Goal: Task Accomplishment & Management: Use online tool/utility

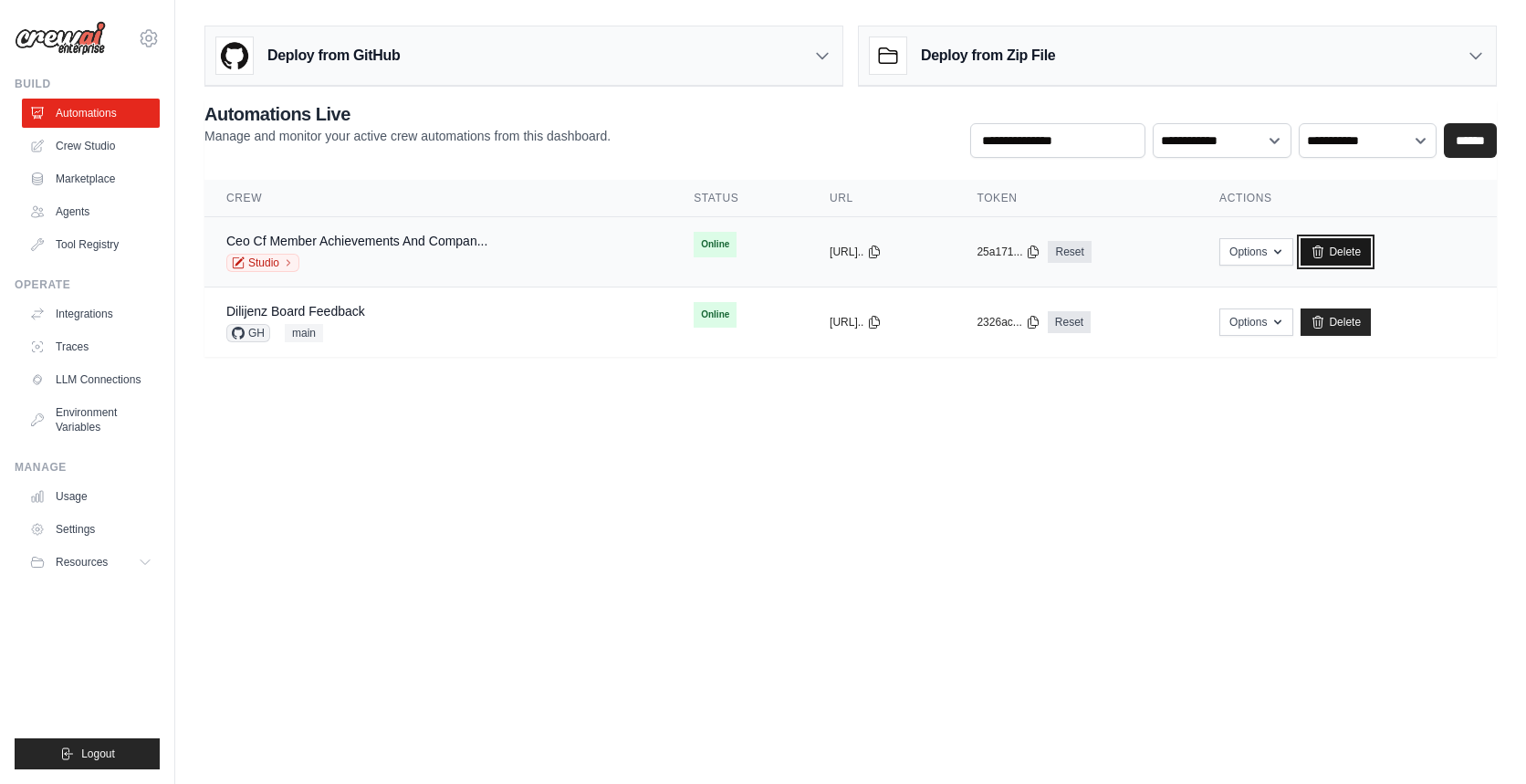
click at [1371, 255] on link "Delete" at bounding box center [1336, 252] width 70 height 28
click at [1371, 253] on link "Delete" at bounding box center [1336, 252] width 70 height 28
click at [1371, 252] on link "Delete" at bounding box center [1336, 252] width 70 height 28
click at [1371, 251] on link "Delete" at bounding box center [1336, 252] width 70 height 28
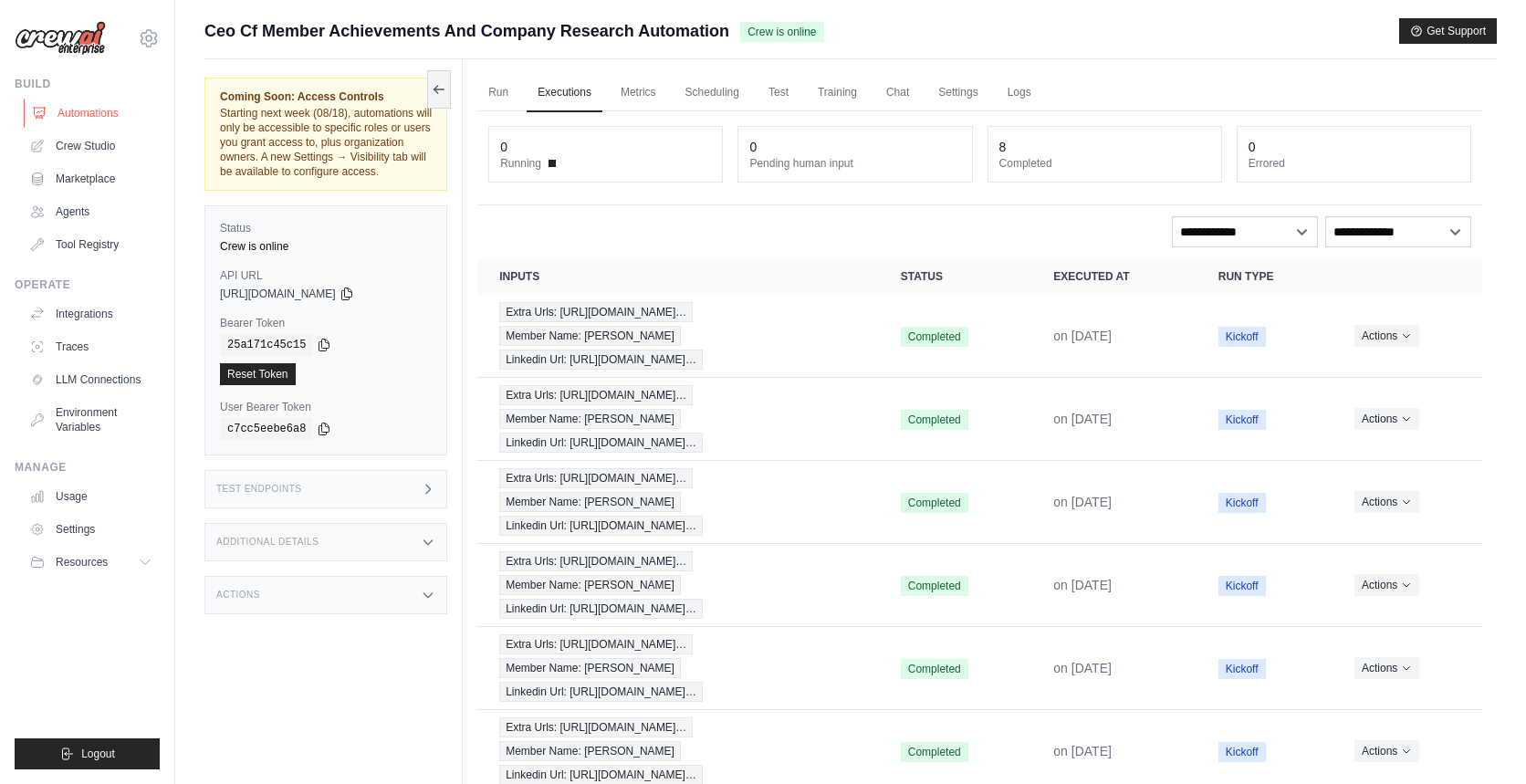
click at [76, 112] on link "Automations" at bounding box center [93, 113] width 138 height 29
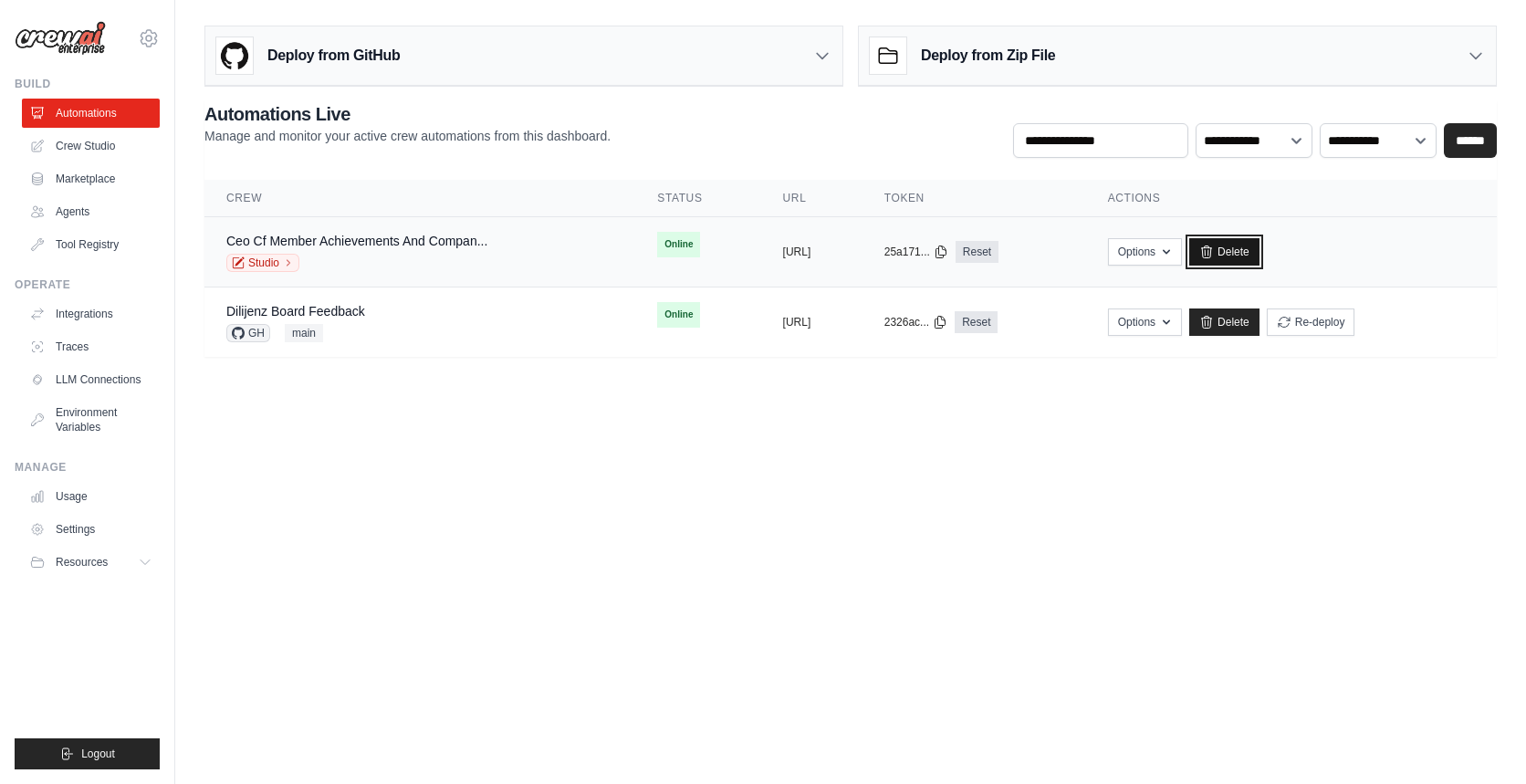
click at [1260, 251] on link "Delete" at bounding box center [1225, 252] width 70 height 28
click at [1260, 247] on link "Delete" at bounding box center [1225, 252] width 70 height 28
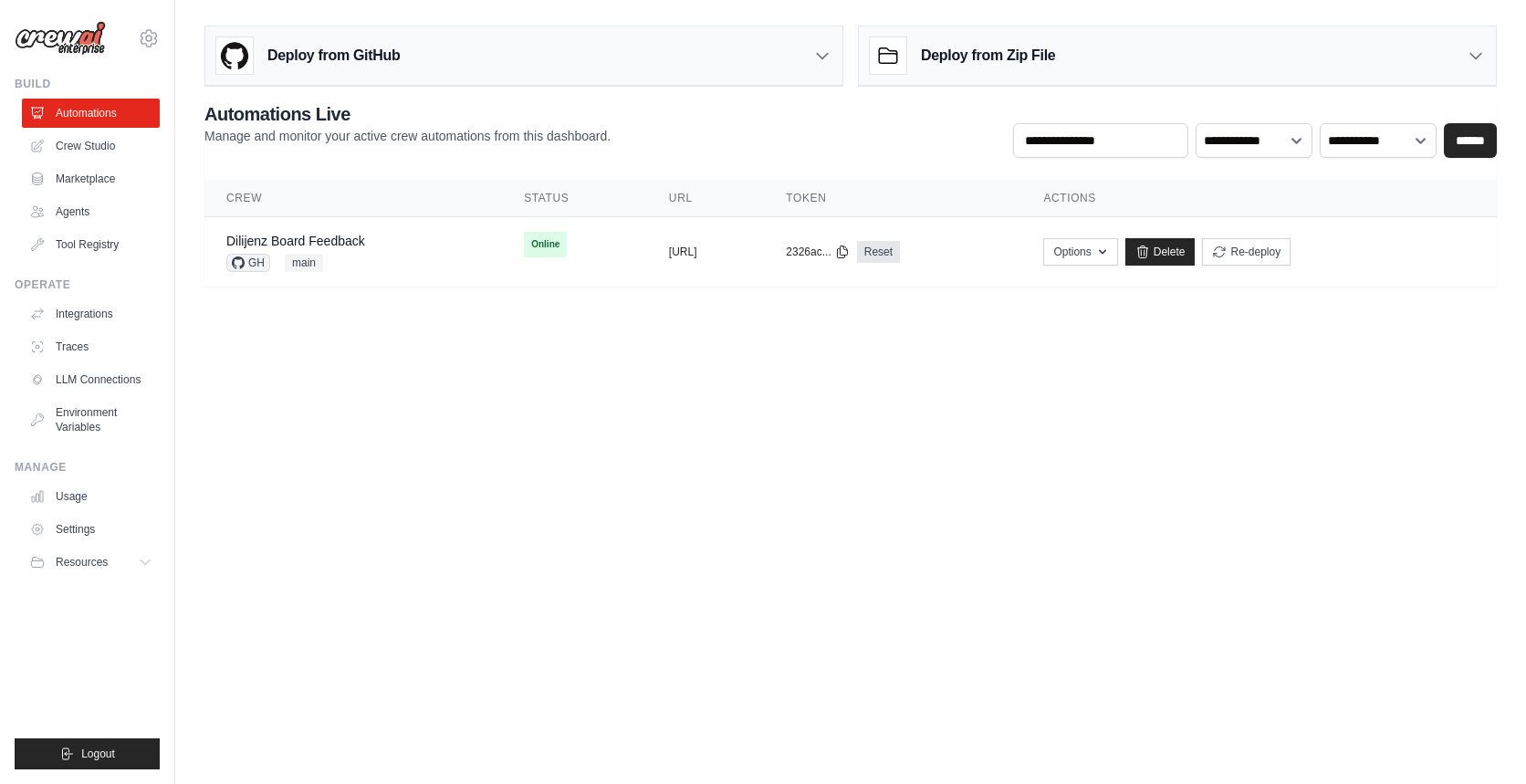
click at [423, 70] on div "Deploy from GitHub" at bounding box center [523, 56] width 637 height 59
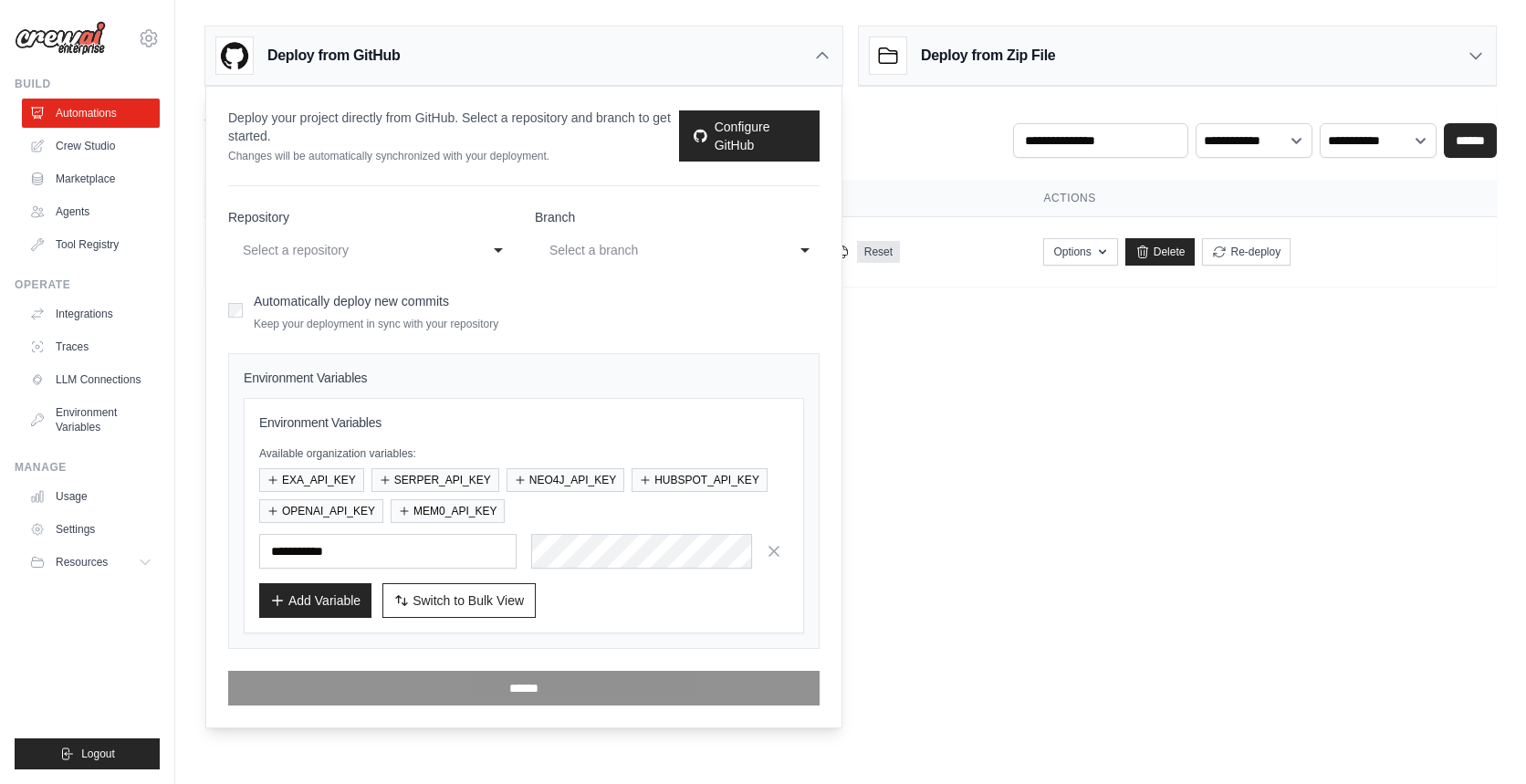
click at [370, 253] on div "Select a repository" at bounding box center [353, 251] width 219 height 22
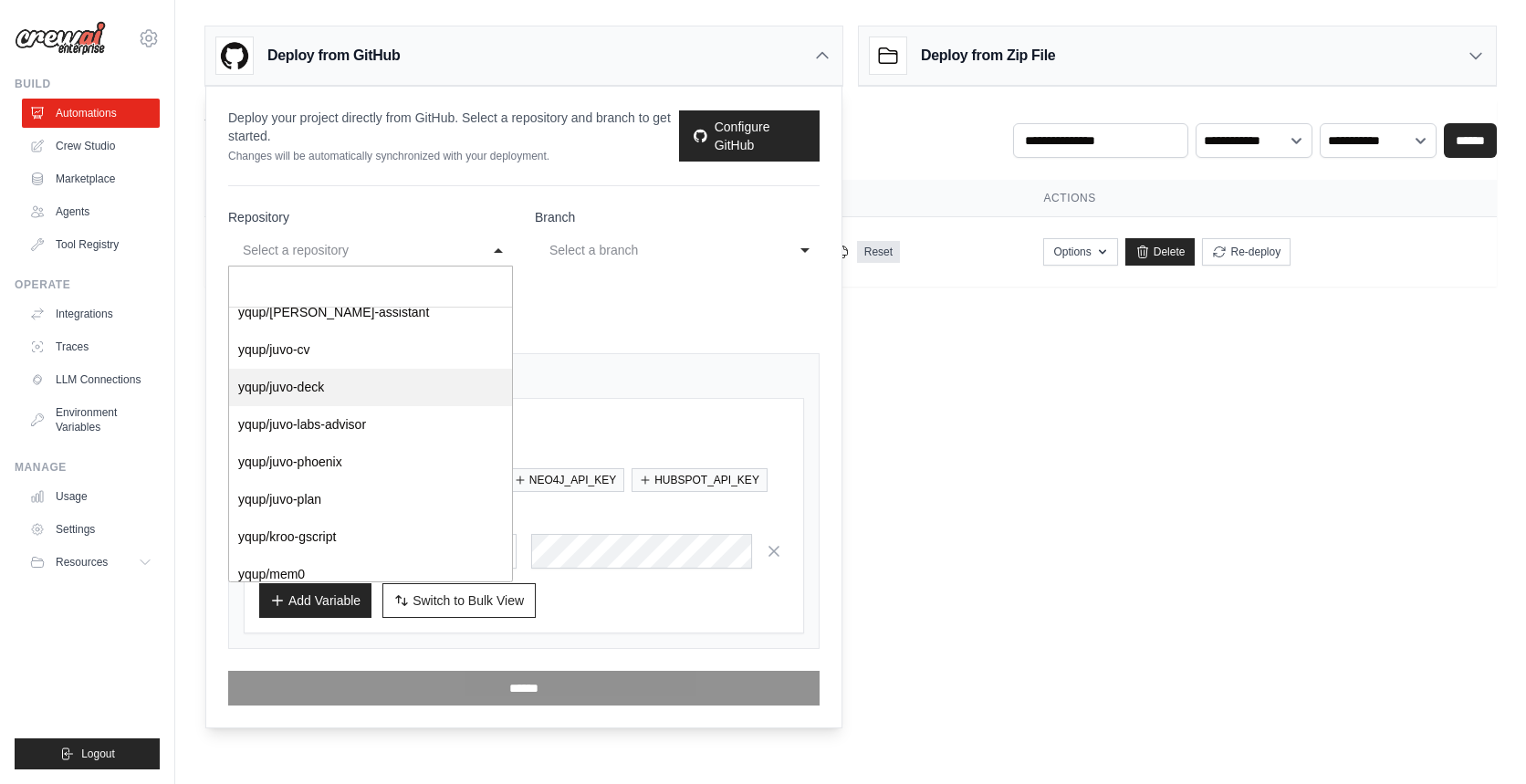
scroll to position [1022, 0]
select select "**********"
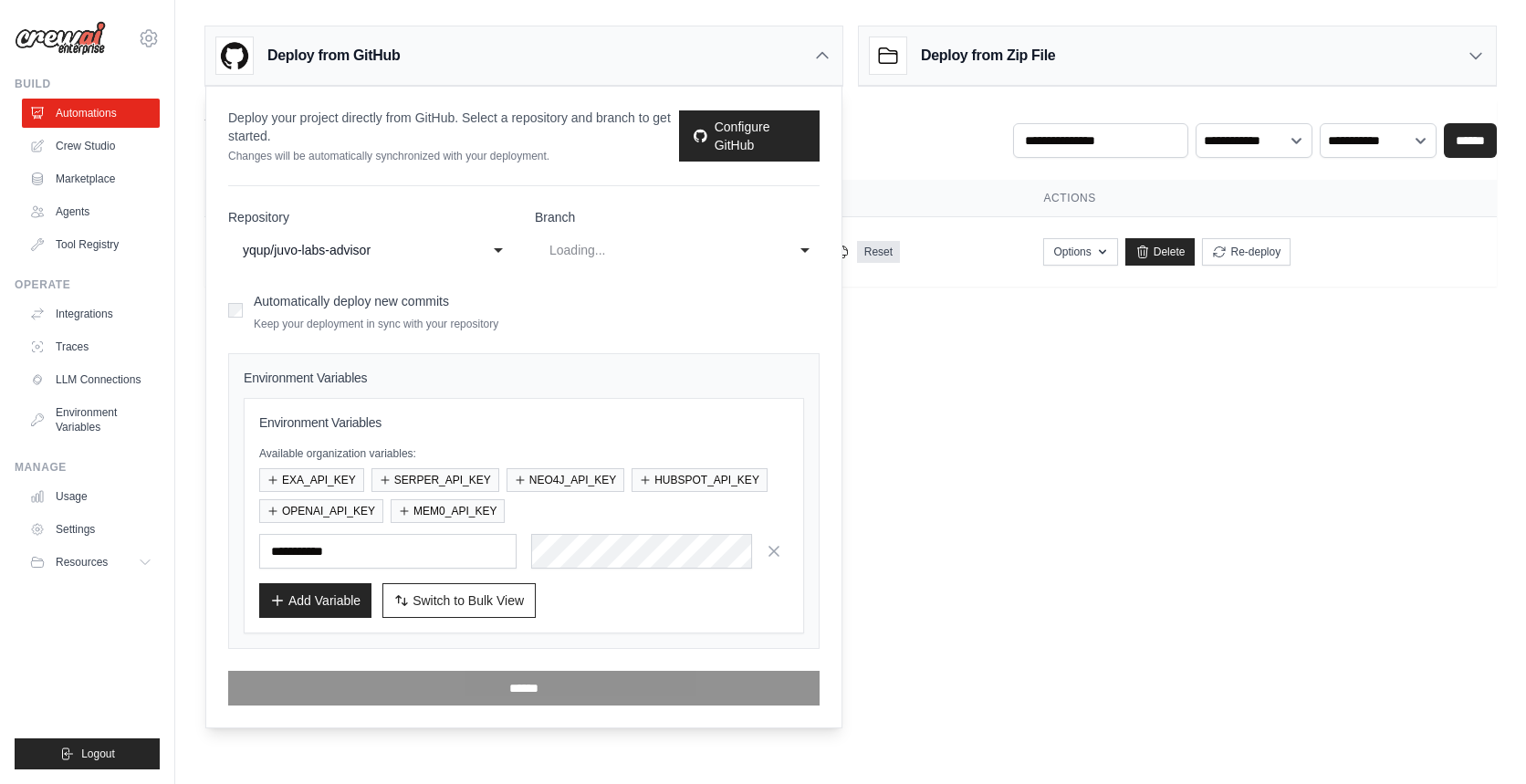
select select "****"
click at [329, 483] on button "EXA_API_KEY" at bounding box center [311, 479] width 105 height 24
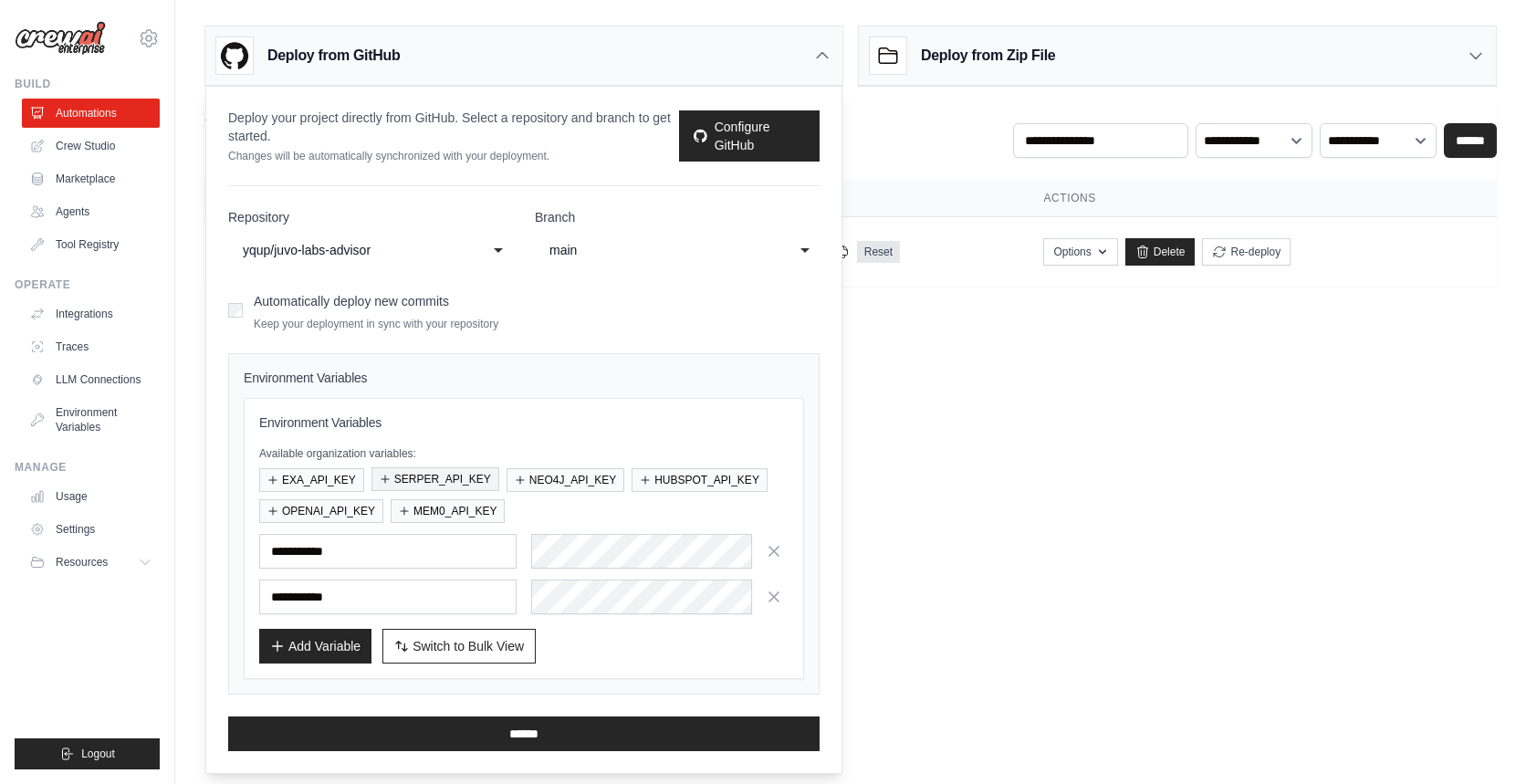
click at [461, 481] on button "SERPER_API_KEY" at bounding box center [435, 479] width 128 height 24
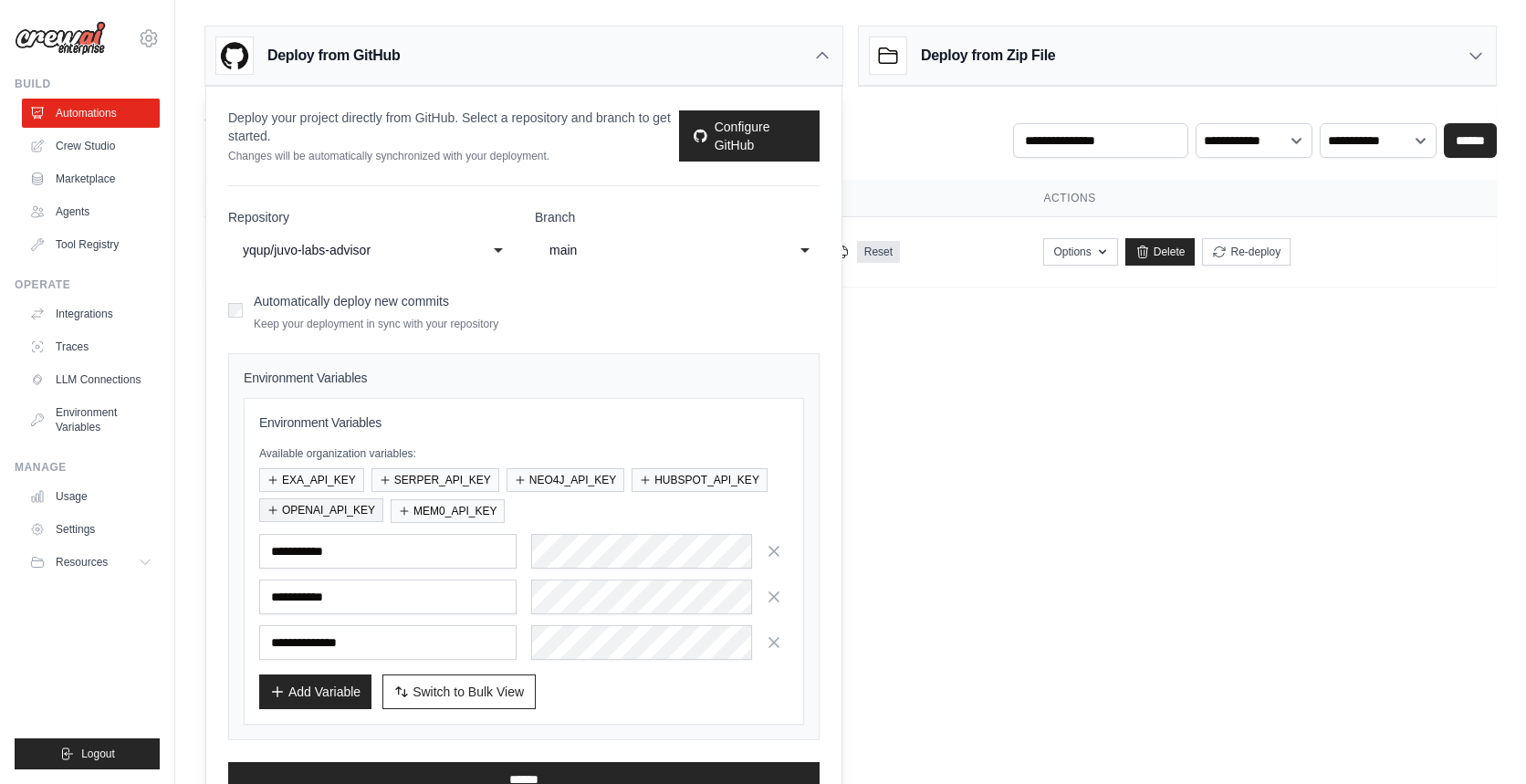
click at [335, 512] on button "OPENAI_API_KEY" at bounding box center [321, 510] width 124 height 24
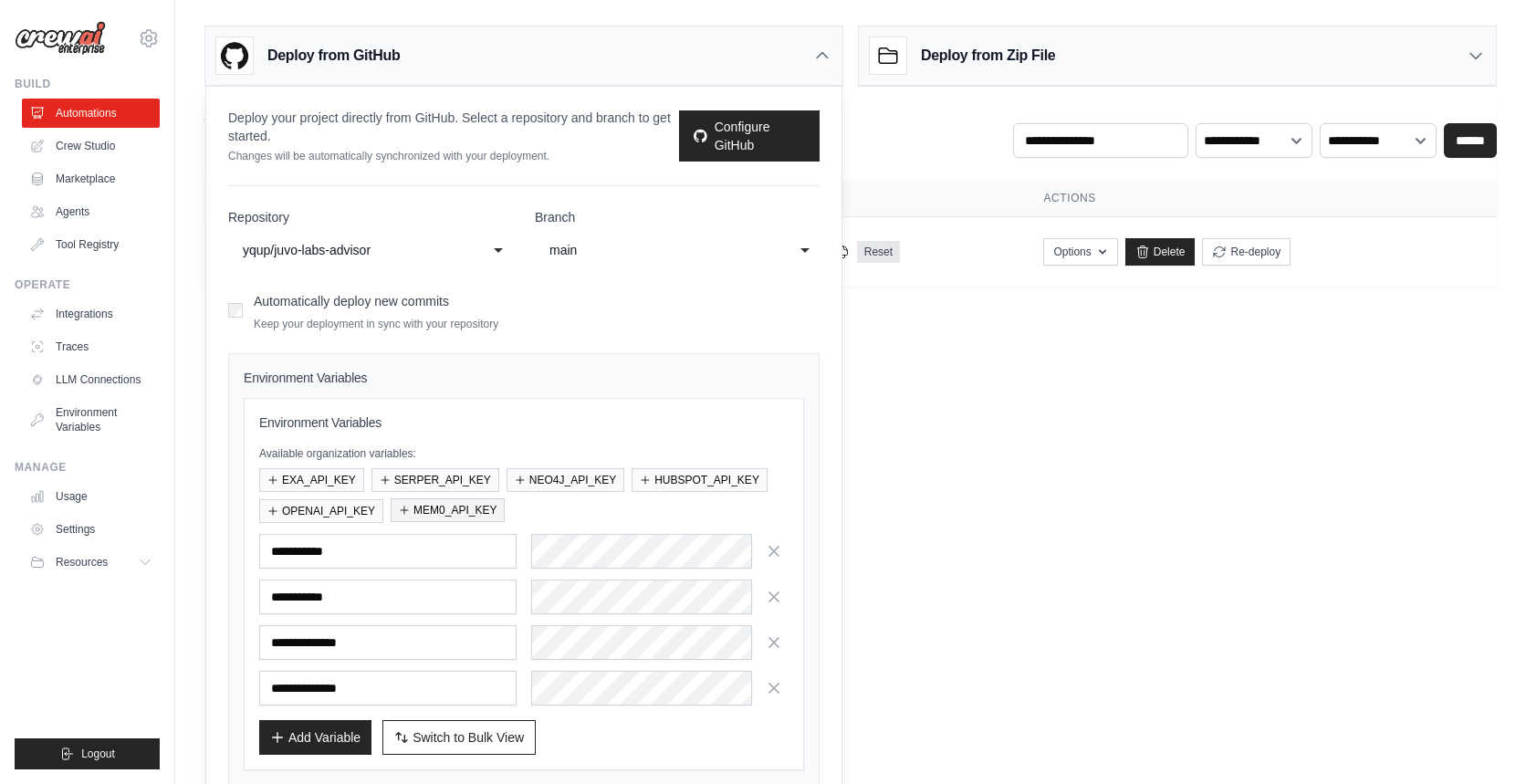
click at [427, 511] on button "MEM0_API_KEY" at bounding box center [448, 510] width 114 height 24
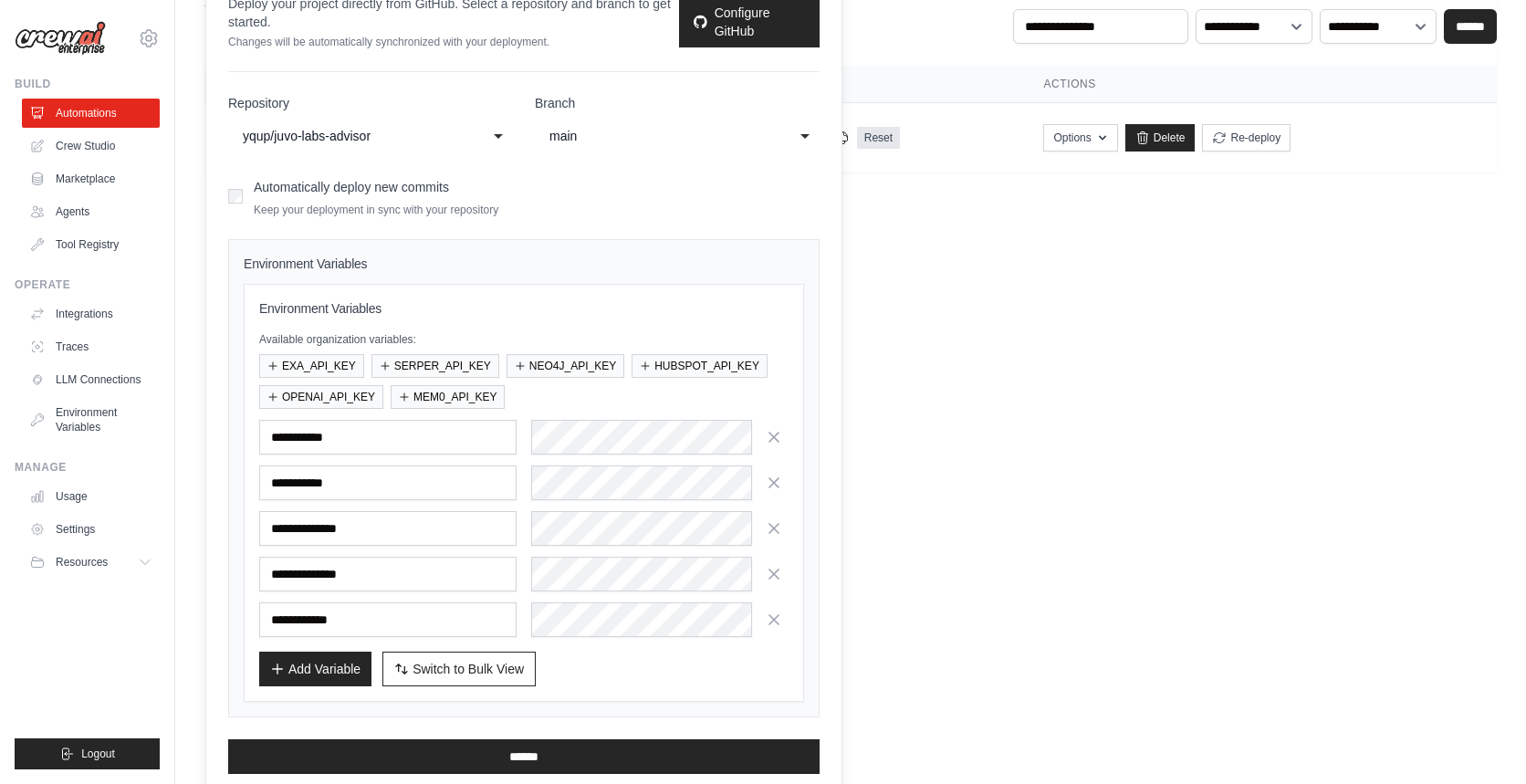
scroll to position [127, 0]
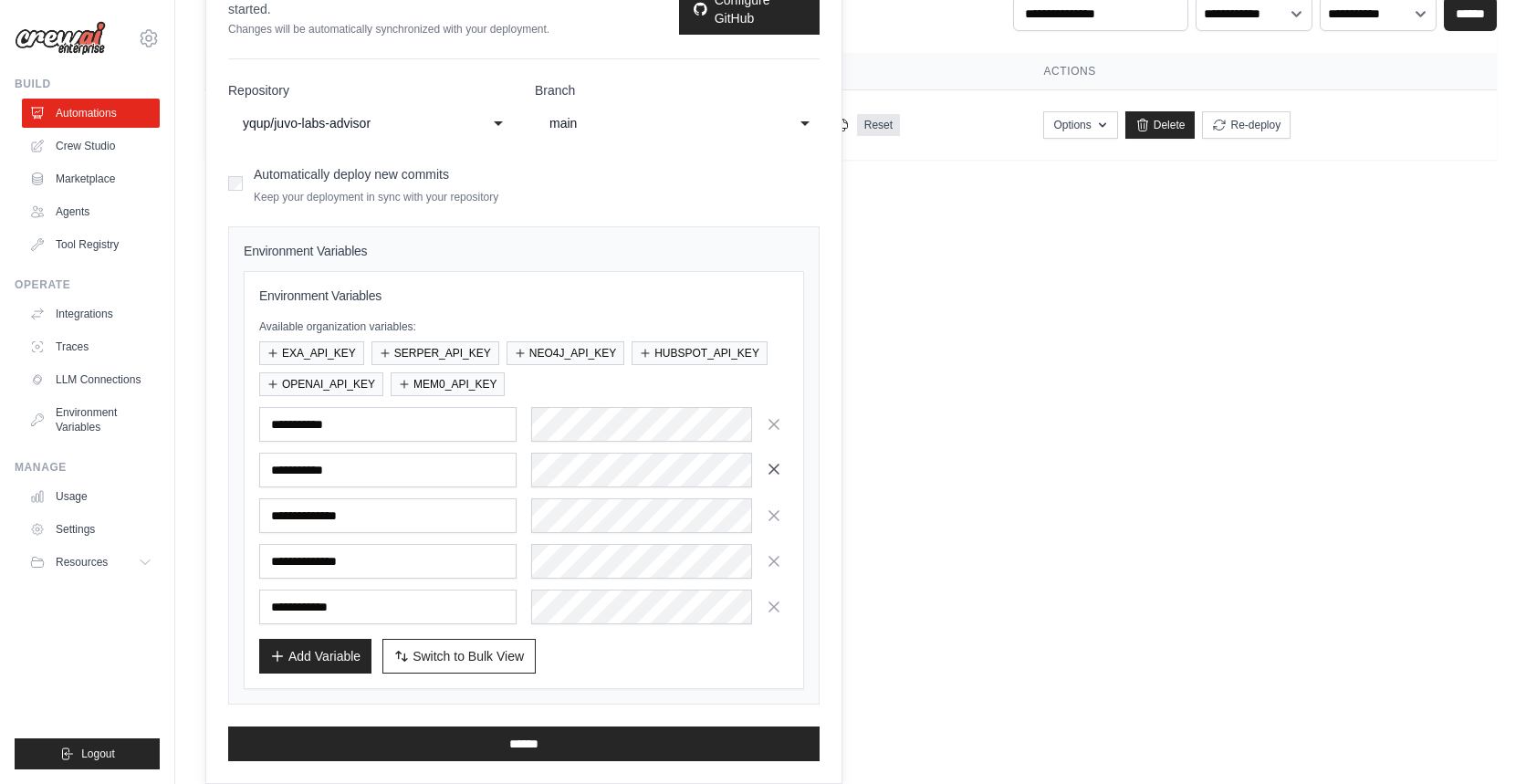
click at [781, 474] on icon "button" at bounding box center [774, 469] width 18 height 18
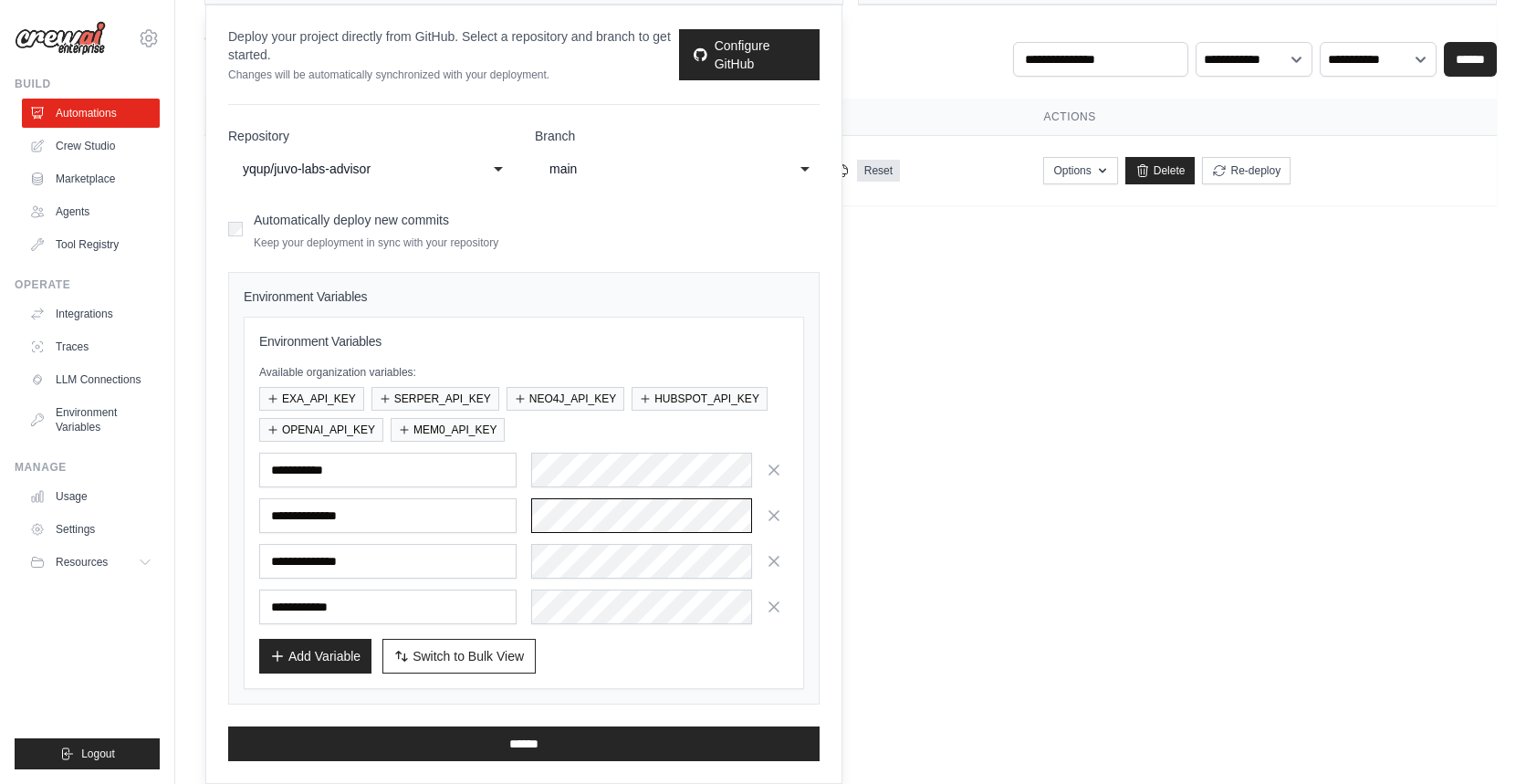
scroll to position [0, 111]
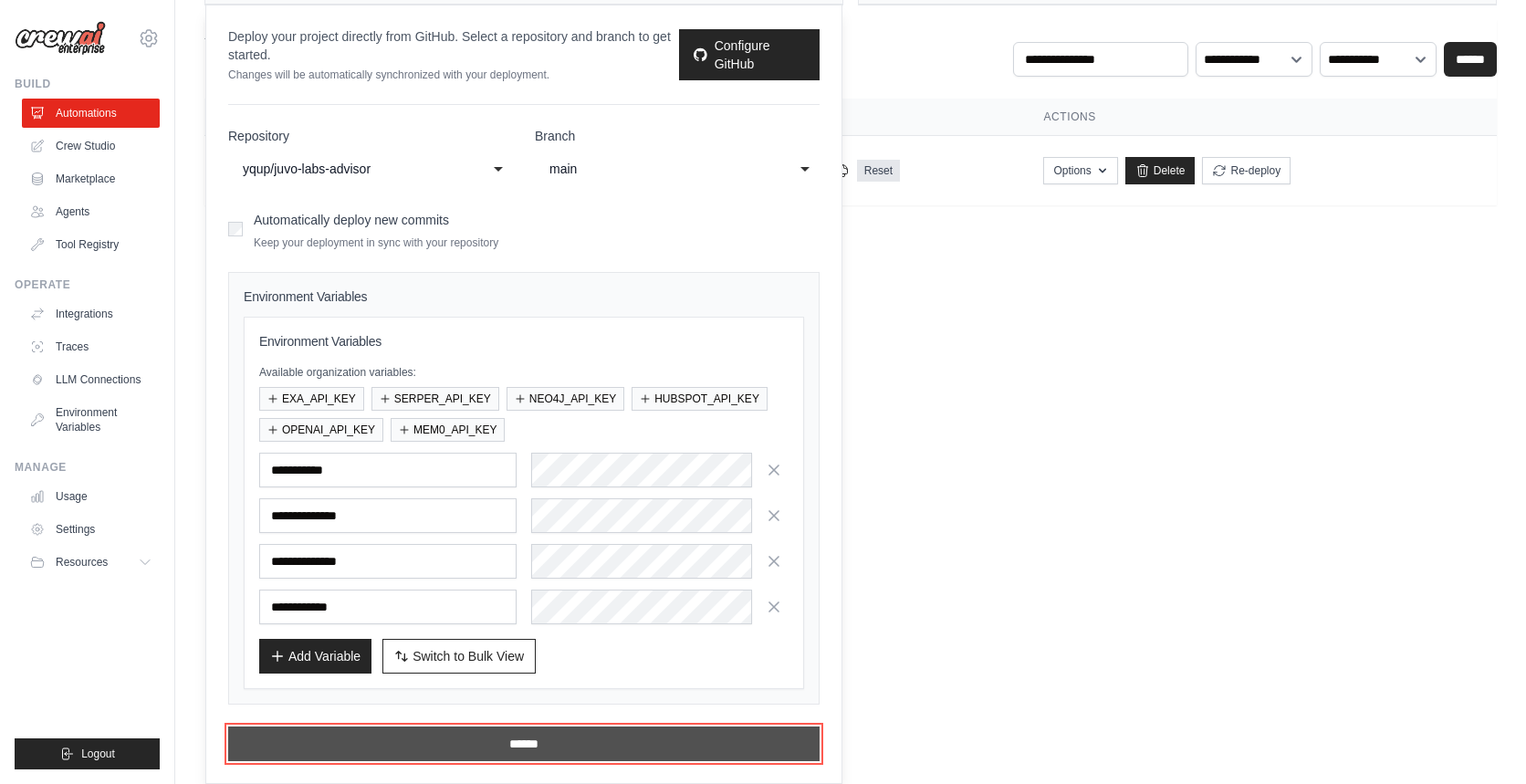
click at [487, 742] on input "******" at bounding box center [524, 744] width 592 height 35
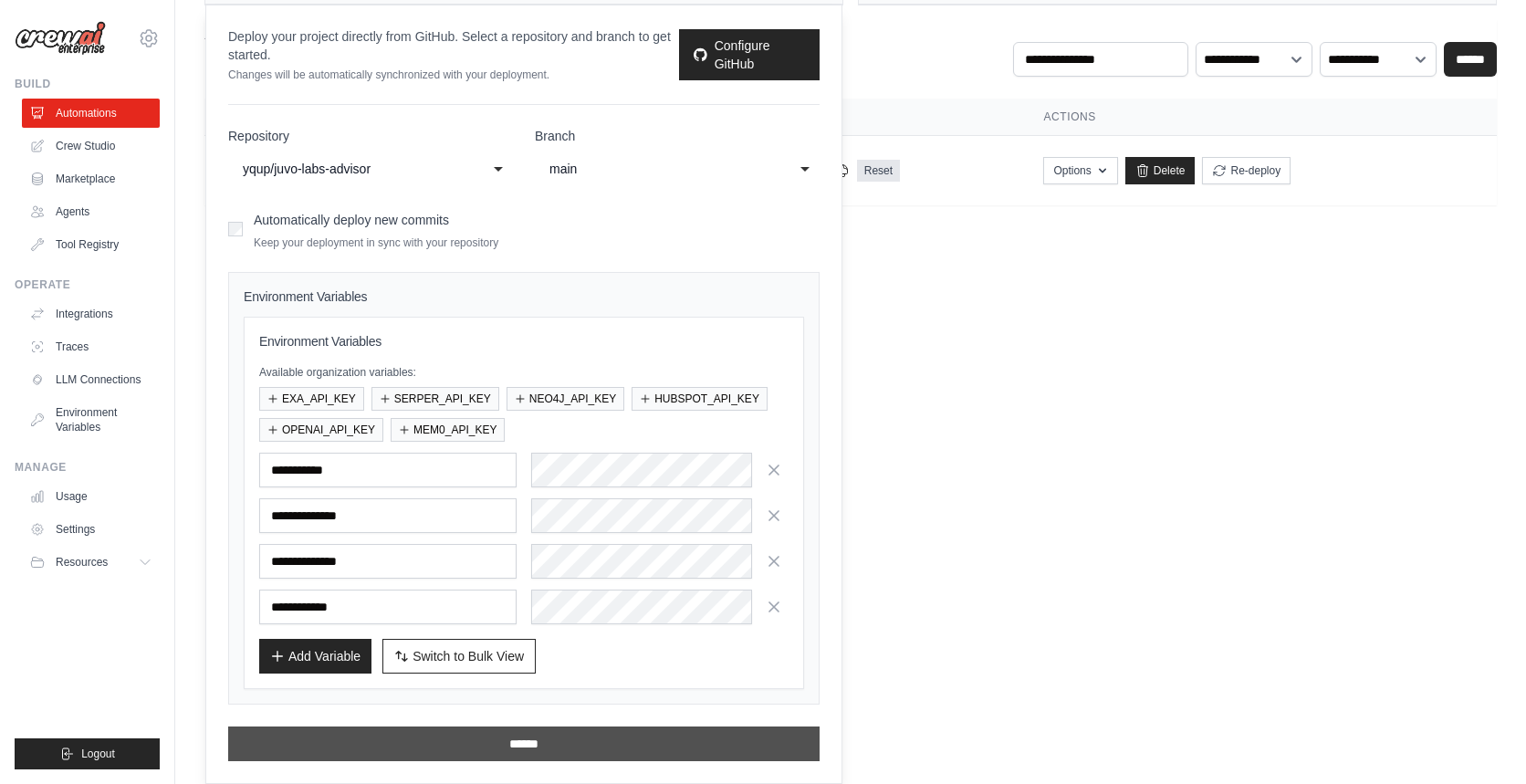
scroll to position [0, 0]
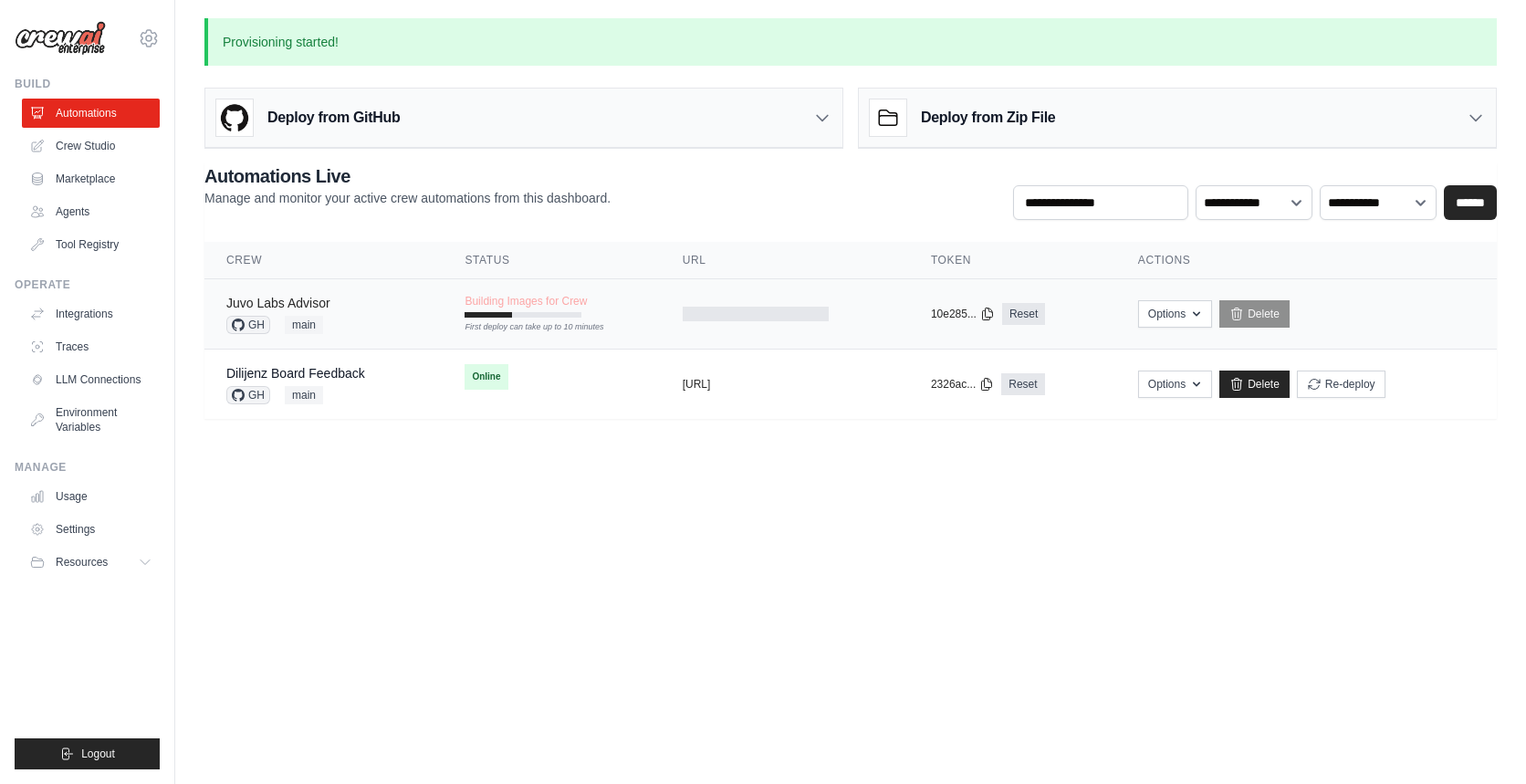
click at [323, 298] on link "Juvo Labs Advisor" at bounding box center [278, 303] width 104 height 15
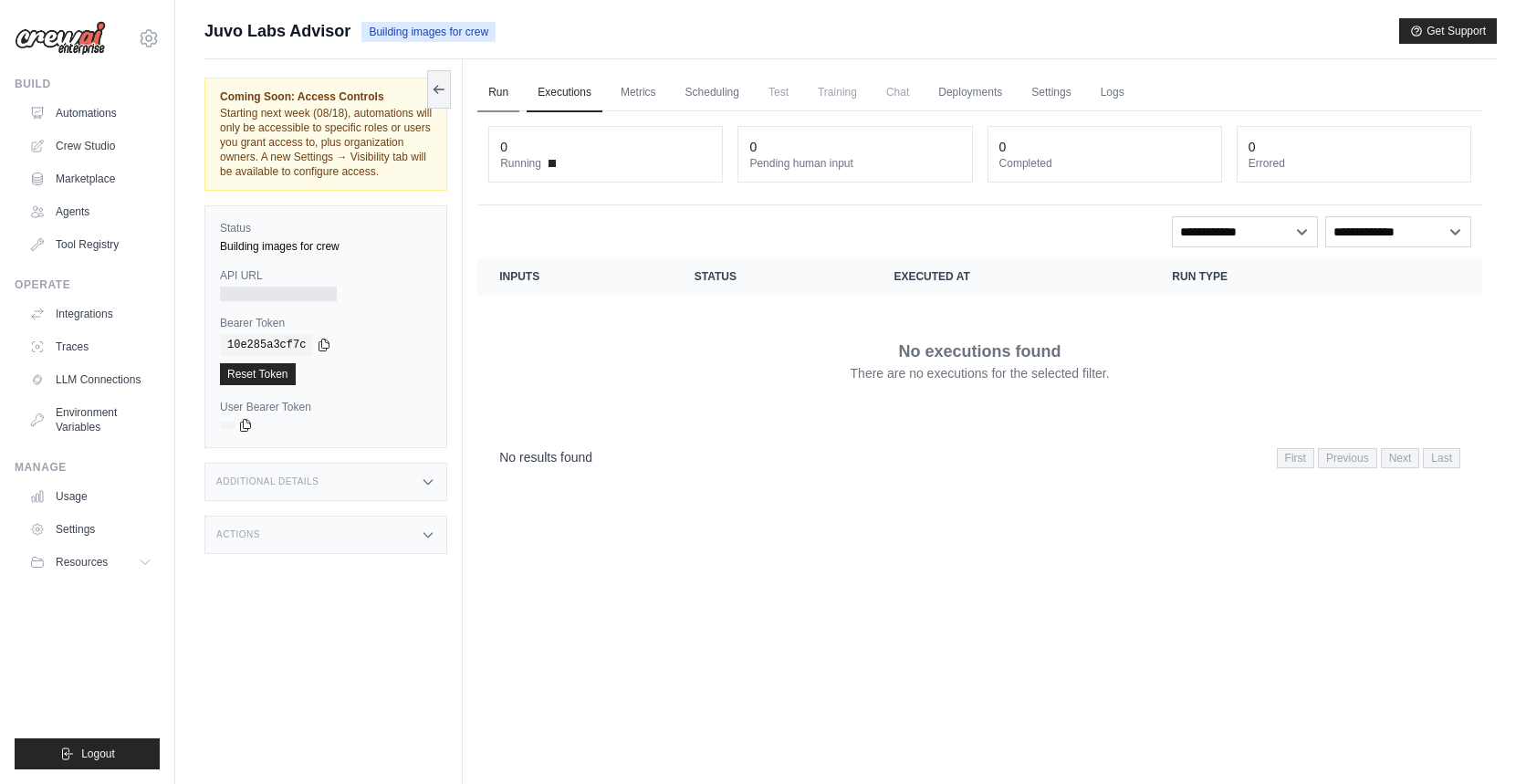
click at [494, 93] on link "Run" at bounding box center [499, 93] width 42 height 39
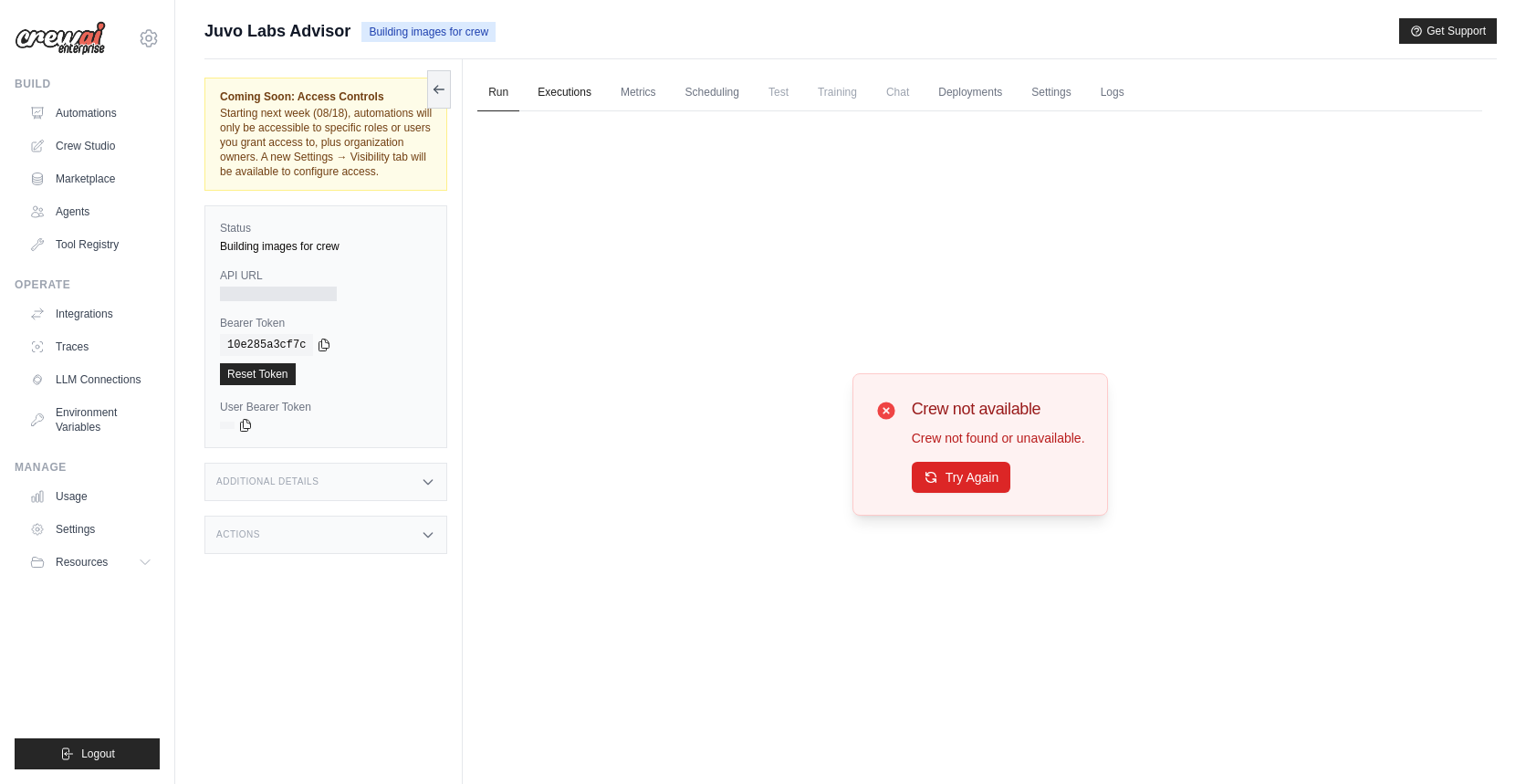
click at [576, 95] on link "Executions" at bounding box center [565, 93] width 76 height 39
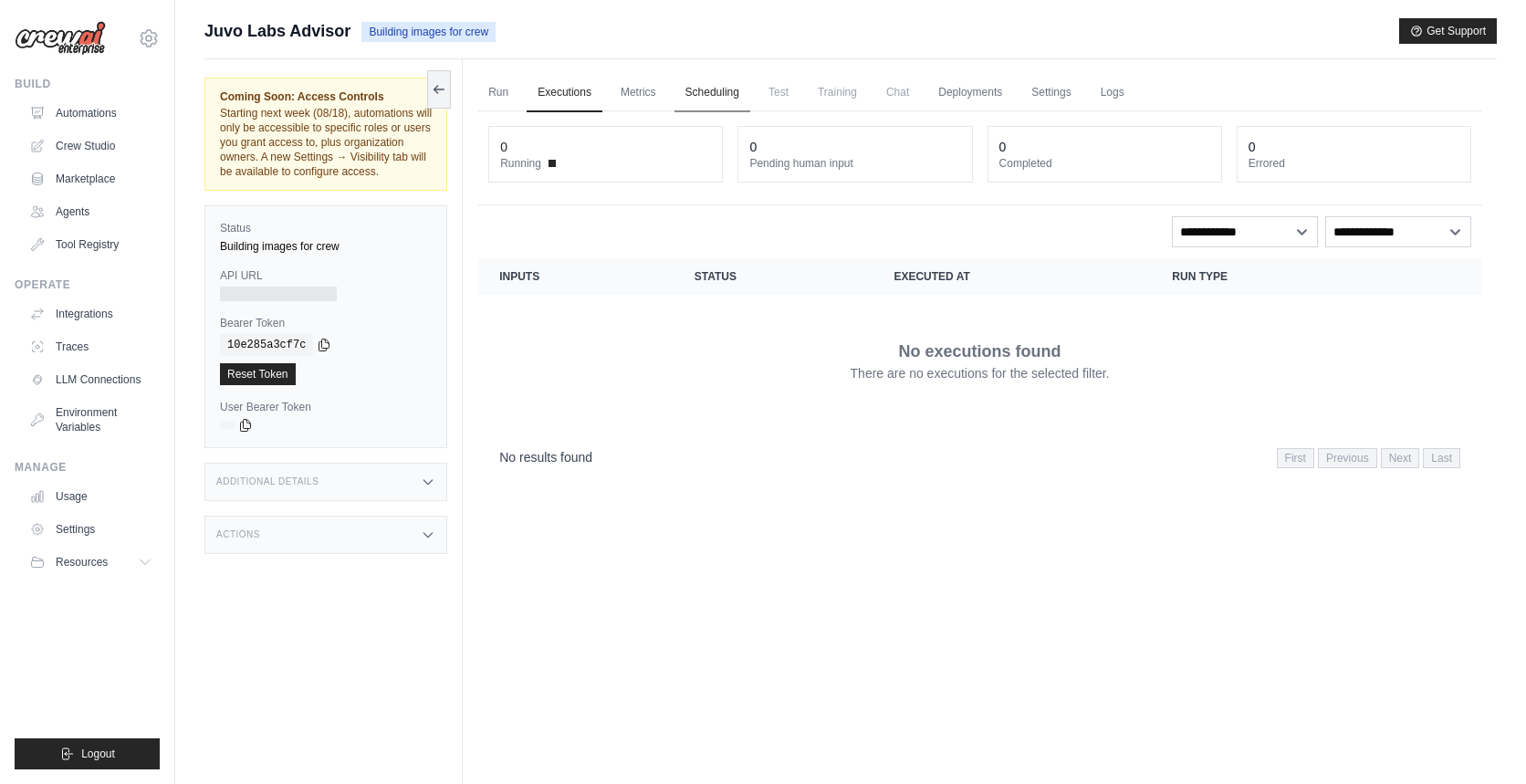
click at [717, 93] on link "Scheduling" at bounding box center [712, 93] width 76 height 39
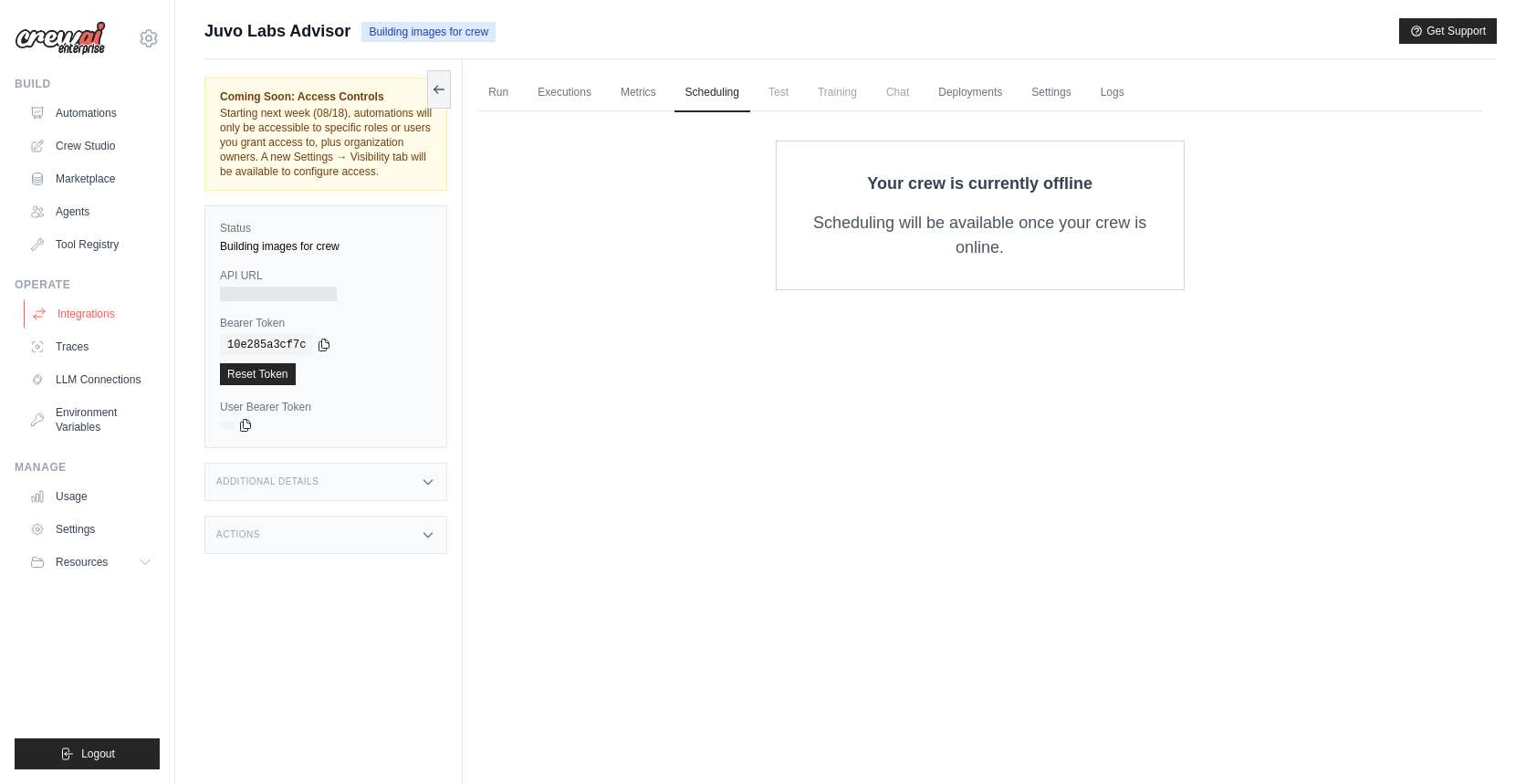
click at [84, 320] on link "Integrations" at bounding box center [93, 314] width 138 height 29
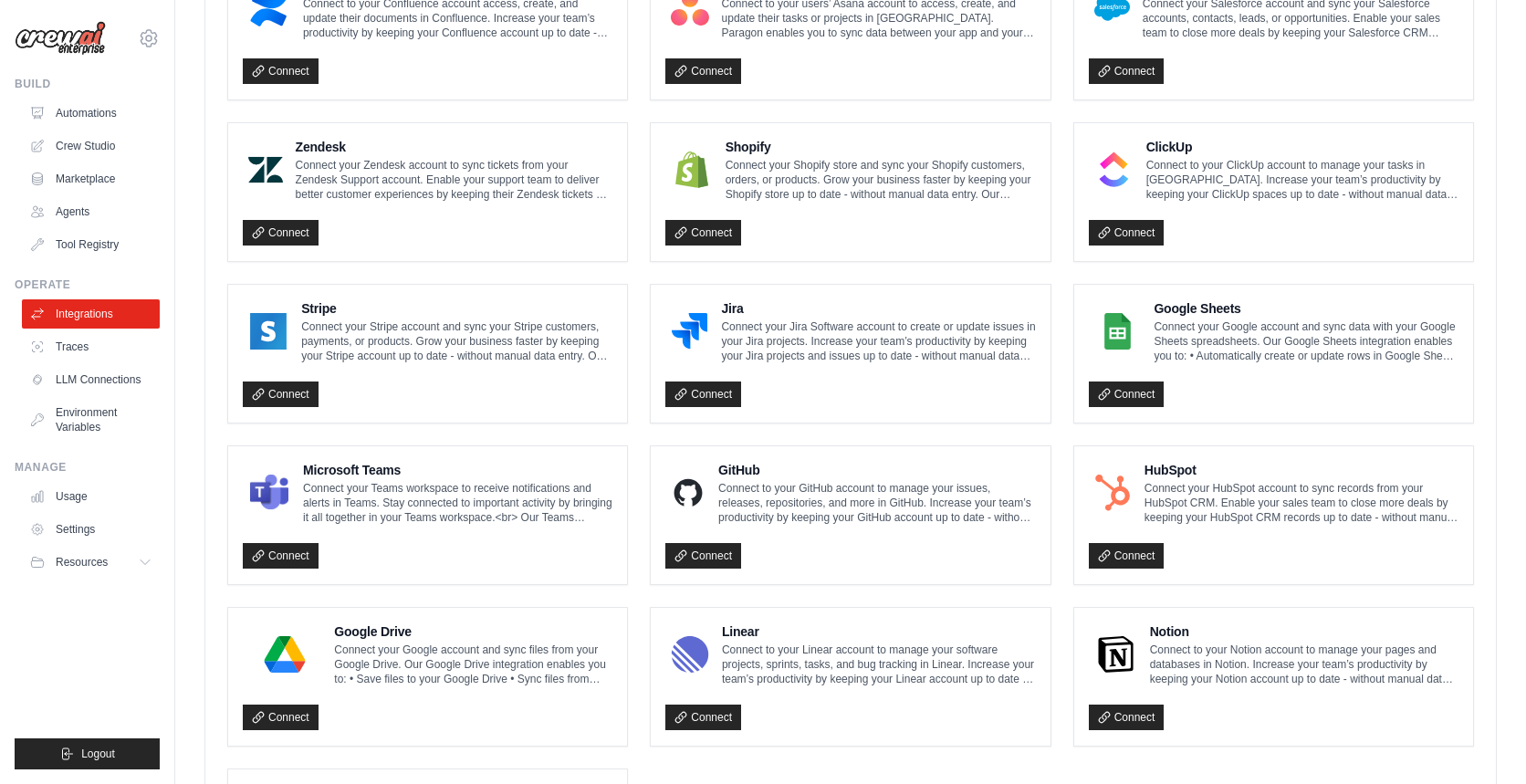
scroll to position [744, 0]
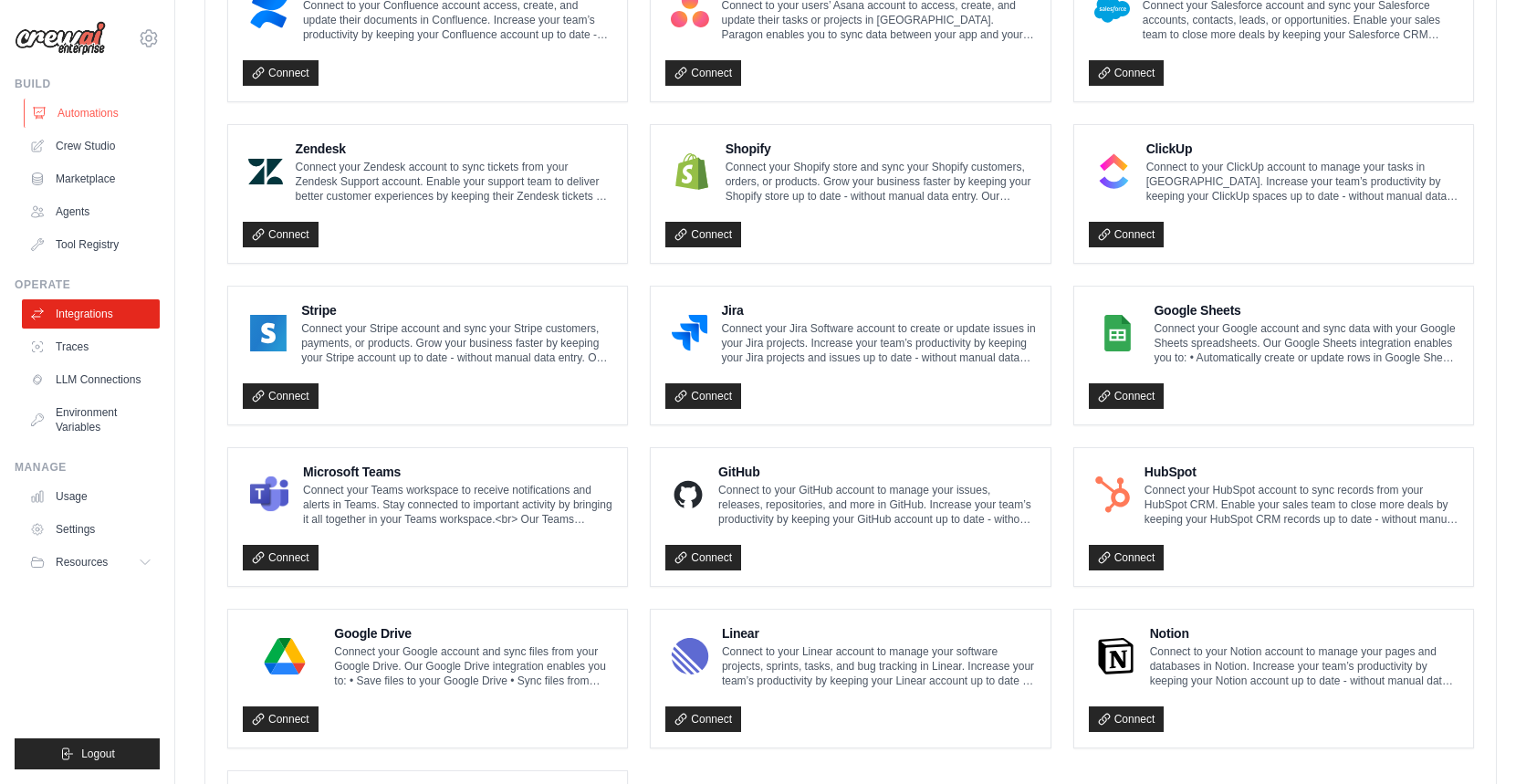
click at [96, 111] on link "Automations" at bounding box center [93, 113] width 138 height 29
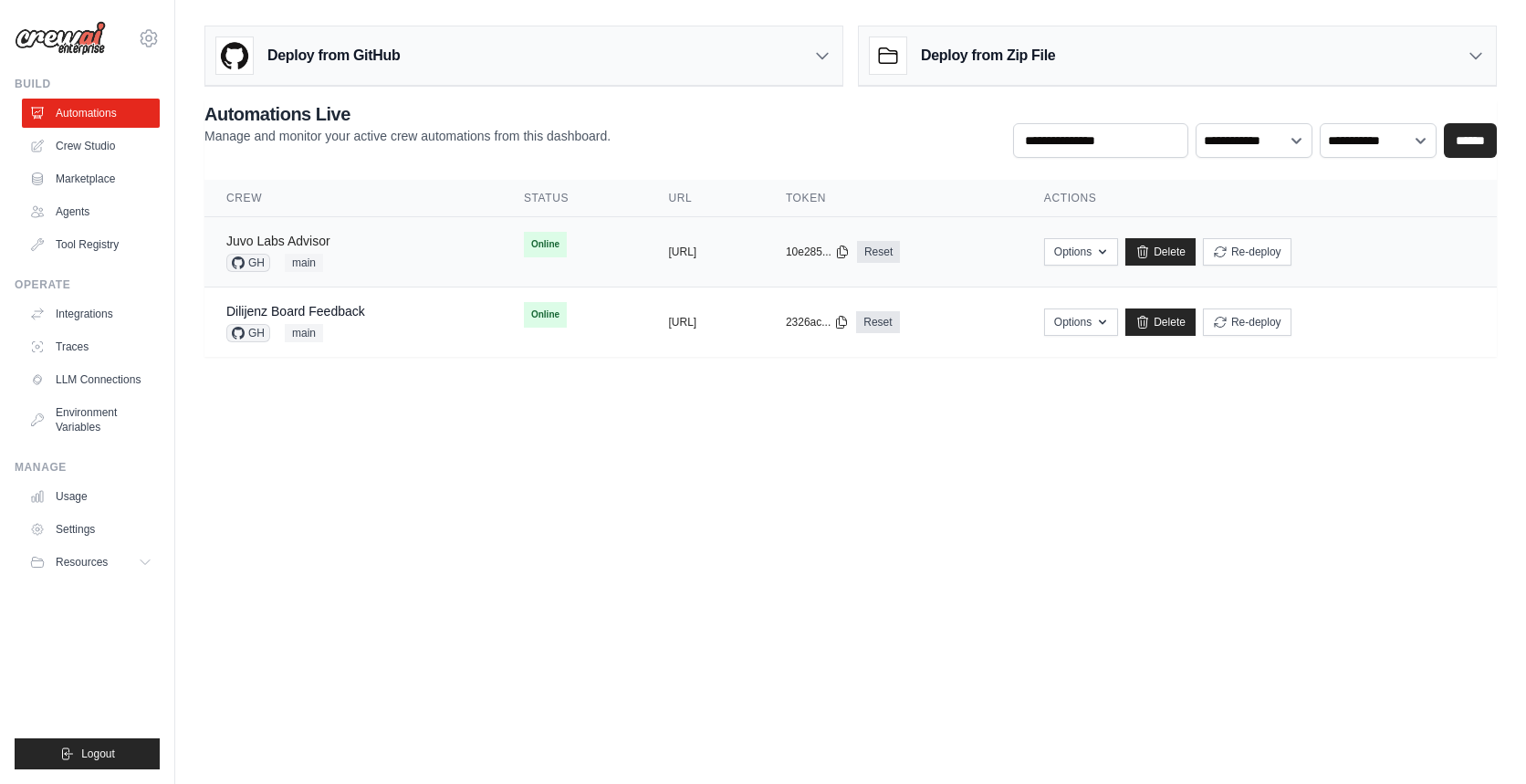
click at [312, 239] on link "Juvo Labs Advisor" at bounding box center [278, 241] width 104 height 15
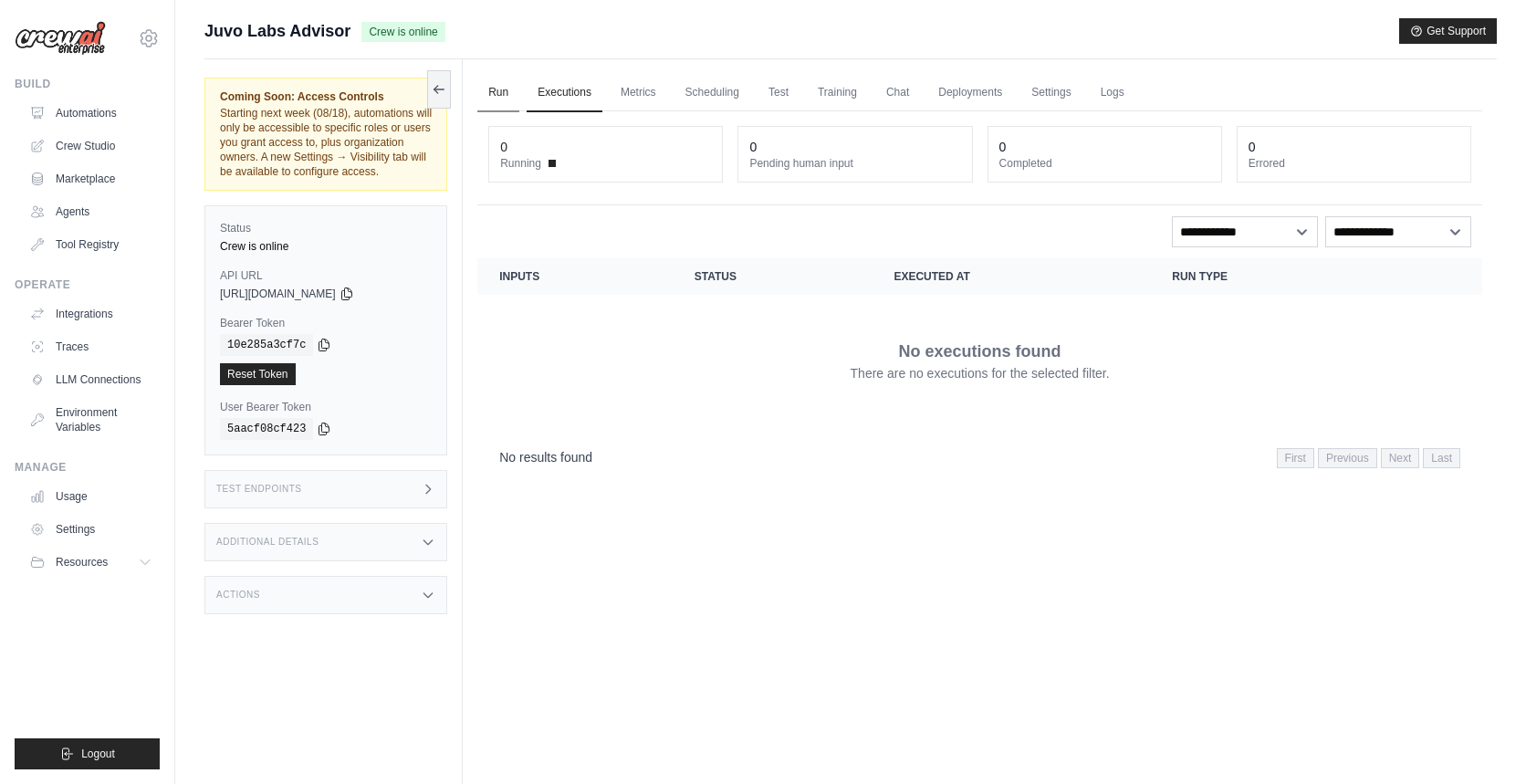
click at [505, 88] on link "Run" at bounding box center [499, 93] width 42 height 39
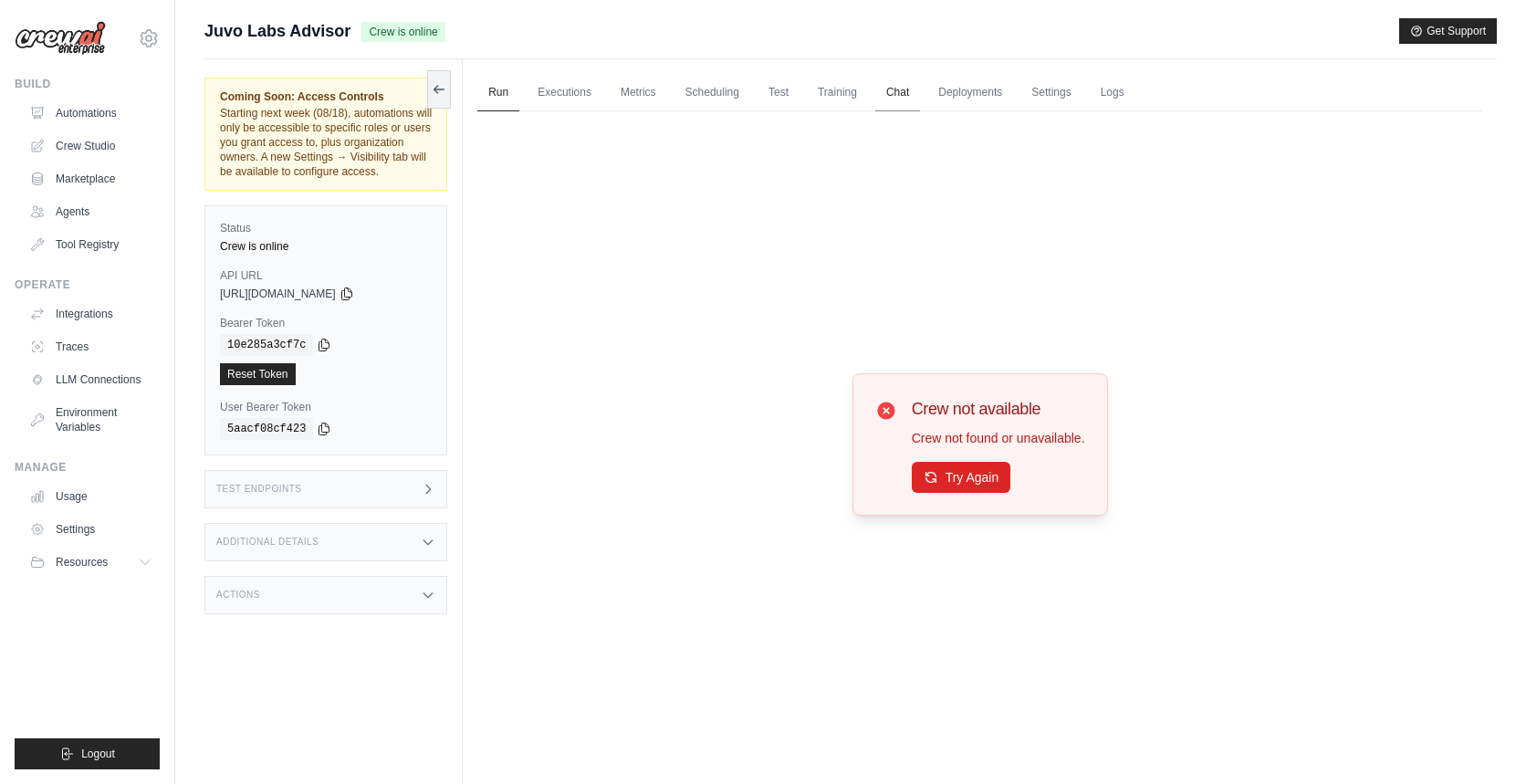
click at [916, 90] on link "Chat" at bounding box center [898, 93] width 45 height 39
click at [576, 95] on link "Executions" at bounding box center [565, 93] width 76 height 39
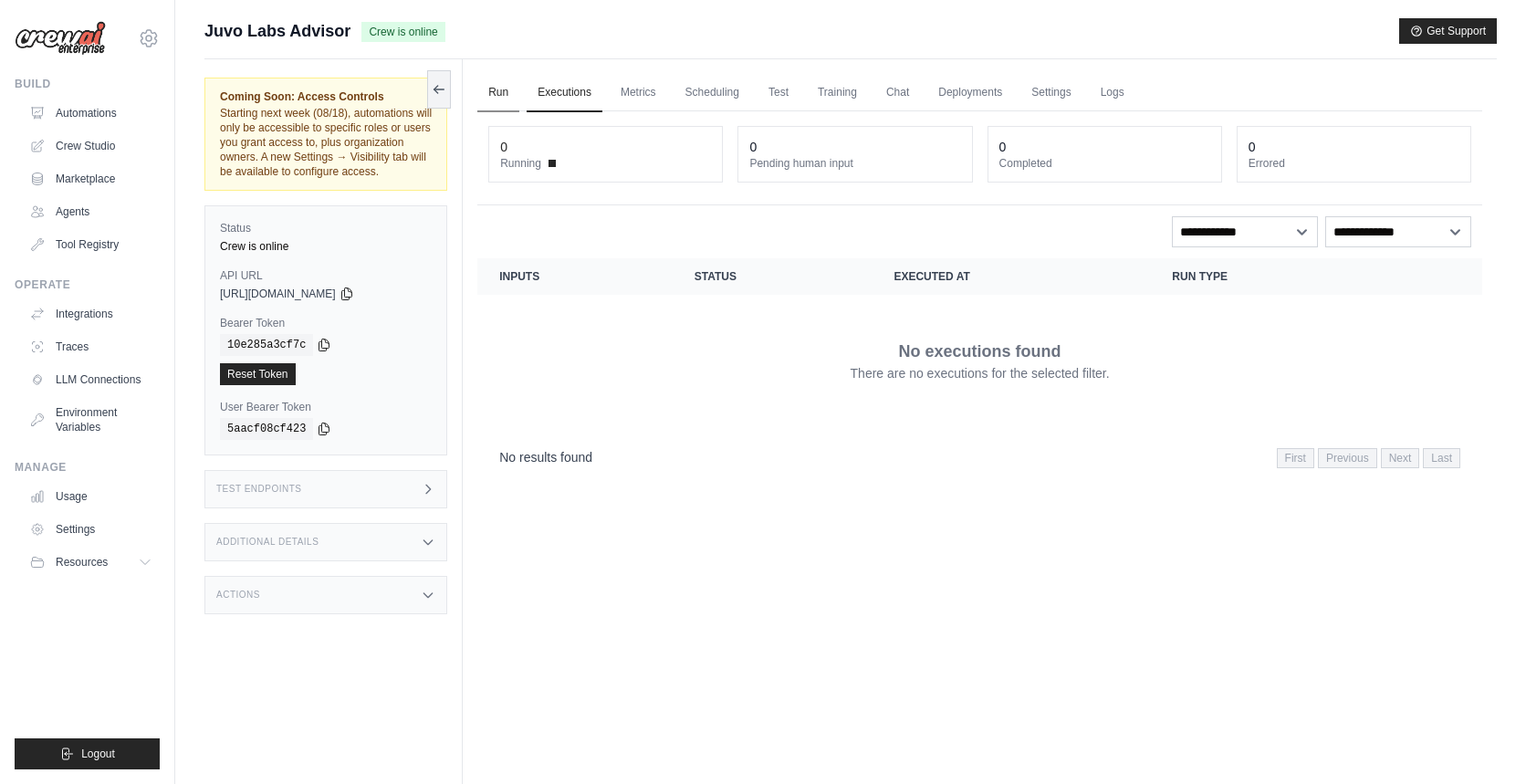
click at [494, 99] on link "Run" at bounding box center [499, 93] width 42 height 39
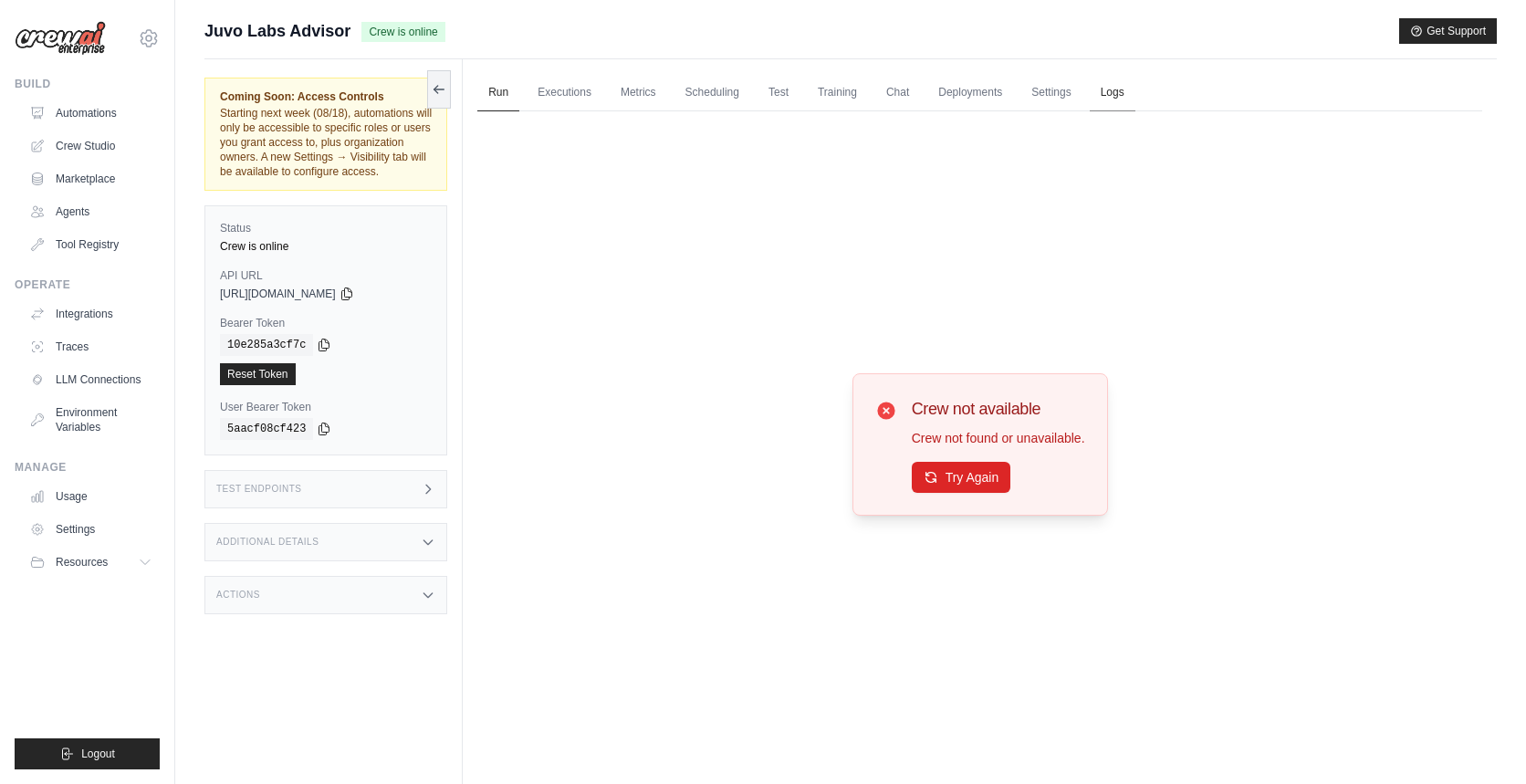
click at [1130, 92] on link "Logs" at bounding box center [1113, 93] width 46 height 39
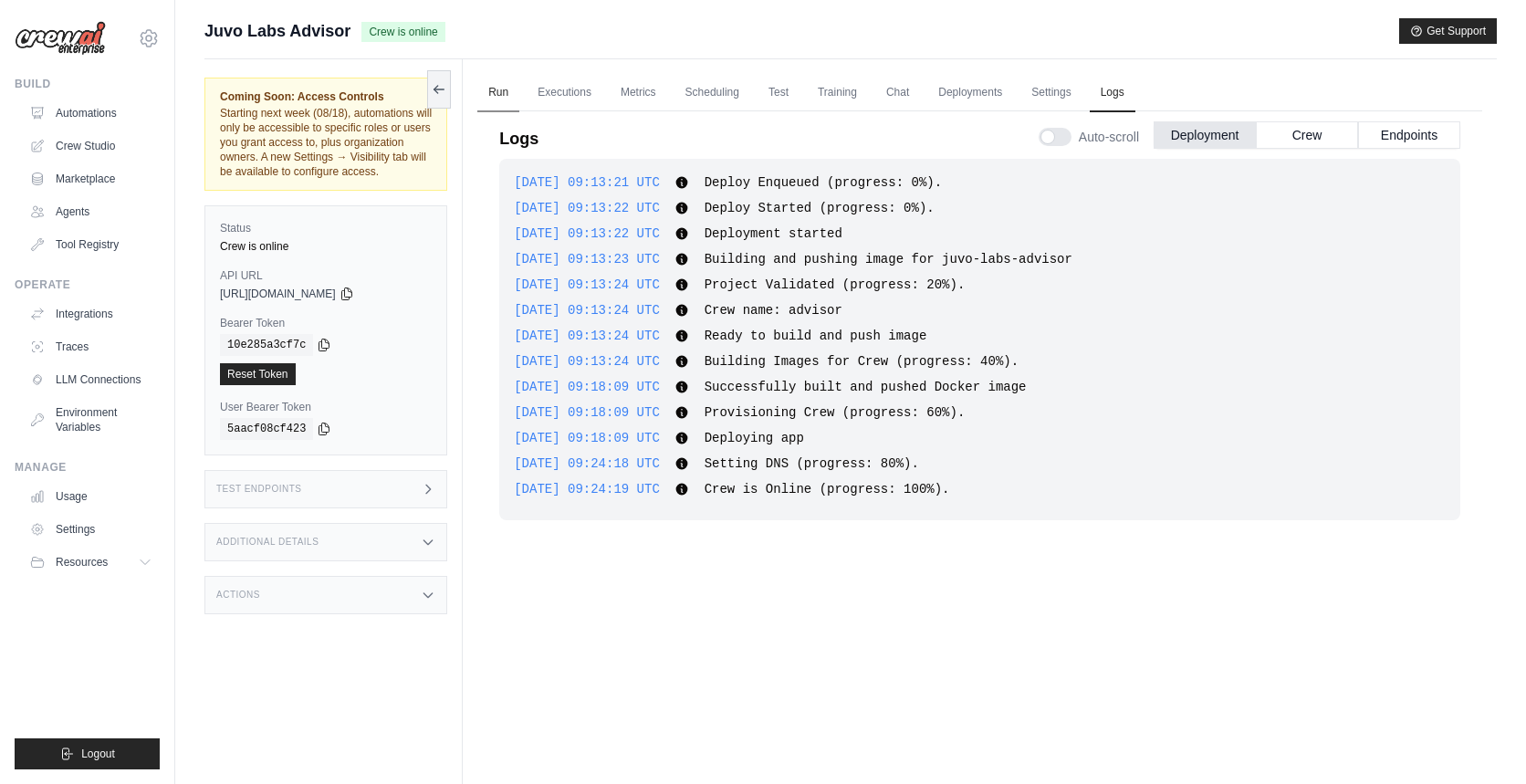
click at [497, 88] on link "Run" at bounding box center [499, 93] width 42 height 39
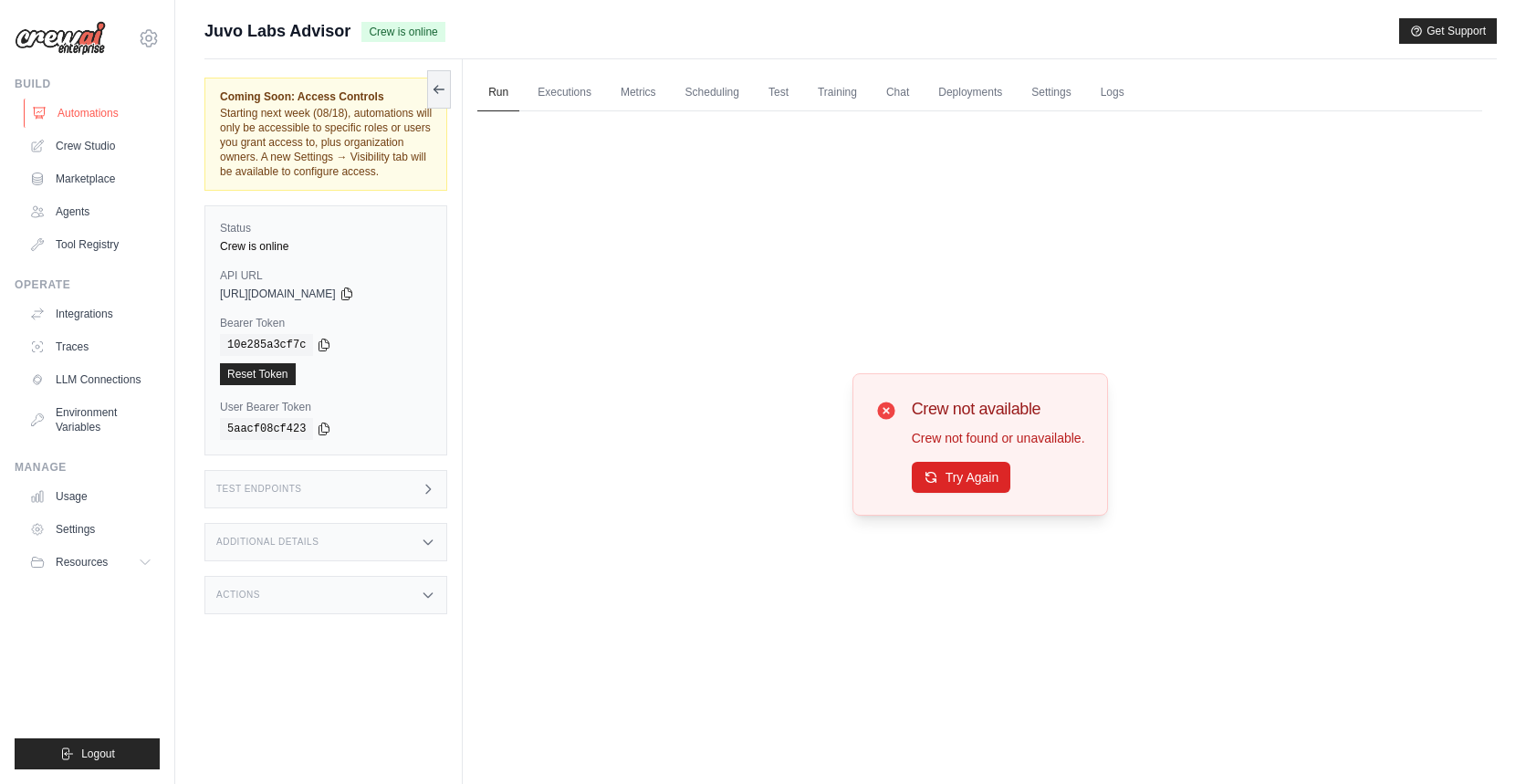
click at [123, 116] on link "Automations" at bounding box center [93, 113] width 138 height 29
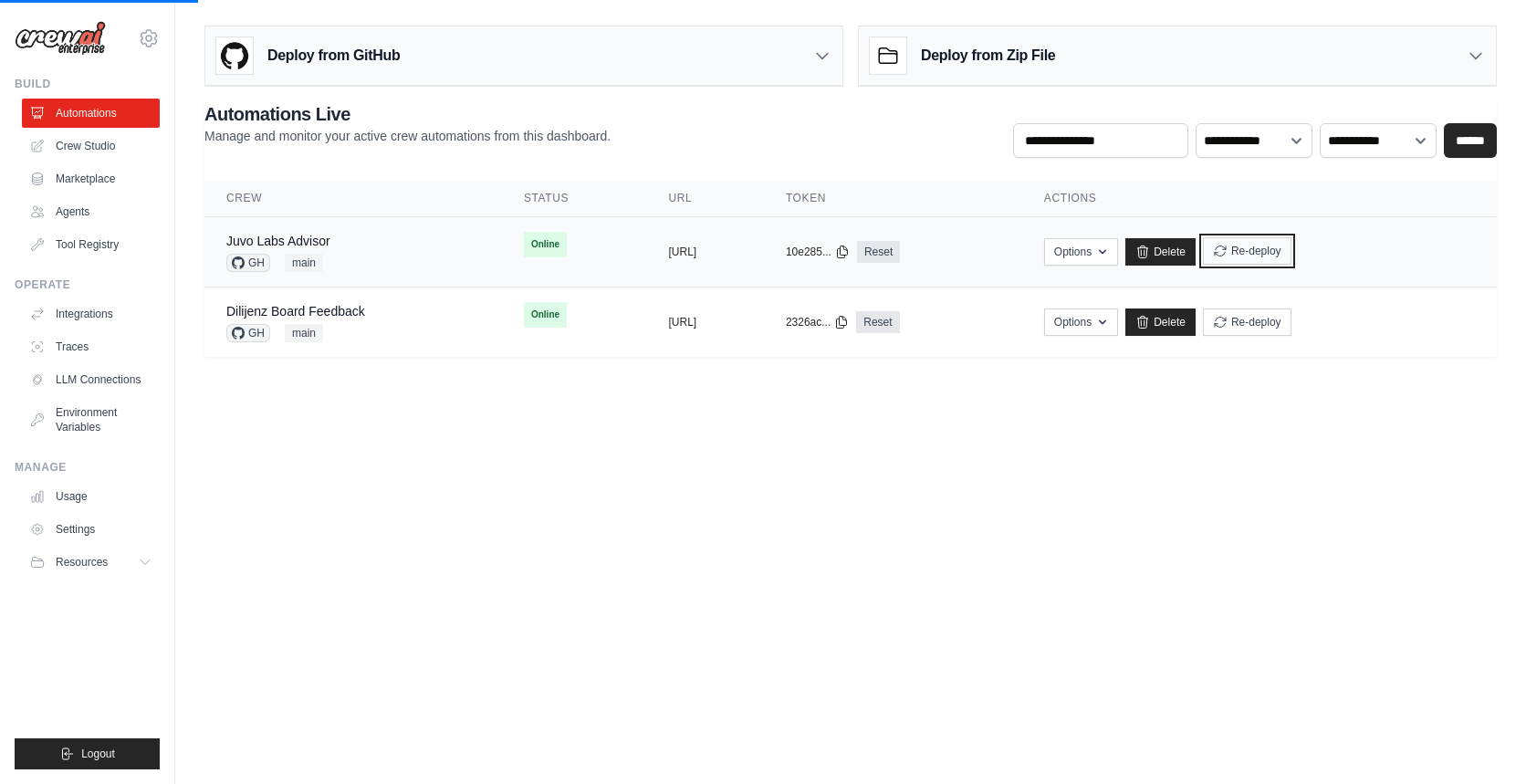
click at [1292, 250] on button "Re-deploy" at bounding box center [1248, 252] width 88 height 28
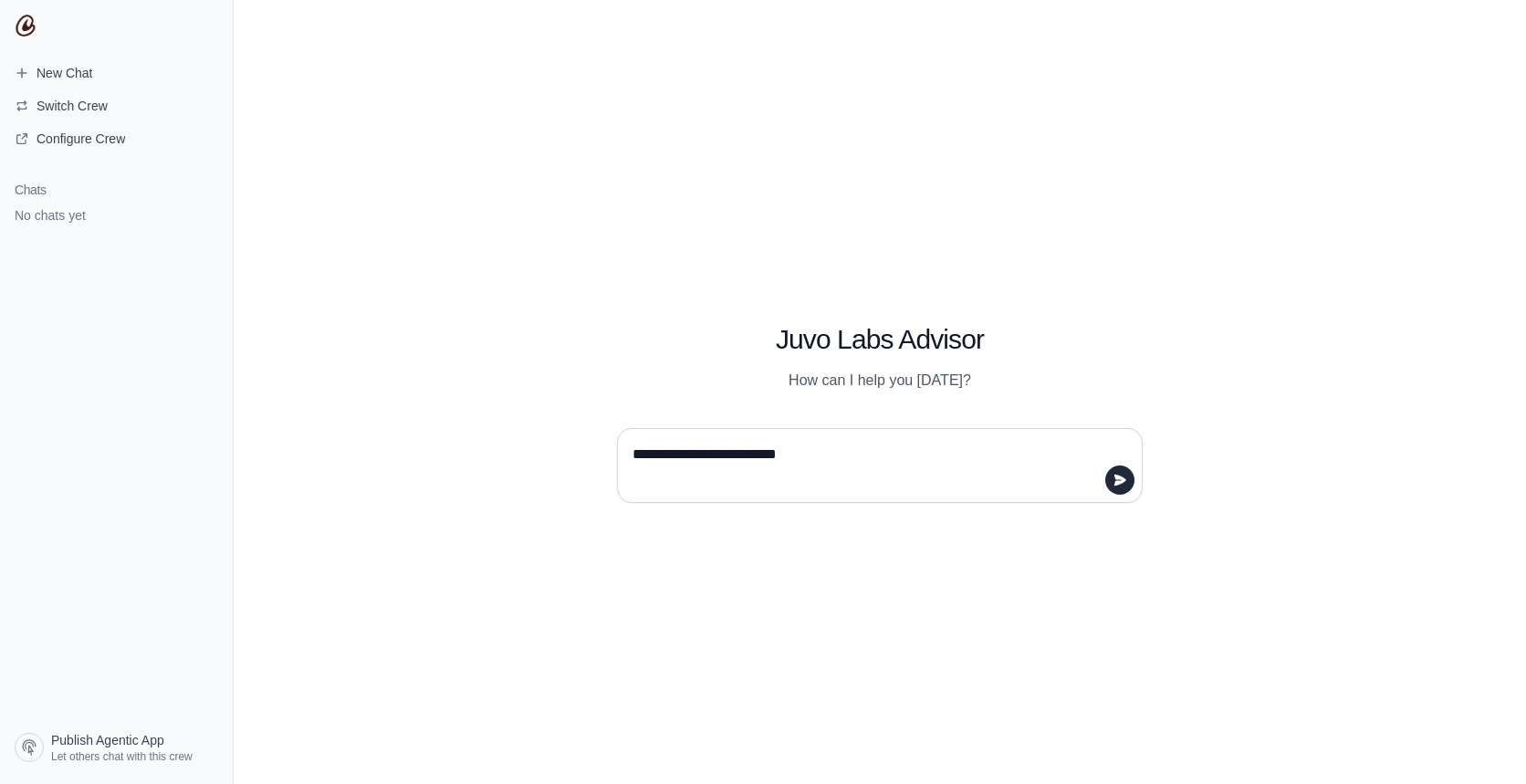
type textarea "**********"
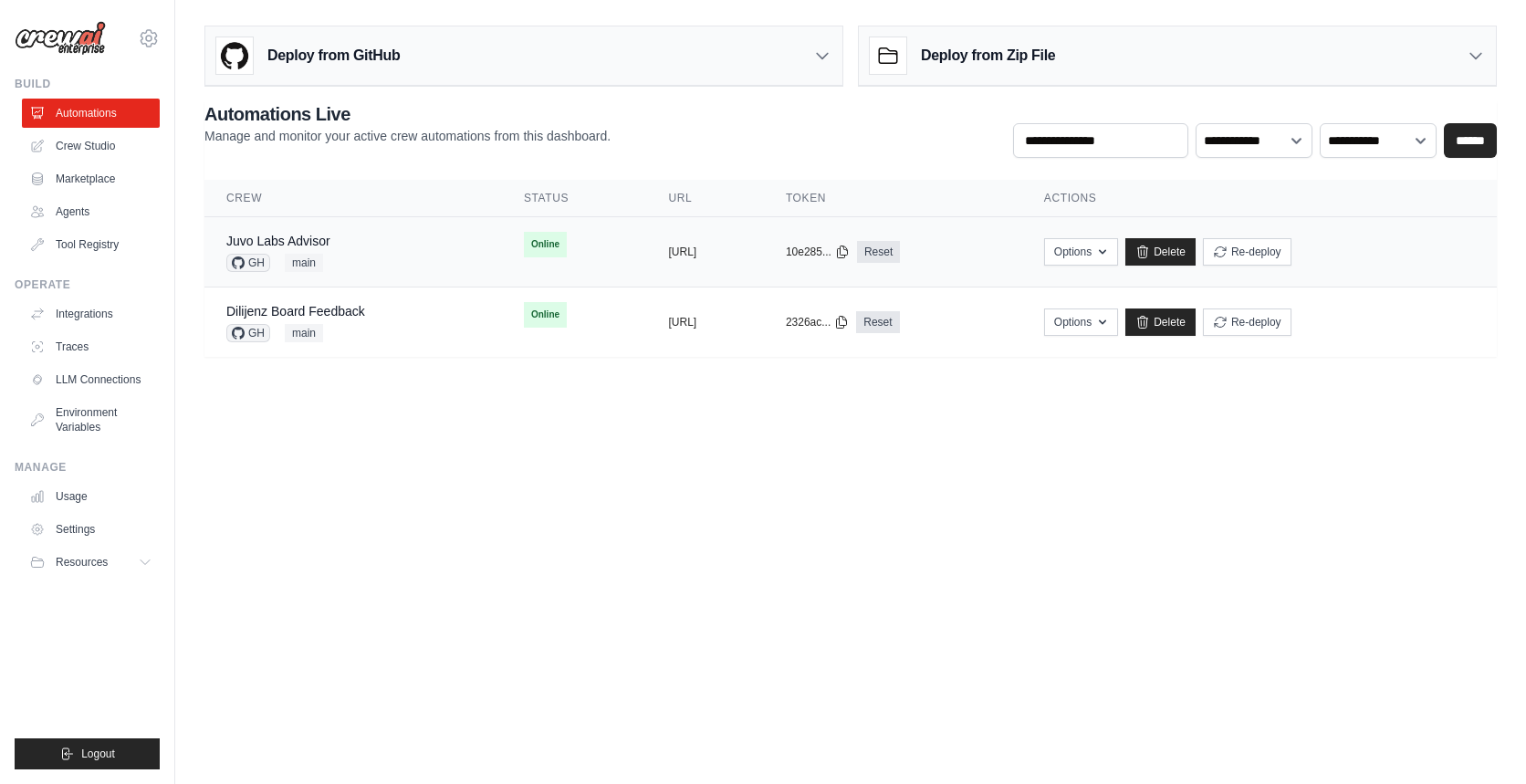
click at [385, 252] on div "Juvo Labs Advisor GH main" at bounding box center [353, 252] width 253 height 41
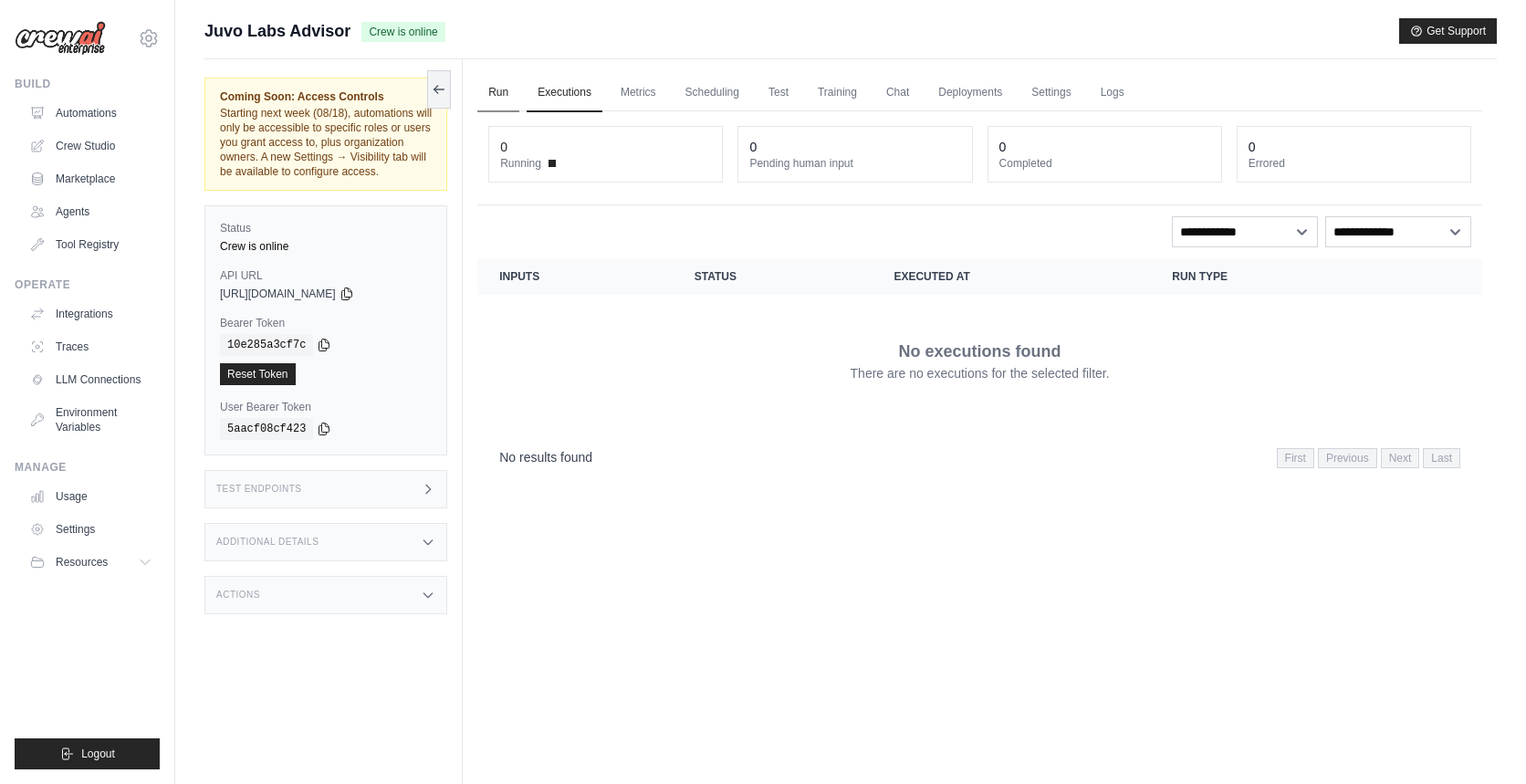
click at [490, 103] on link "Run" at bounding box center [499, 93] width 42 height 39
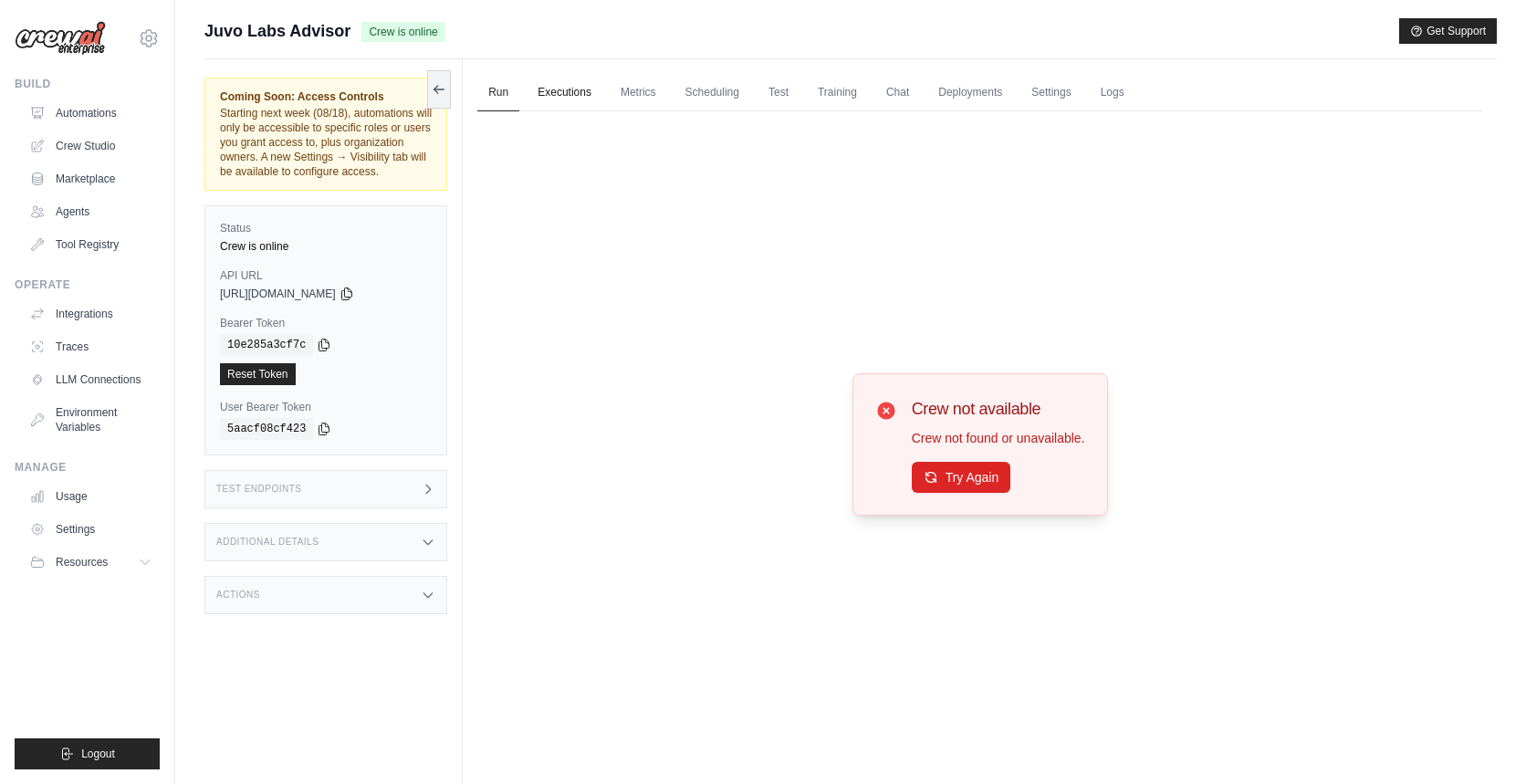
click at [568, 99] on link "Executions" at bounding box center [565, 93] width 76 height 39
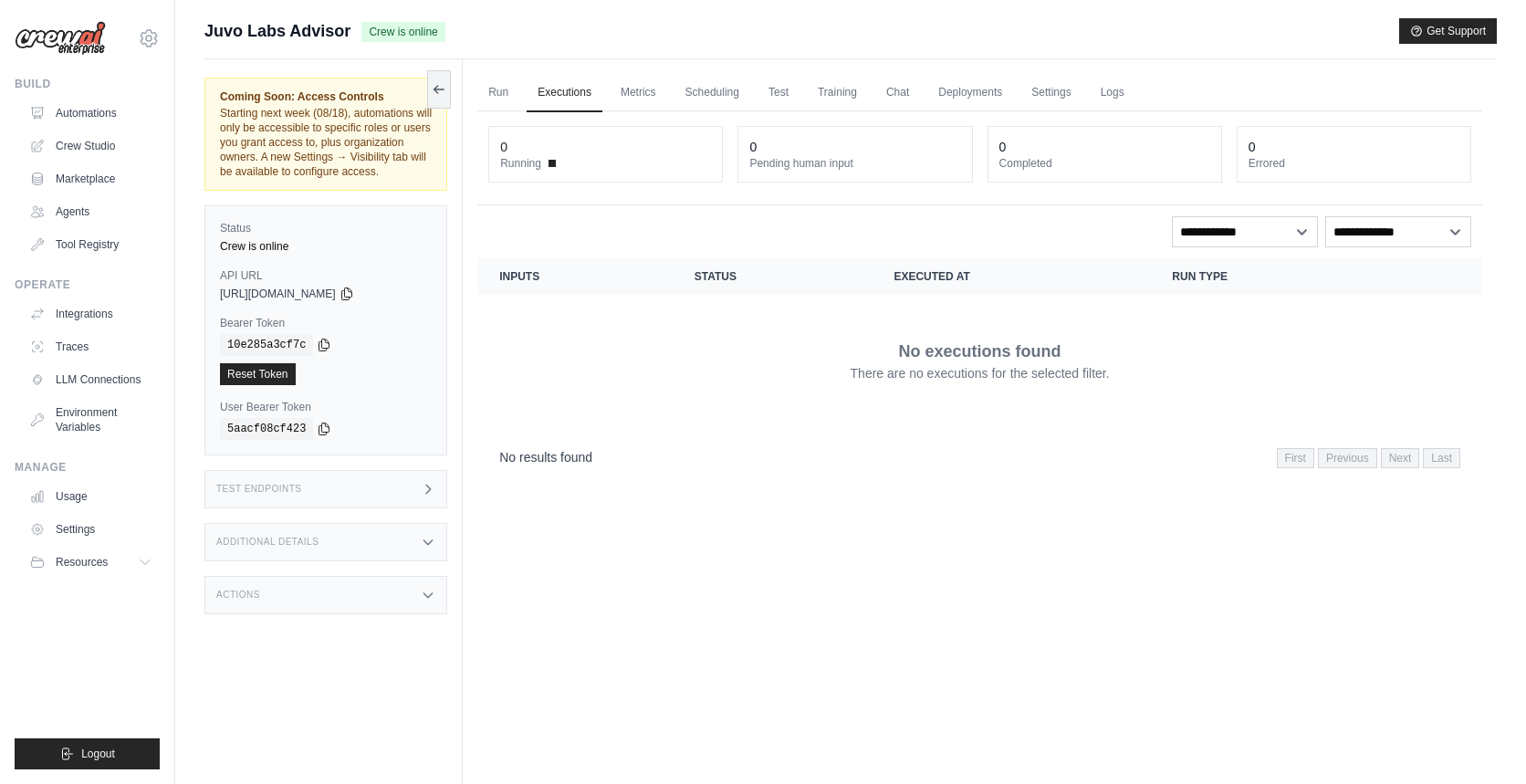
click at [423, 497] on icon at bounding box center [428, 489] width 15 height 15
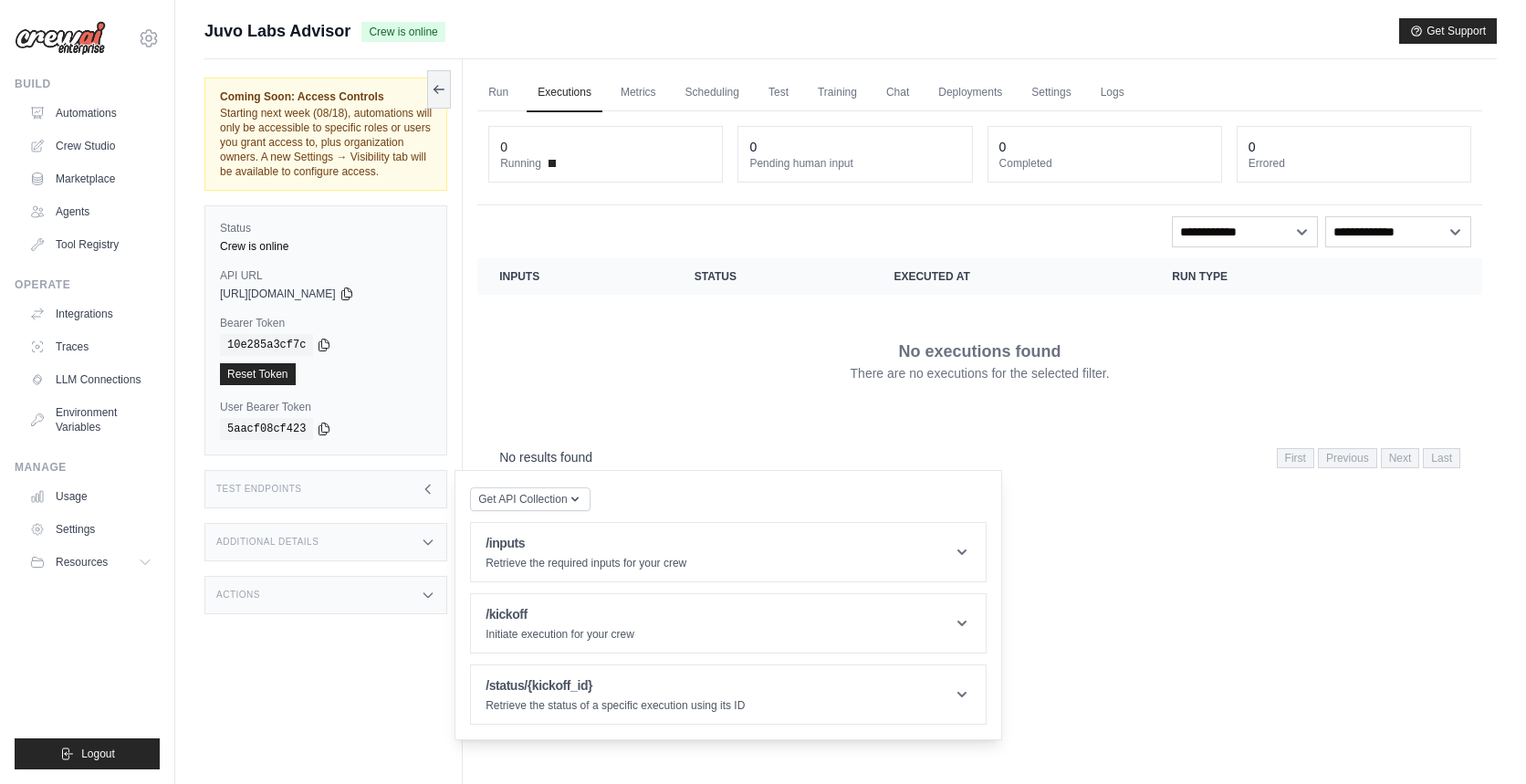
click at [408, 553] on div "Additional Details" at bounding box center [326, 543] width 243 height 39
click at [729, 90] on link "Scheduling" at bounding box center [712, 93] width 76 height 39
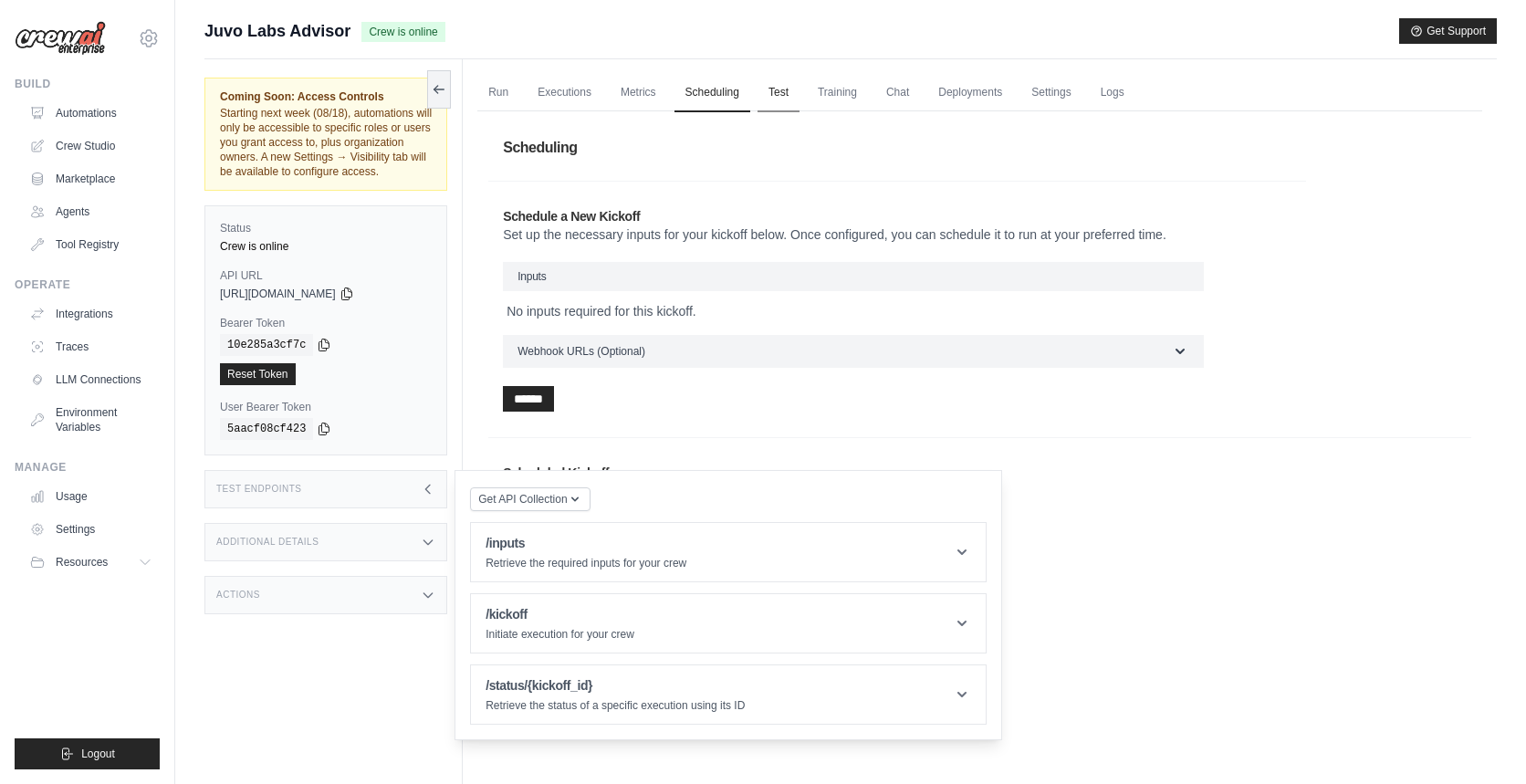
click at [798, 92] on link "Test" at bounding box center [779, 93] width 42 height 39
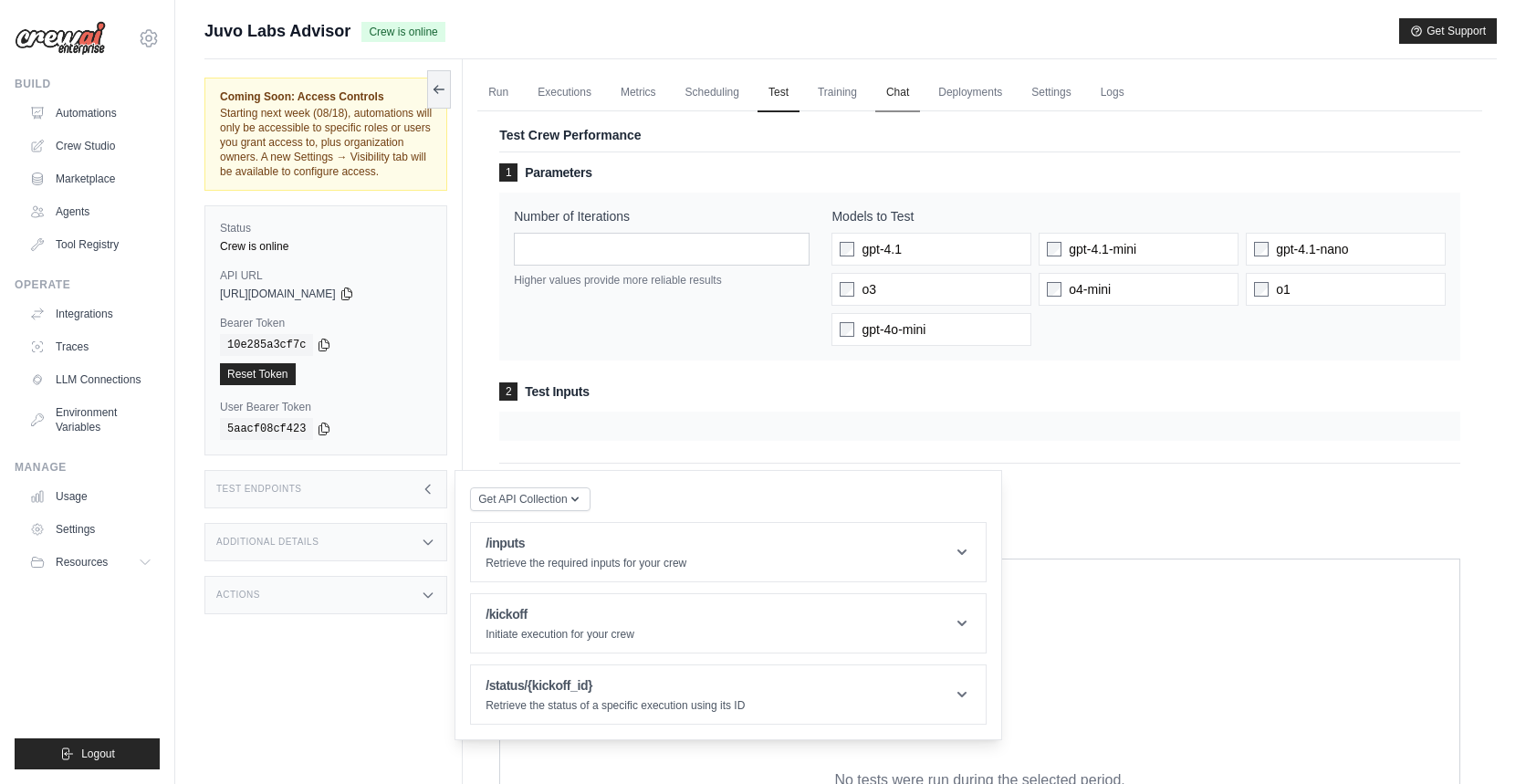
click at [915, 86] on link "Chat" at bounding box center [898, 93] width 45 height 39
click at [1074, 99] on link "Settings" at bounding box center [1051, 93] width 61 height 39
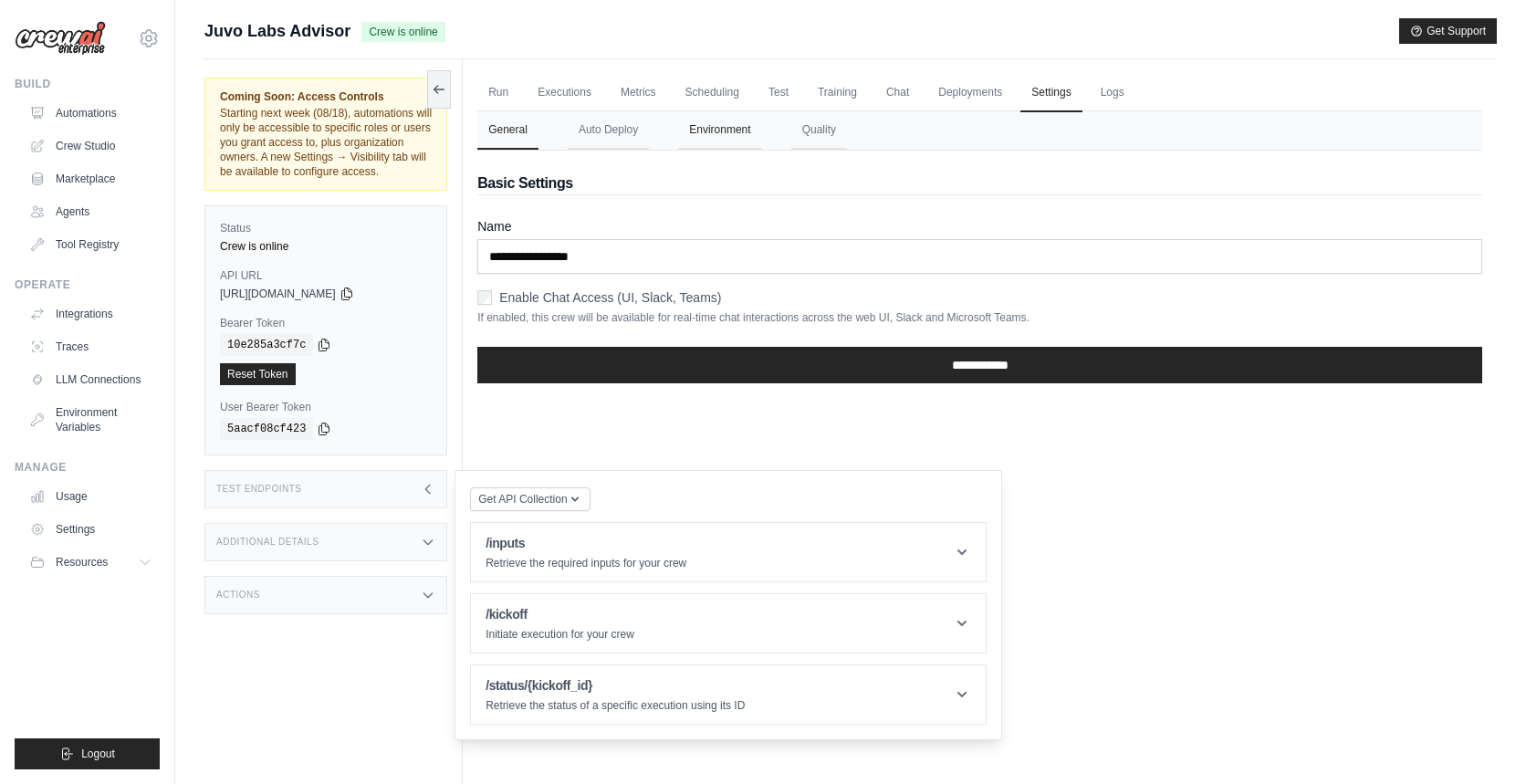
click at [728, 144] on button "Environment" at bounding box center [720, 131] width 83 height 39
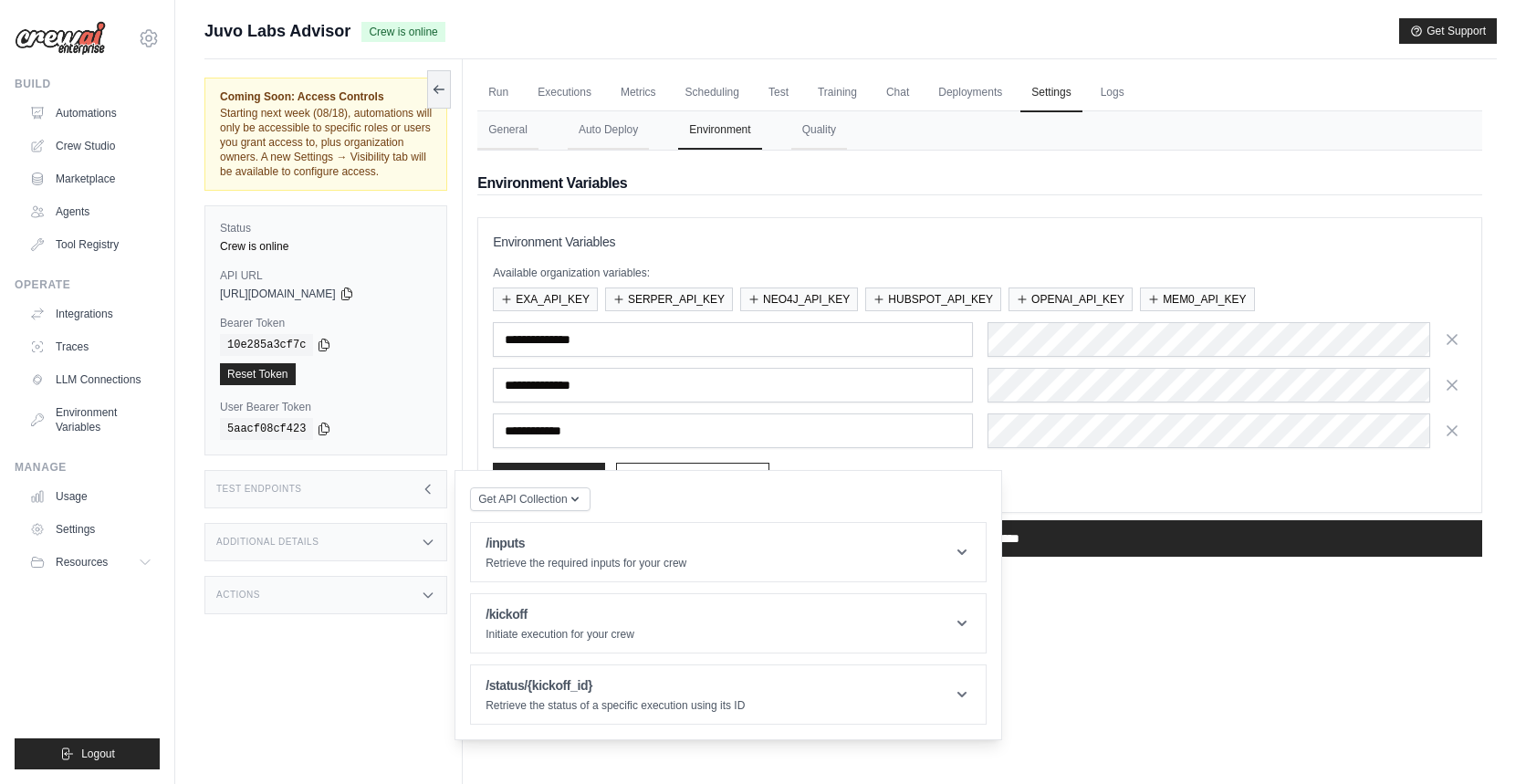
click at [428, 493] on icon at bounding box center [428, 488] width 5 height 8
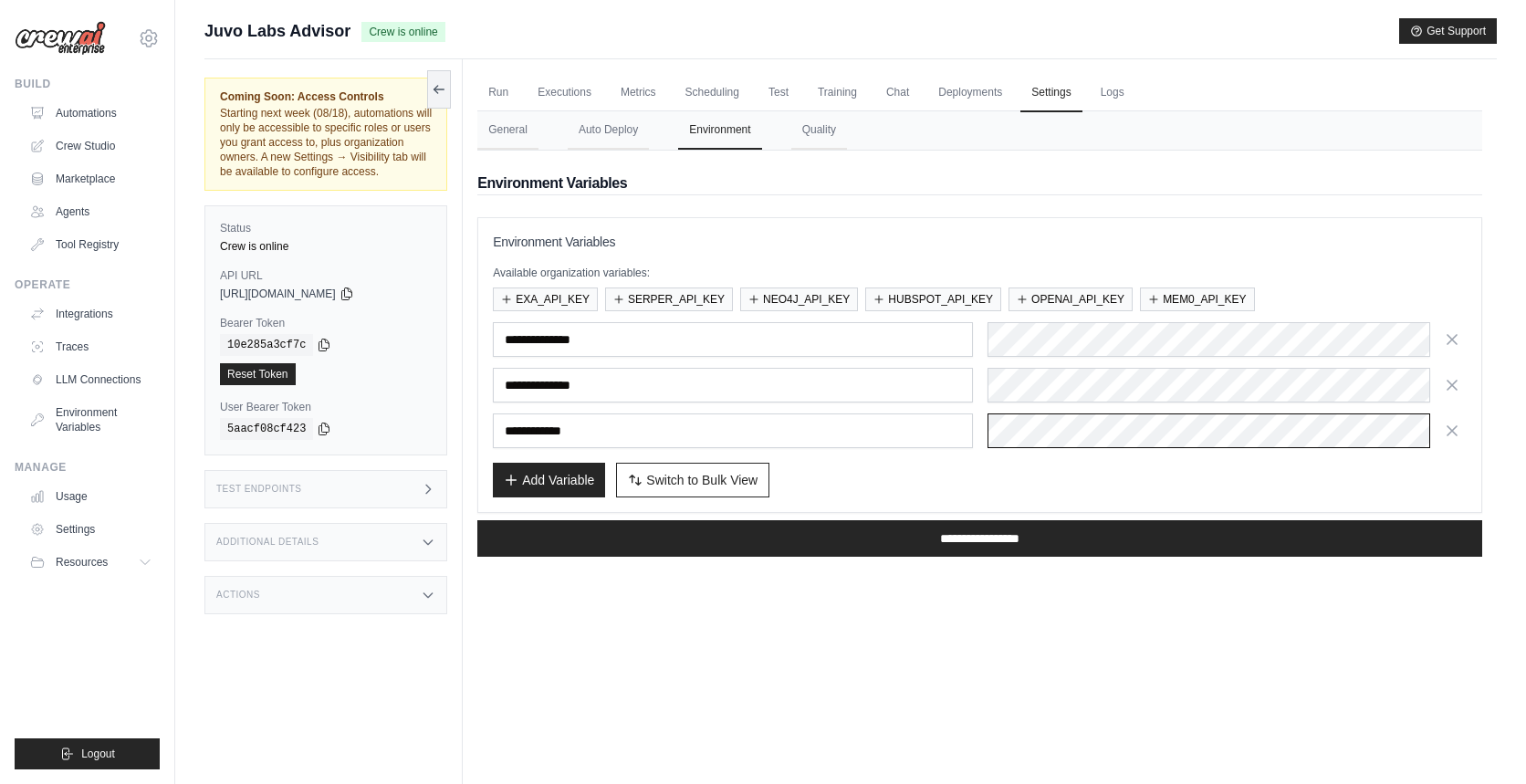
click at [963, 431] on div "**********" at bounding box center [980, 431] width 974 height 35
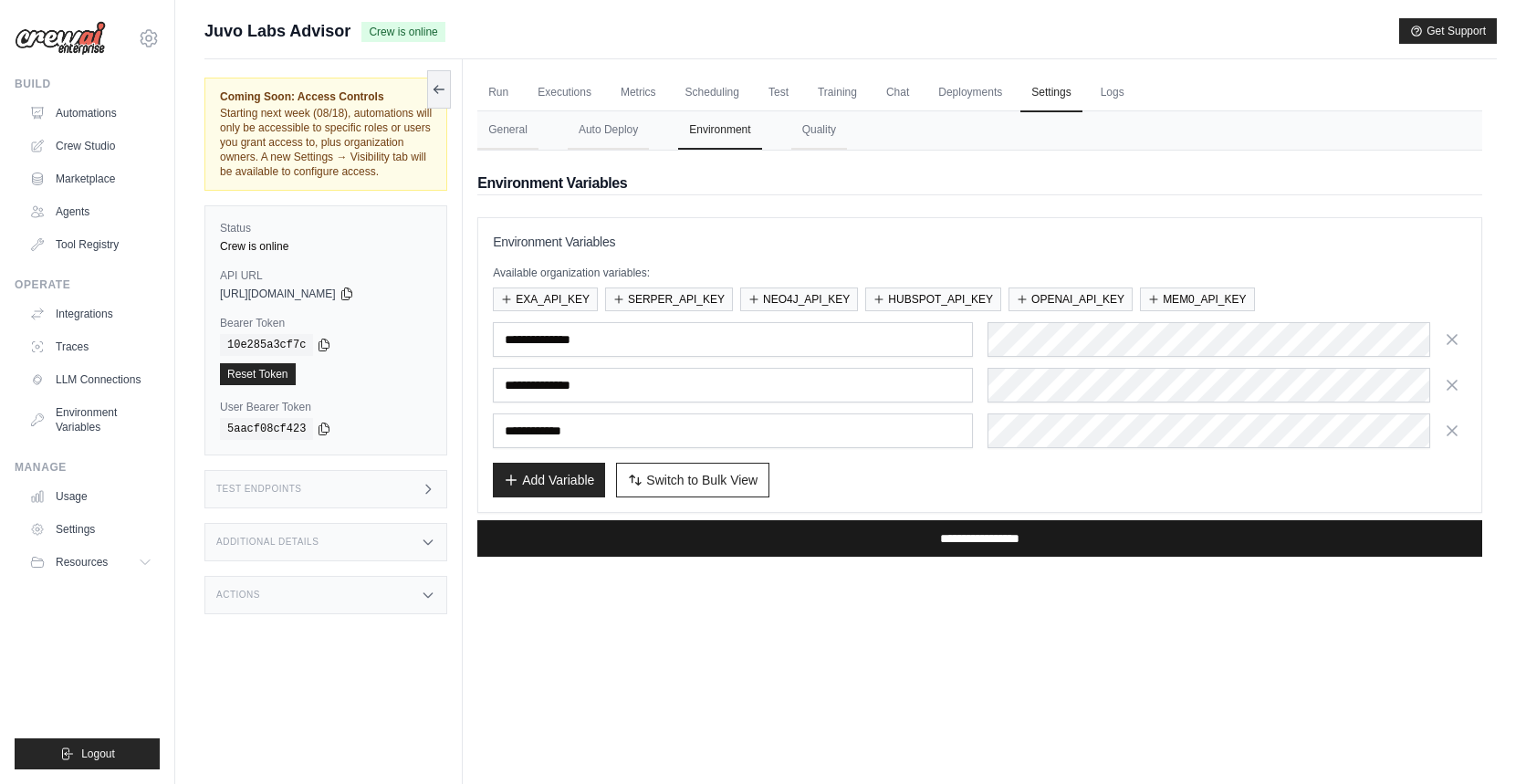
click at [1020, 531] on input "**********" at bounding box center [980, 539] width 1005 height 37
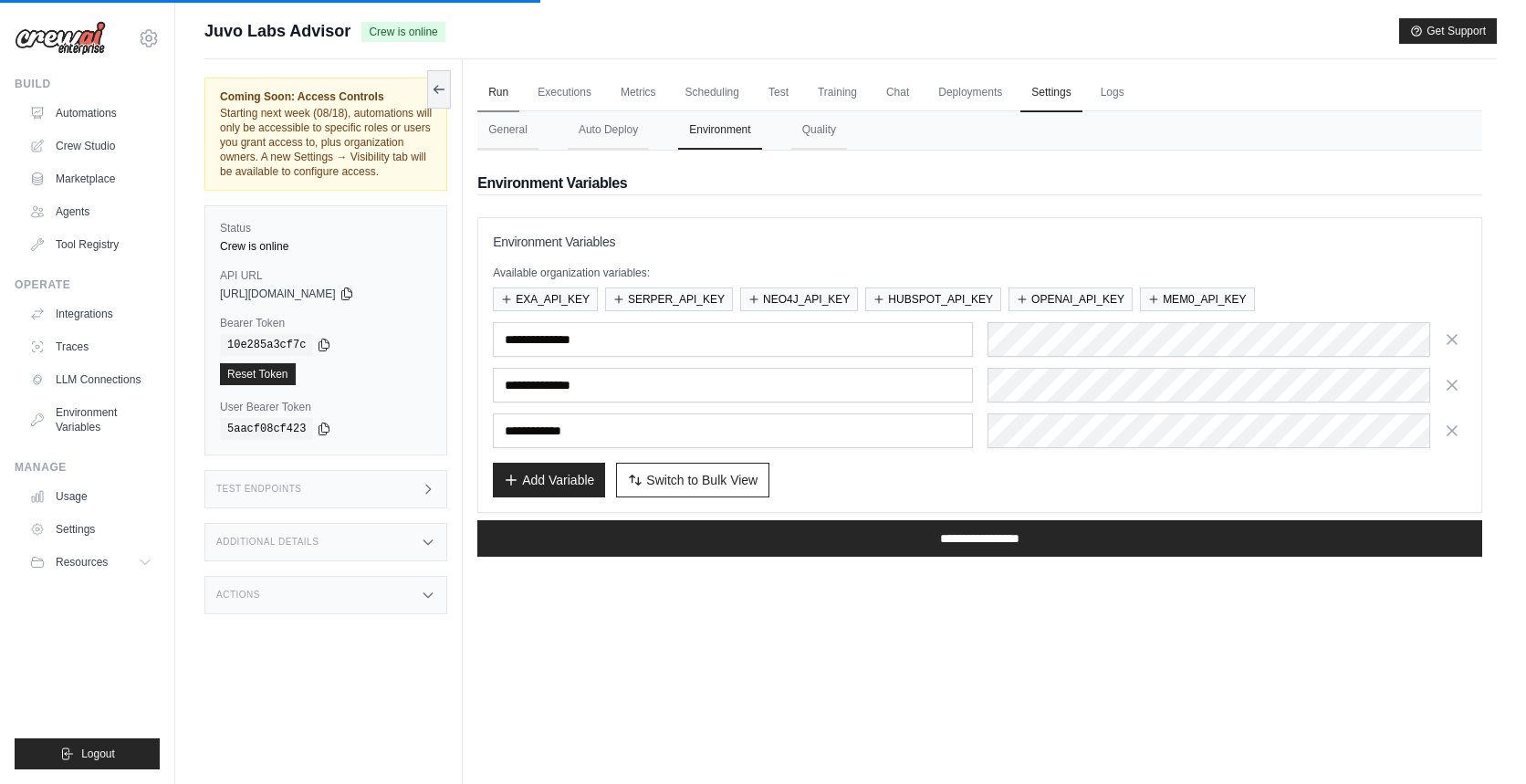
click at [502, 88] on link "Run" at bounding box center [499, 93] width 42 height 39
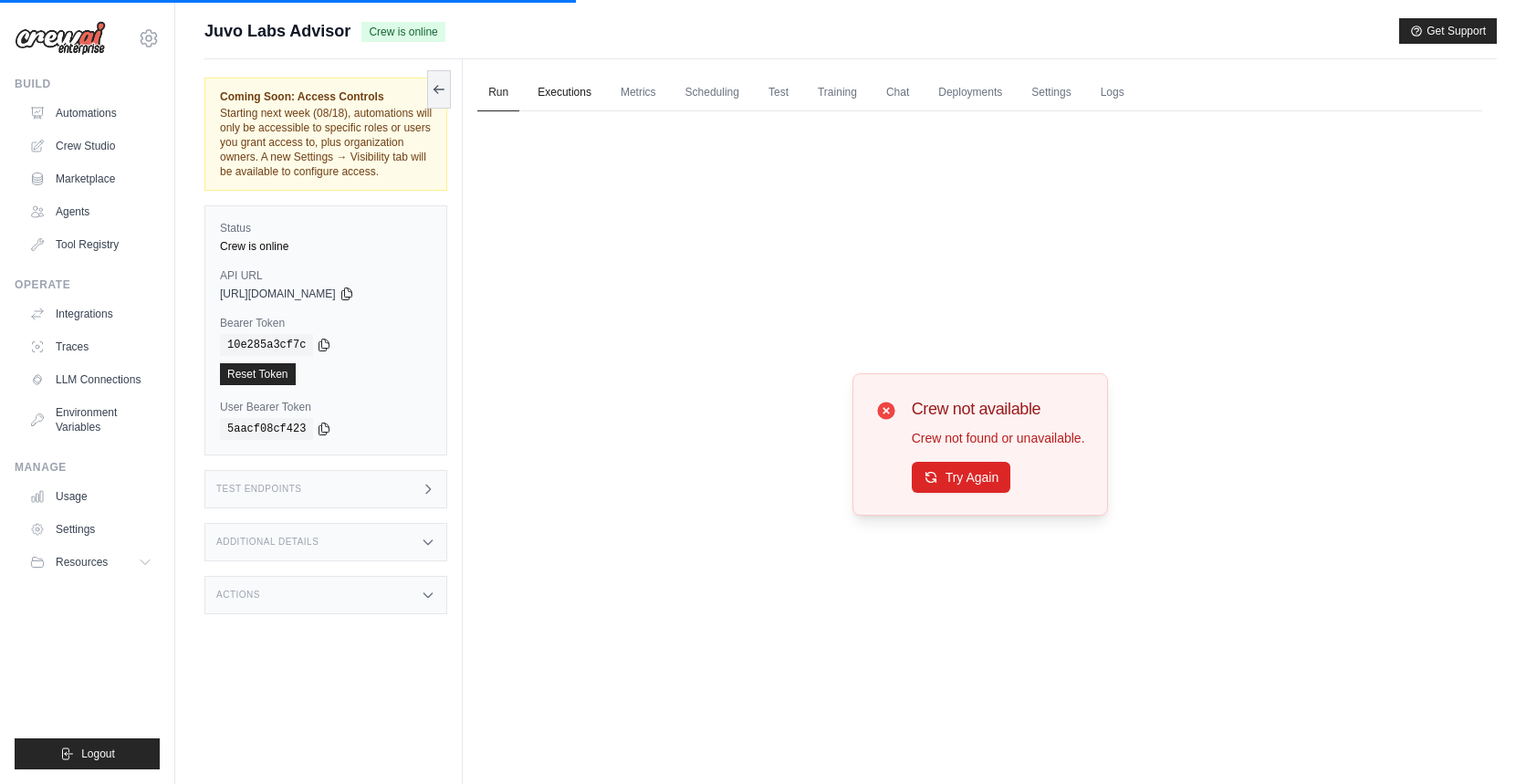
click at [589, 108] on link "Executions" at bounding box center [565, 93] width 76 height 39
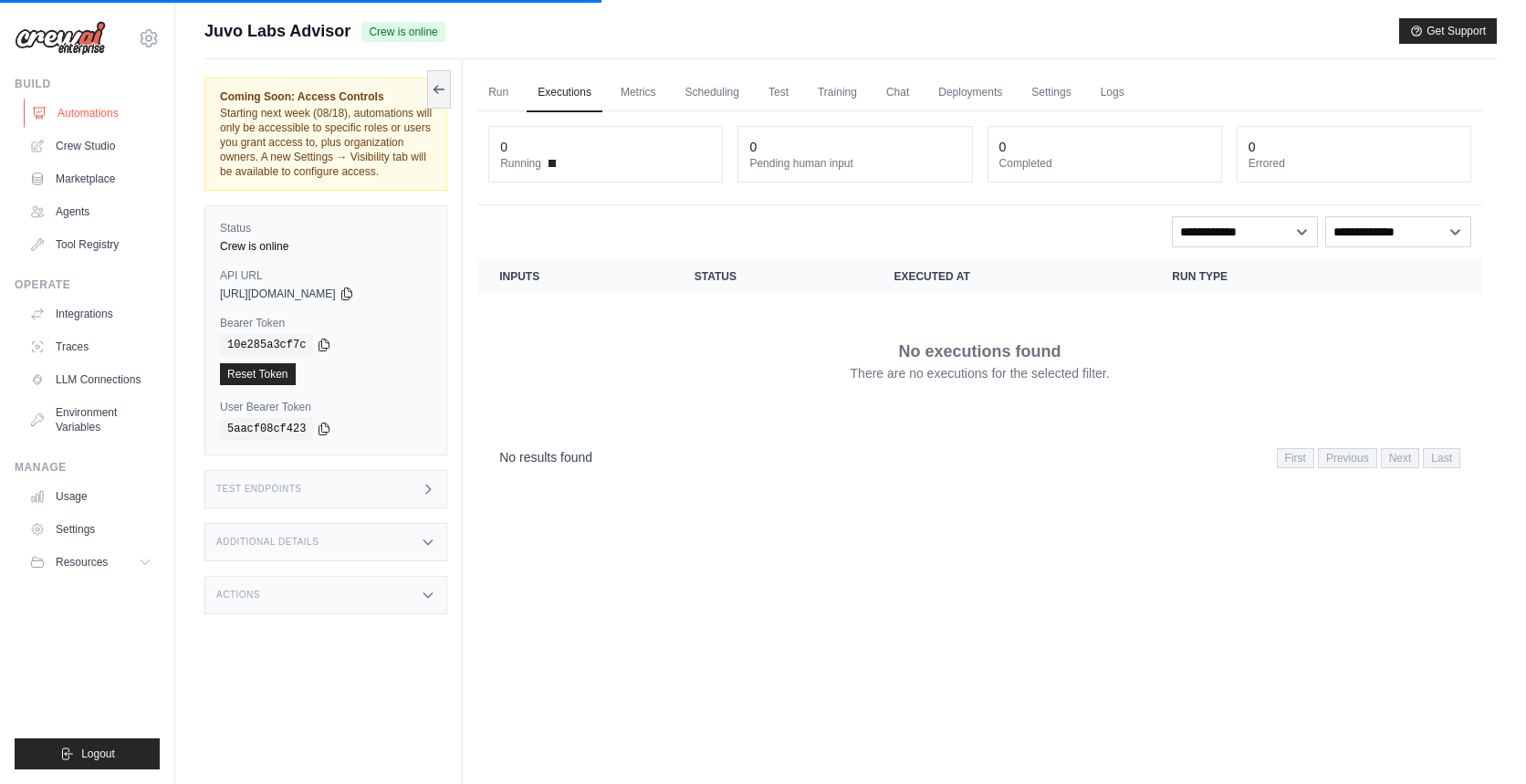
click at [93, 120] on link "Automations" at bounding box center [93, 113] width 138 height 29
click at [105, 108] on link "Automations" at bounding box center [93, 113] width 138 height 29
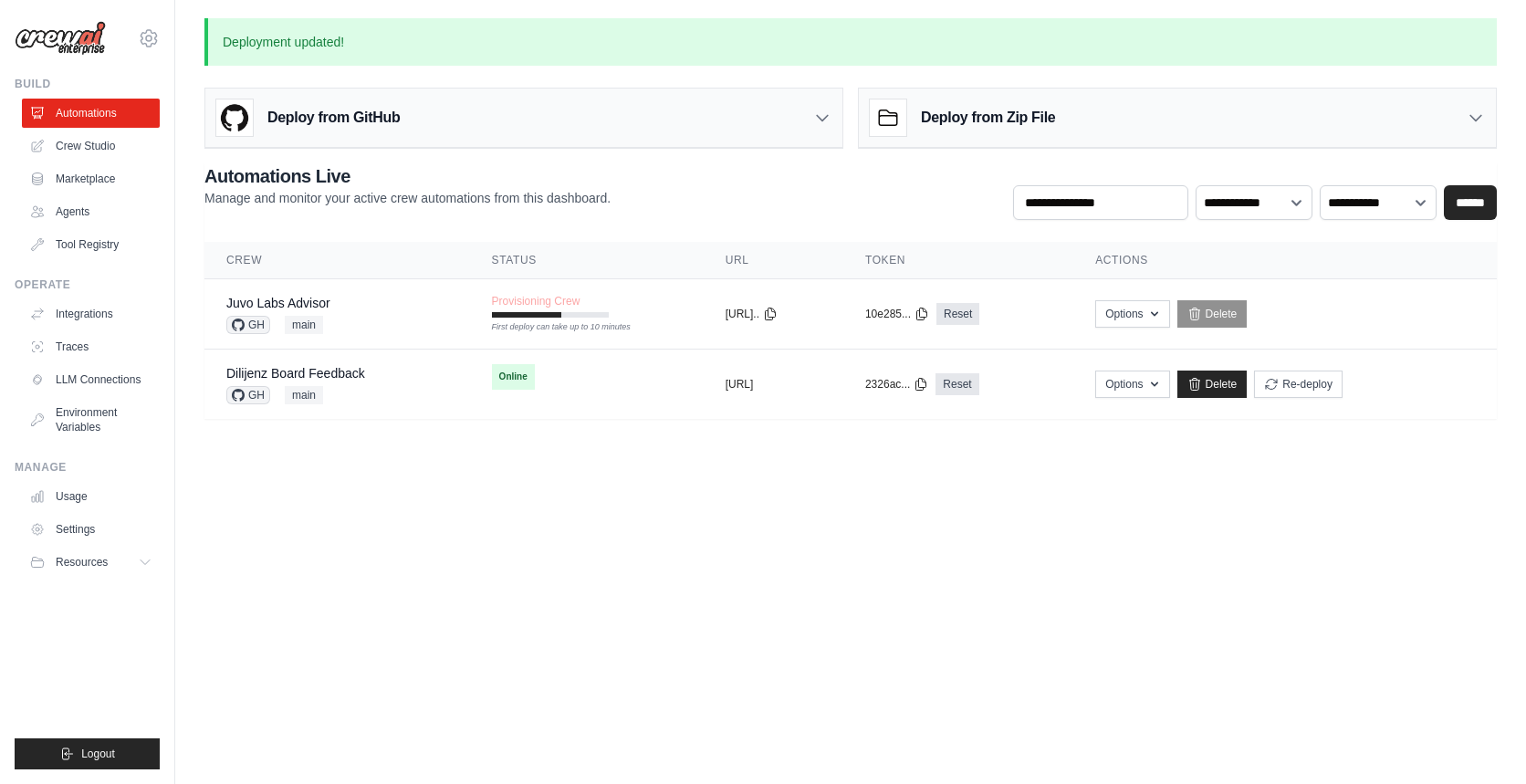
click at [387, 274] on th "Crew" at bounding box center [337, 261] width 265 height 38
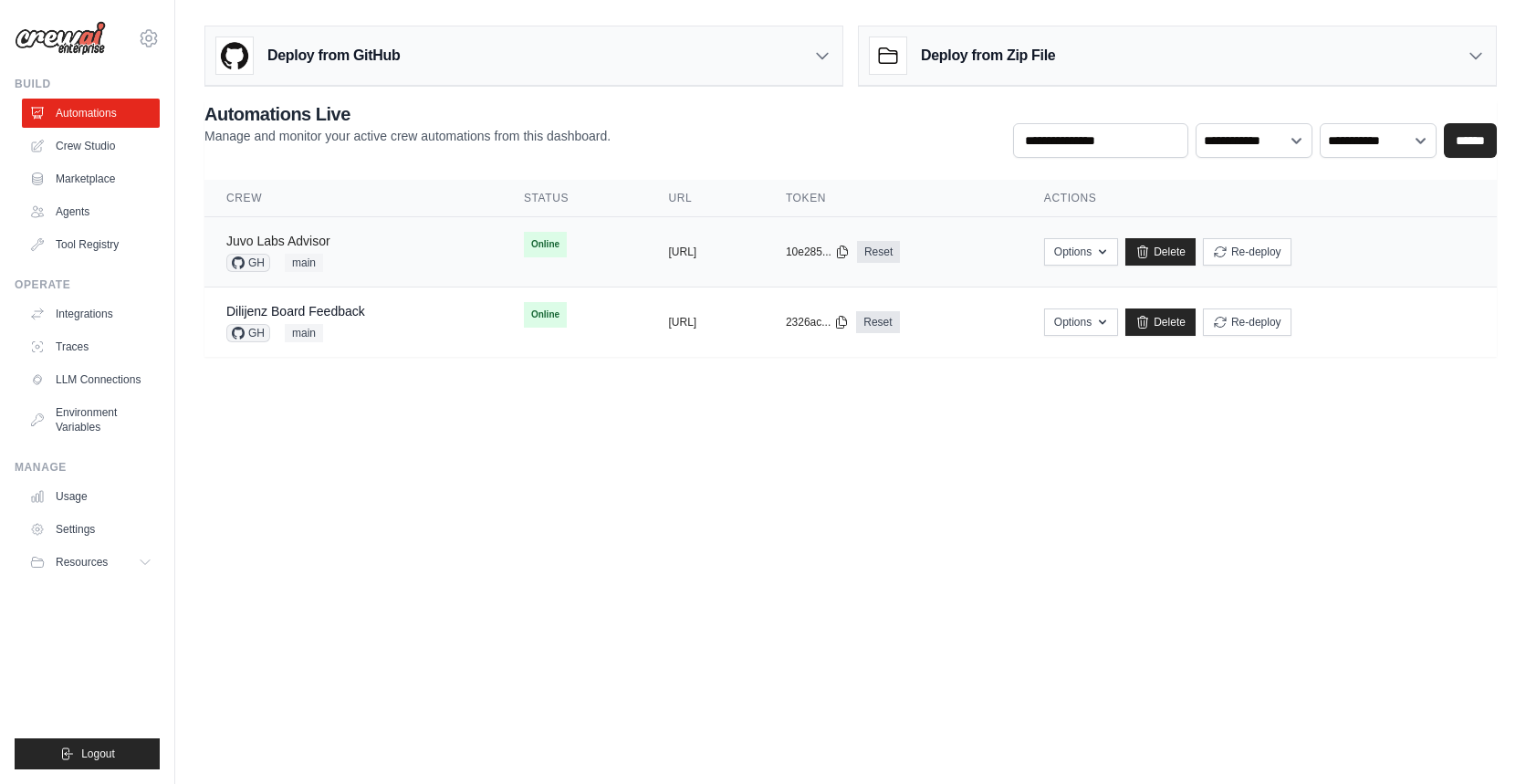
click at [331, 241] on link "Juvo Labs Advisor" at bounding box center [278, 241] width 104 height 15
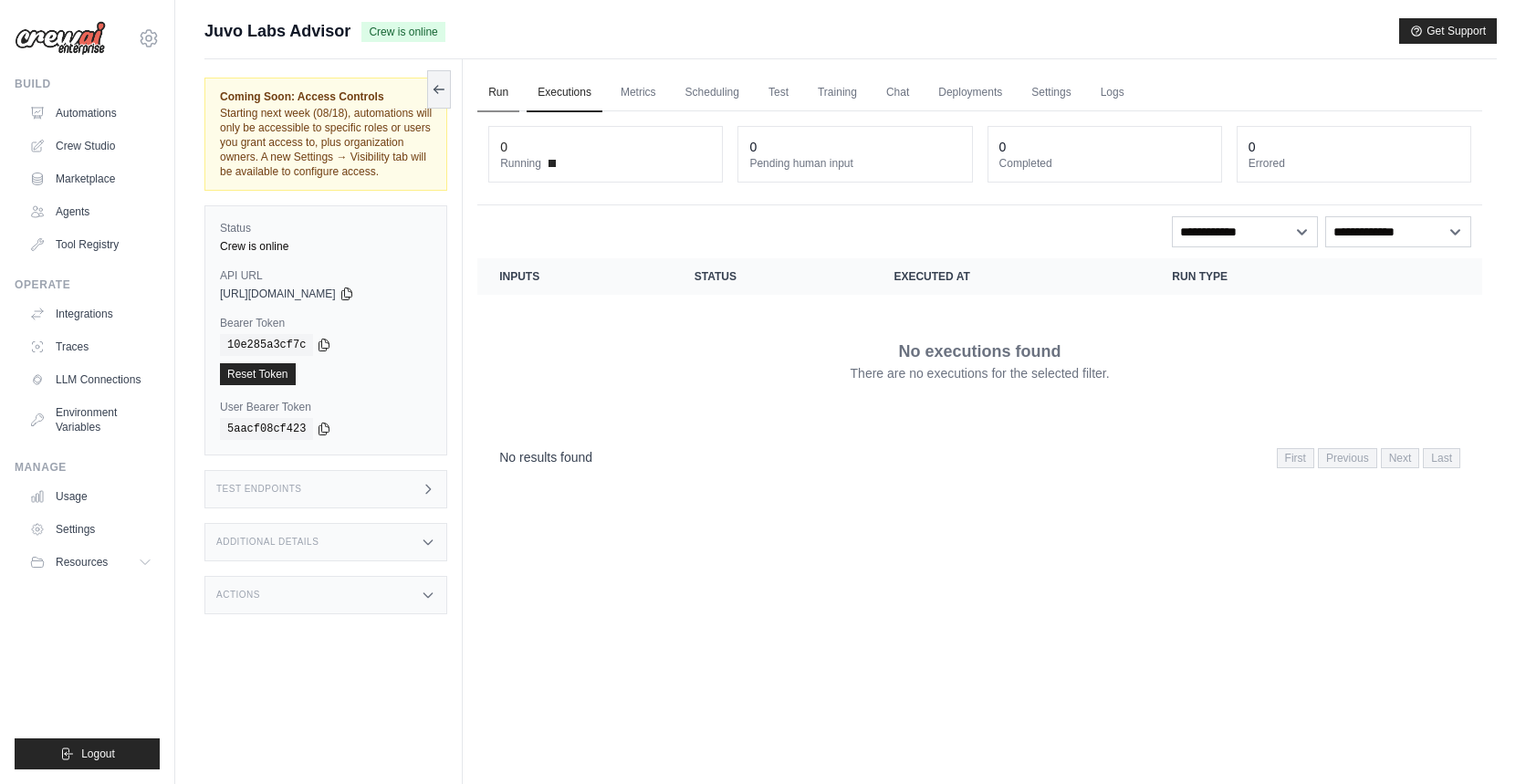
click at [493, 93] on link "Run" at bounding box center [499, 93] width 42 height 39
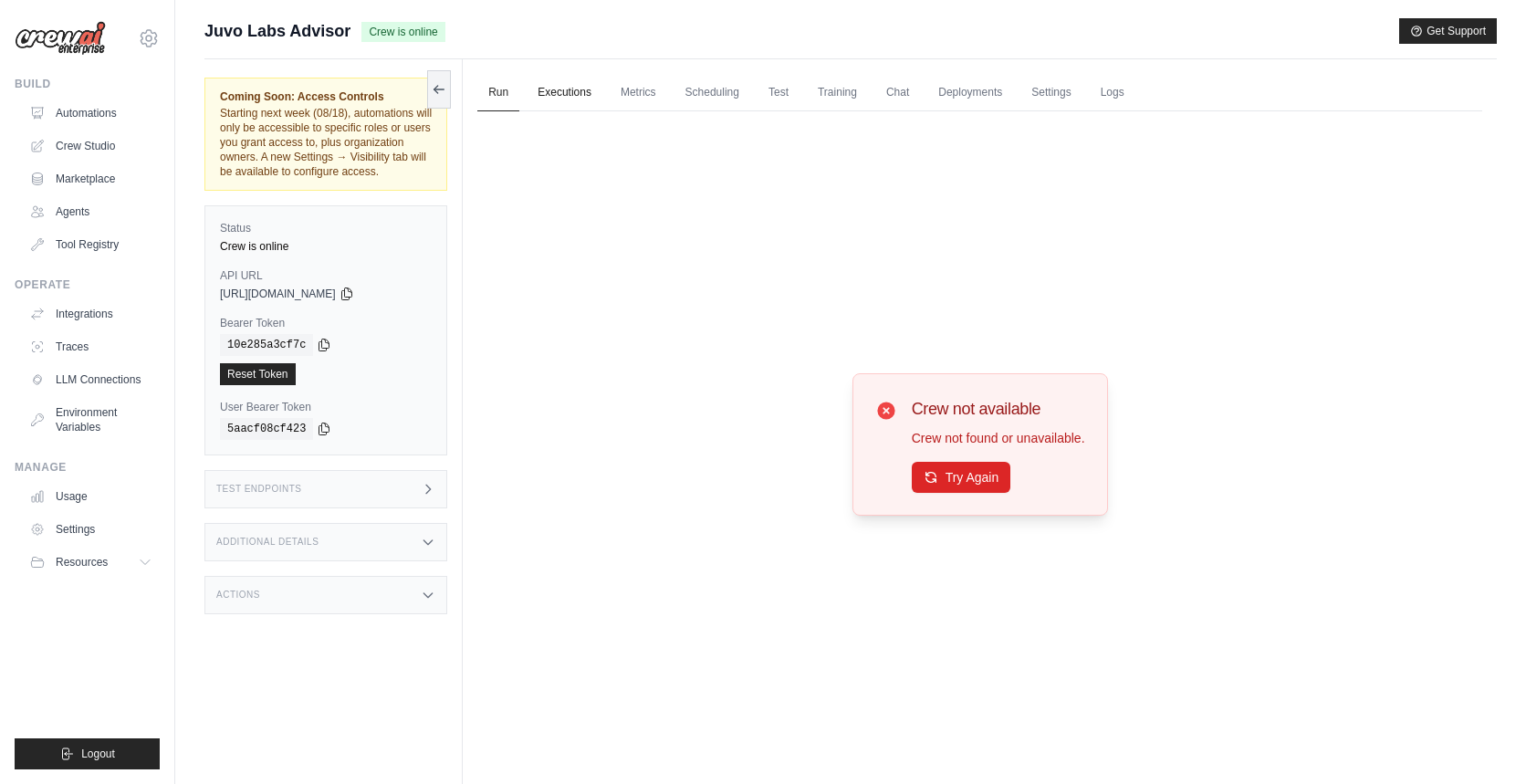
click at [569, 86] on link "Executions" at bounding box center [565, 93] width 76 height 39
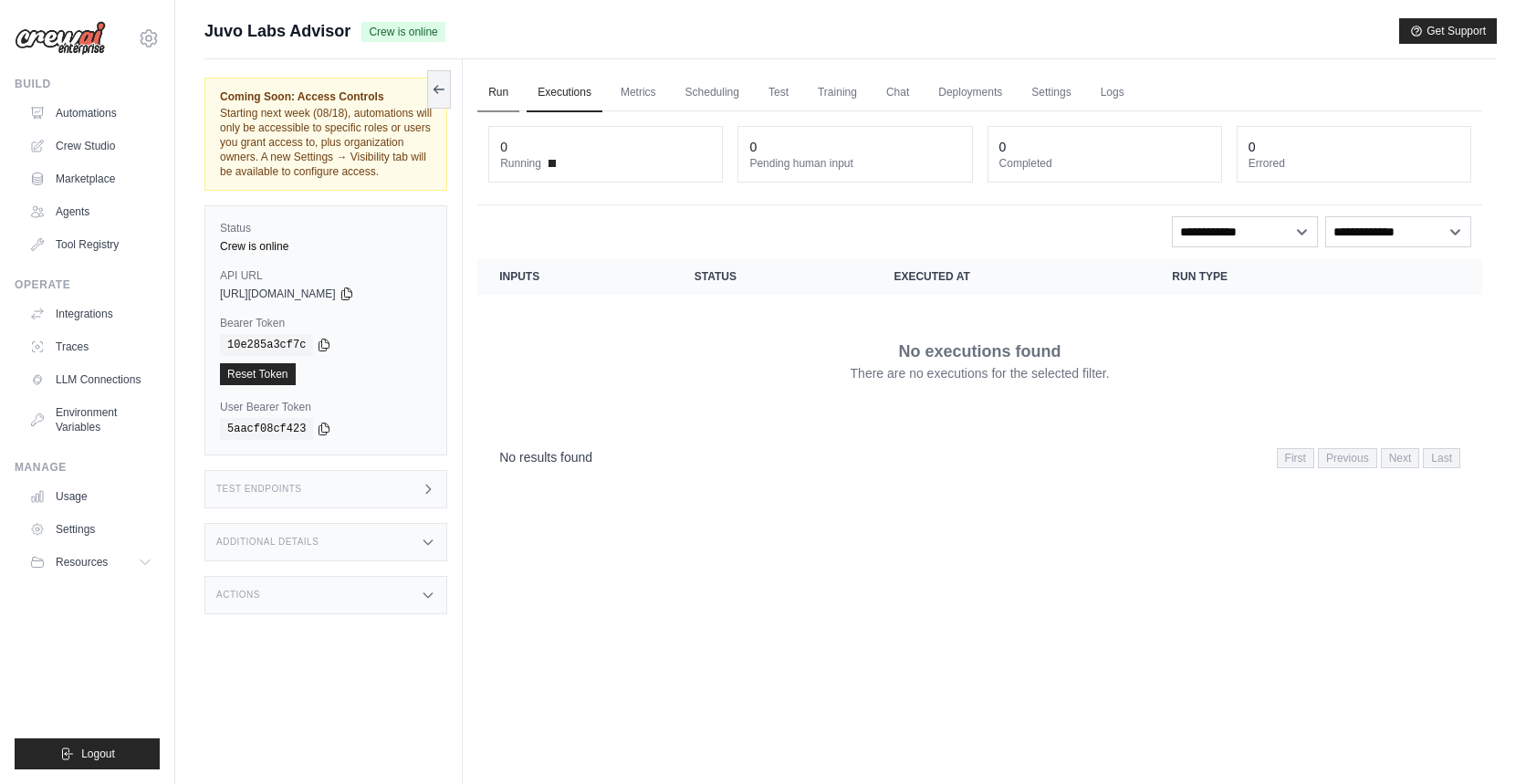
click at [489, 88] on link "Run" at bounding box center [499, 93] width 42 height 39
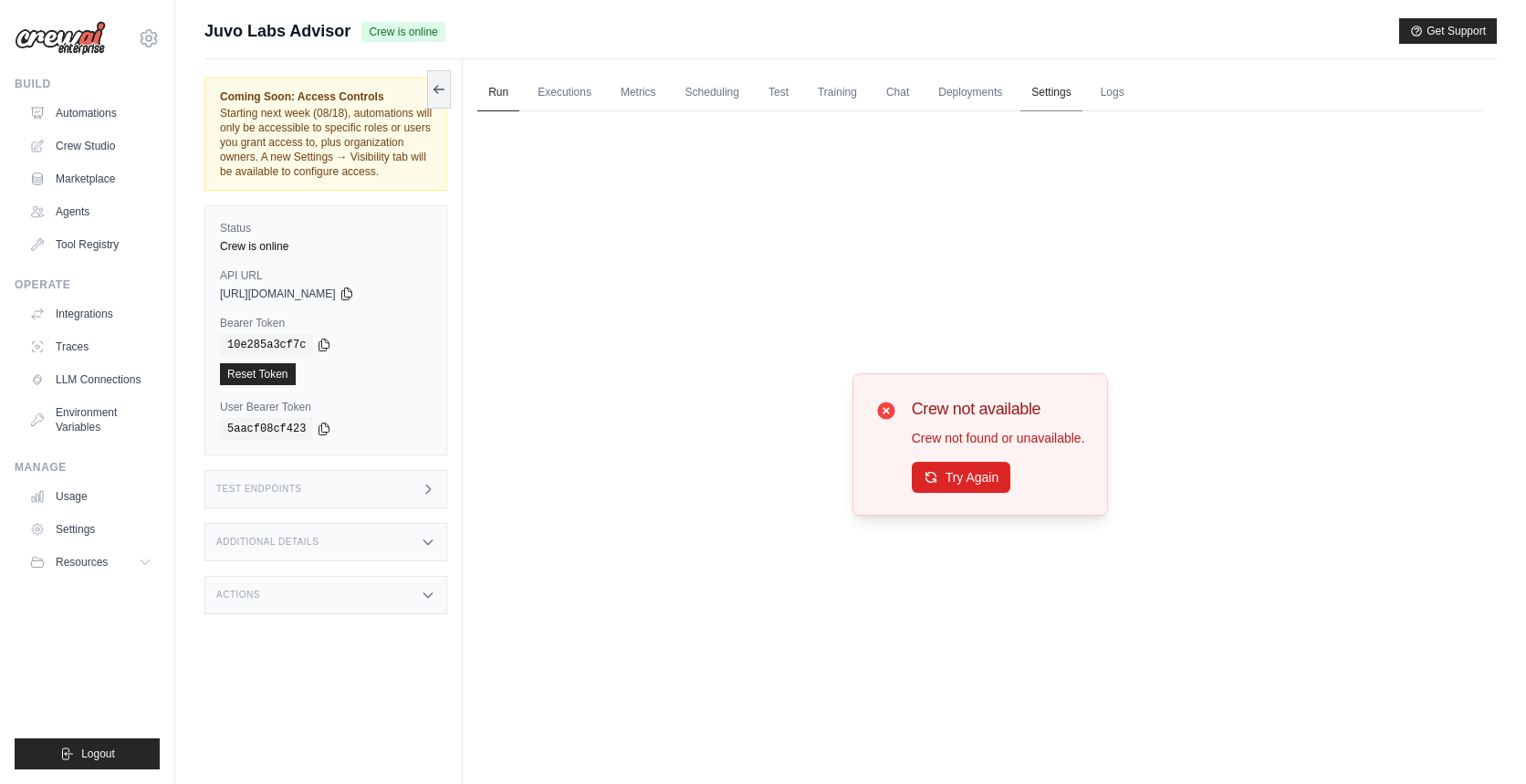
click at [1074, 102] on link "Settings" at bounding box center [1051, 93] width 61 height 39
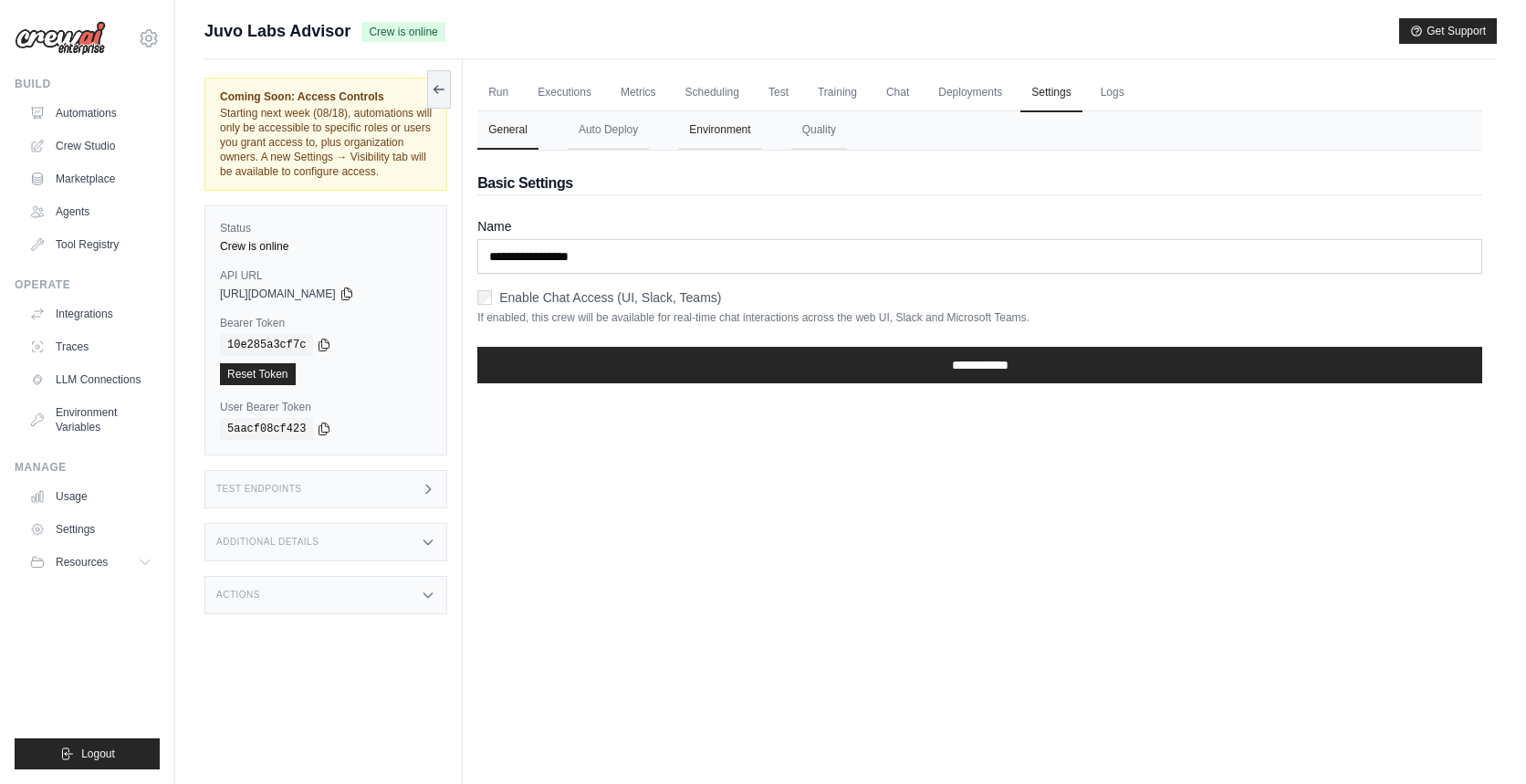
click at [729, 129] on button "Environment" at bounding box center [720, 131] width 83 height 39
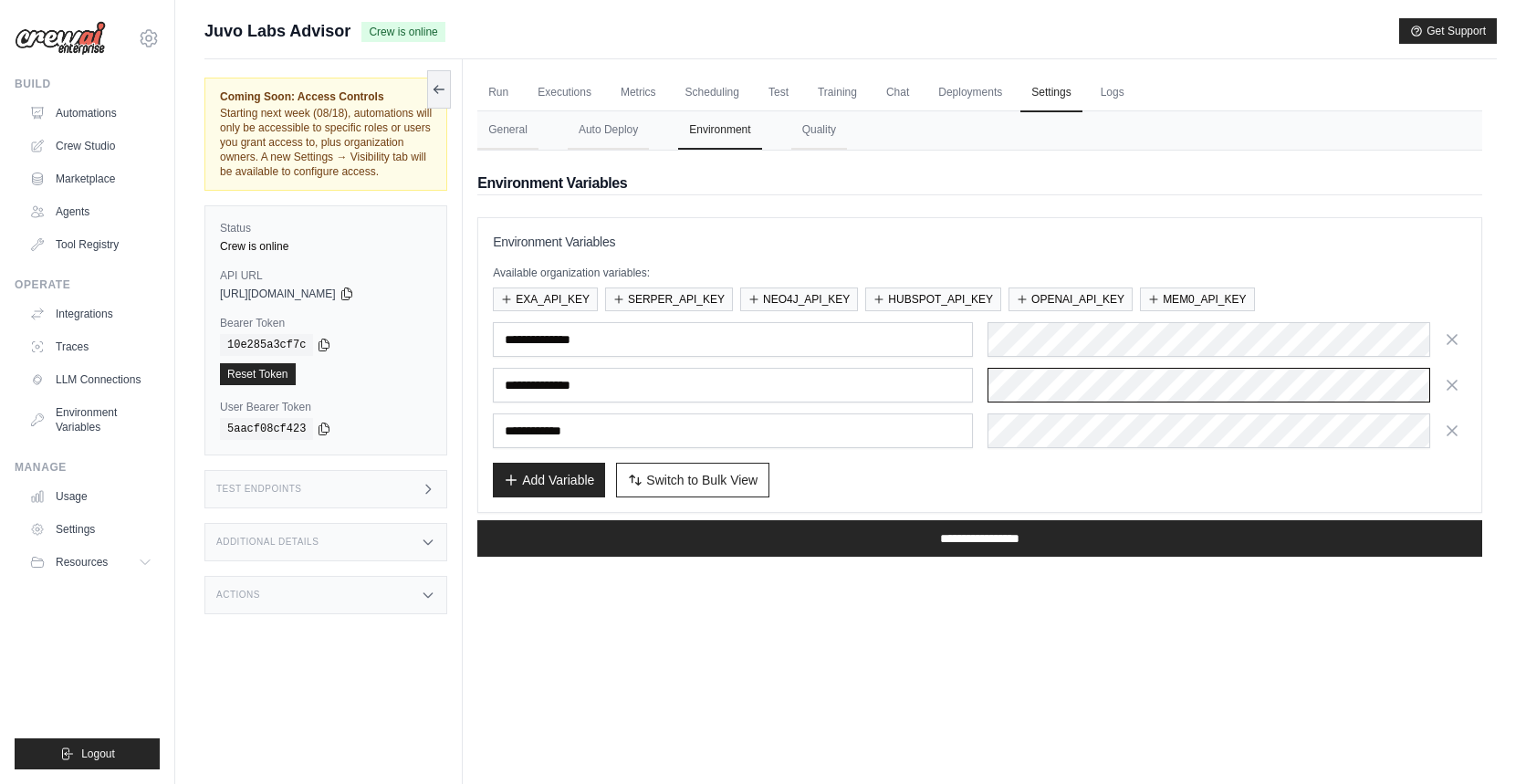
scroll to position [0, 1705]
click at [1522, 384] on div "Submit a support request Describe your issue or question * Please be specific a…" at bounding box center [851, 431] width 1351 height 825
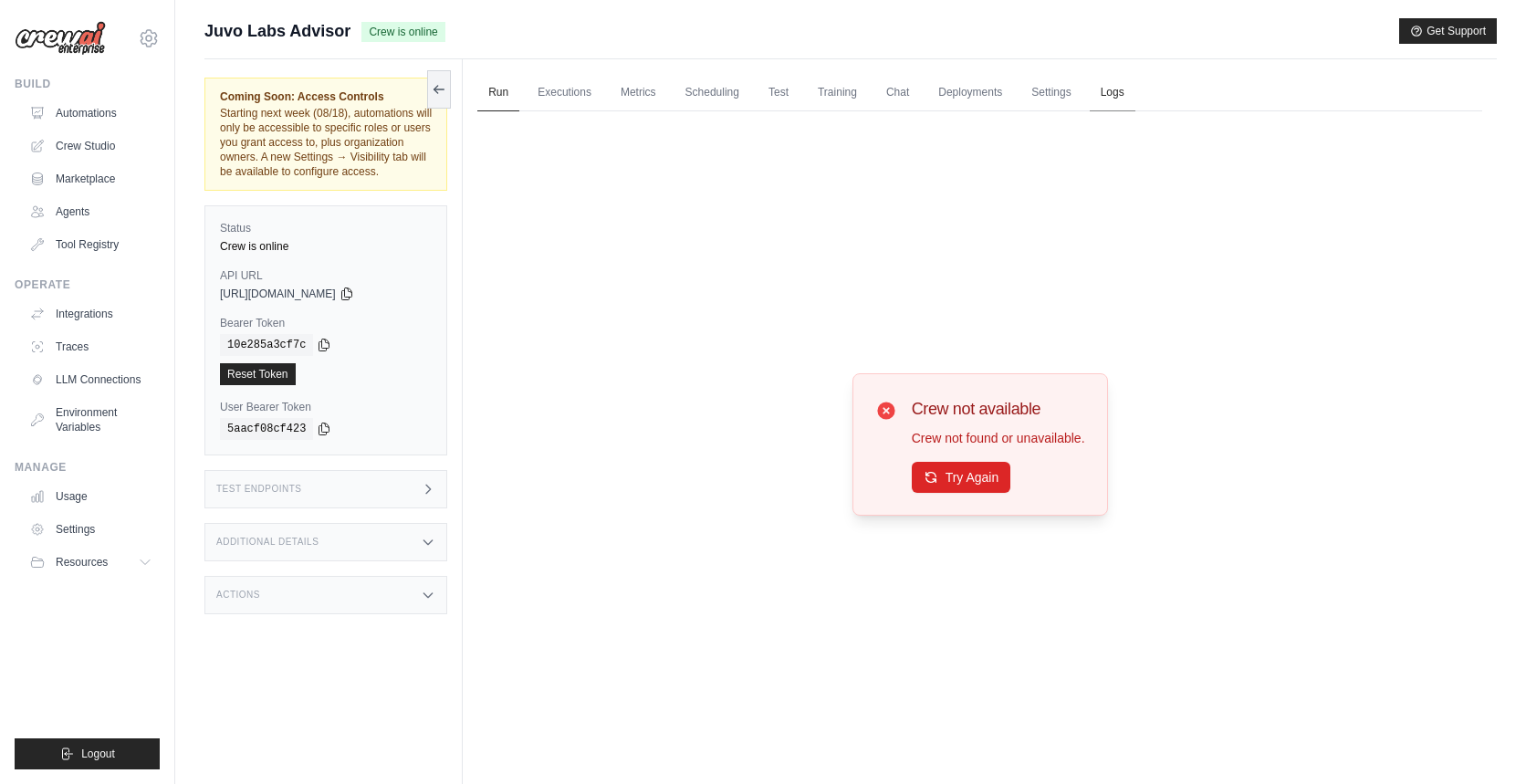
click at [1135, 94] on link "Logs" at bounding box center [1113, 93] width 46 height 39
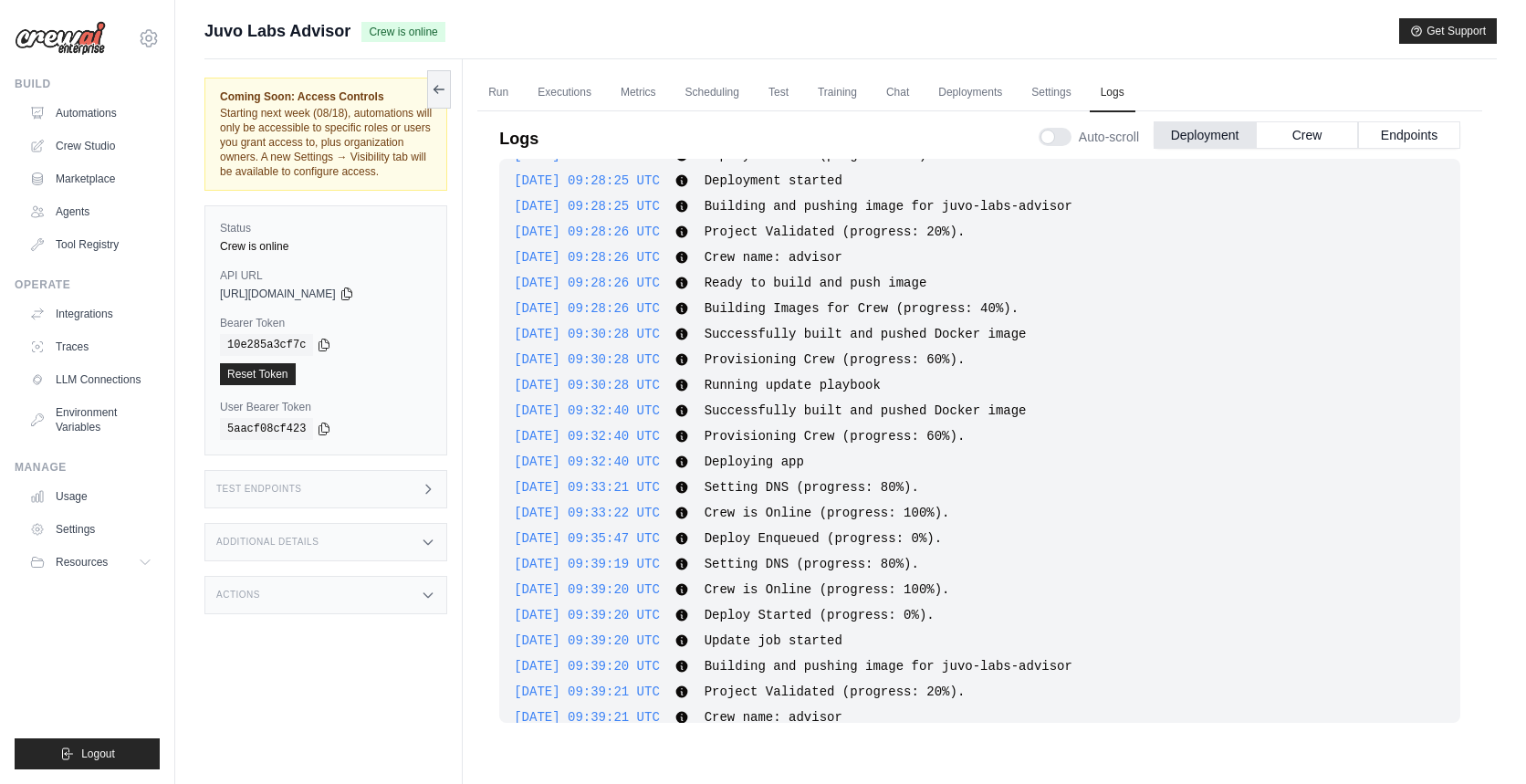
scroll to position [493, 0]
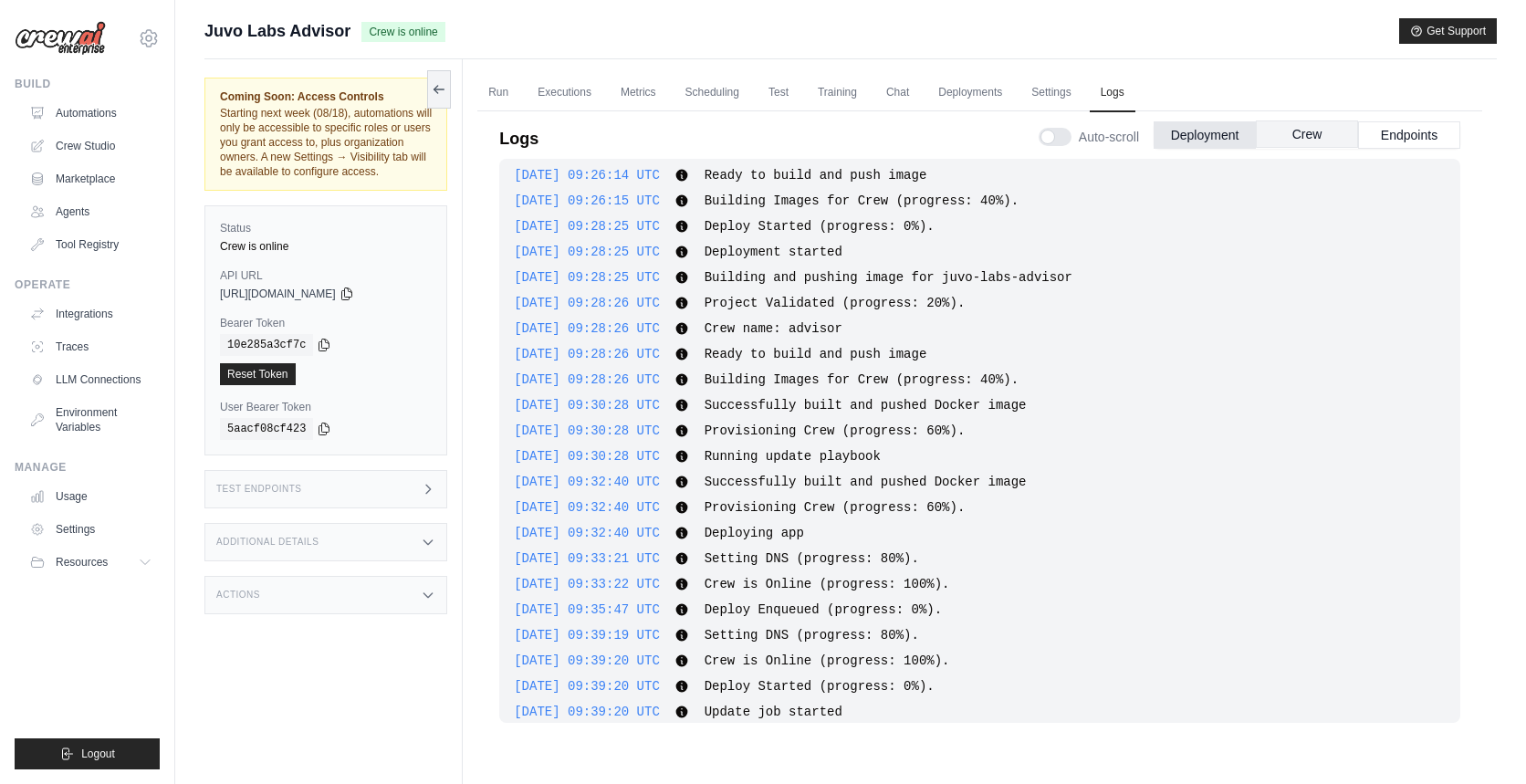
click at [1278, 142] on button "Crew" at bounding box center [1307, 135] width 102 height 28
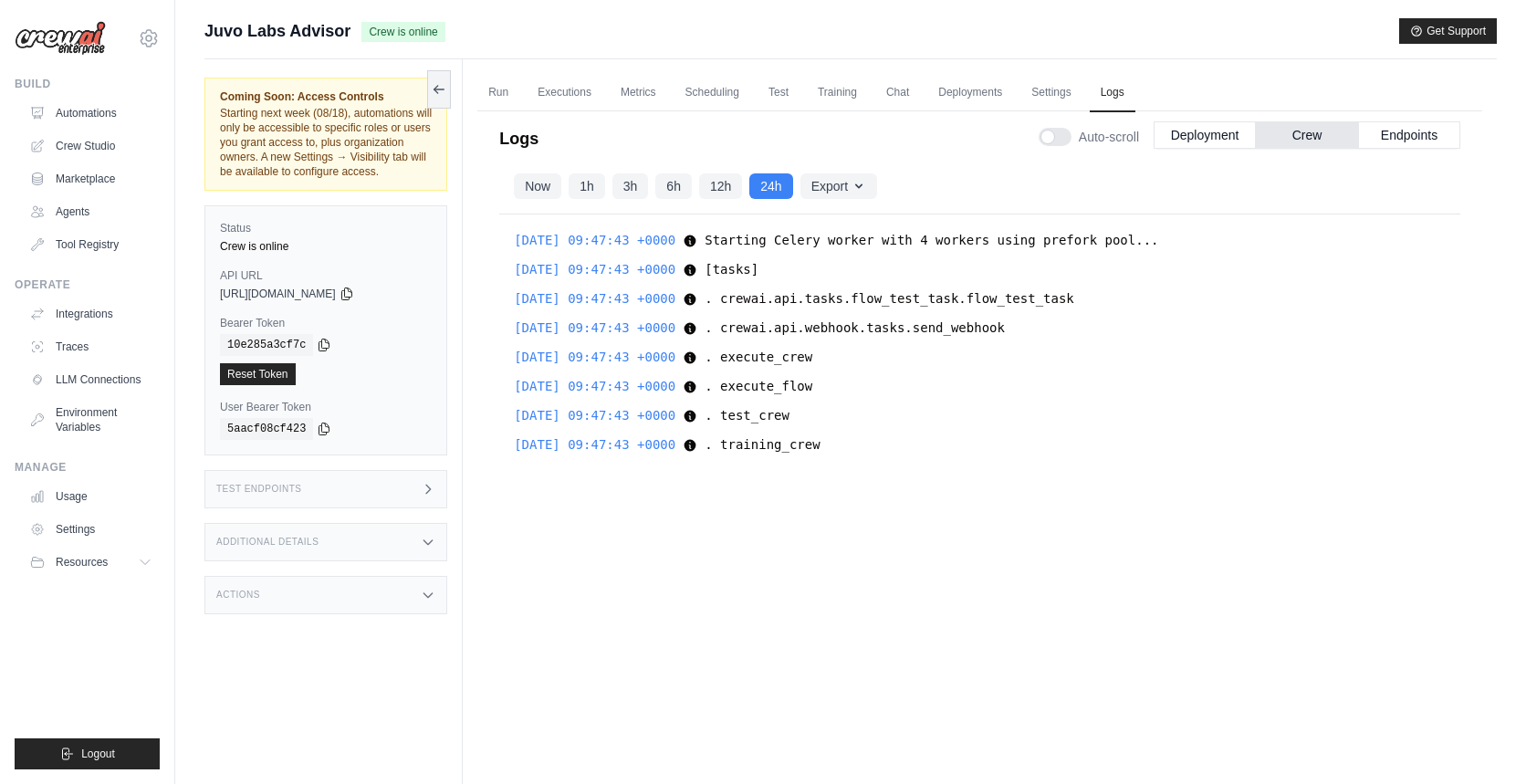
scroll to position [0, 0]
click at [626, 87] on link "Metrics" at bounding box center [639, 93] width 57 height 39
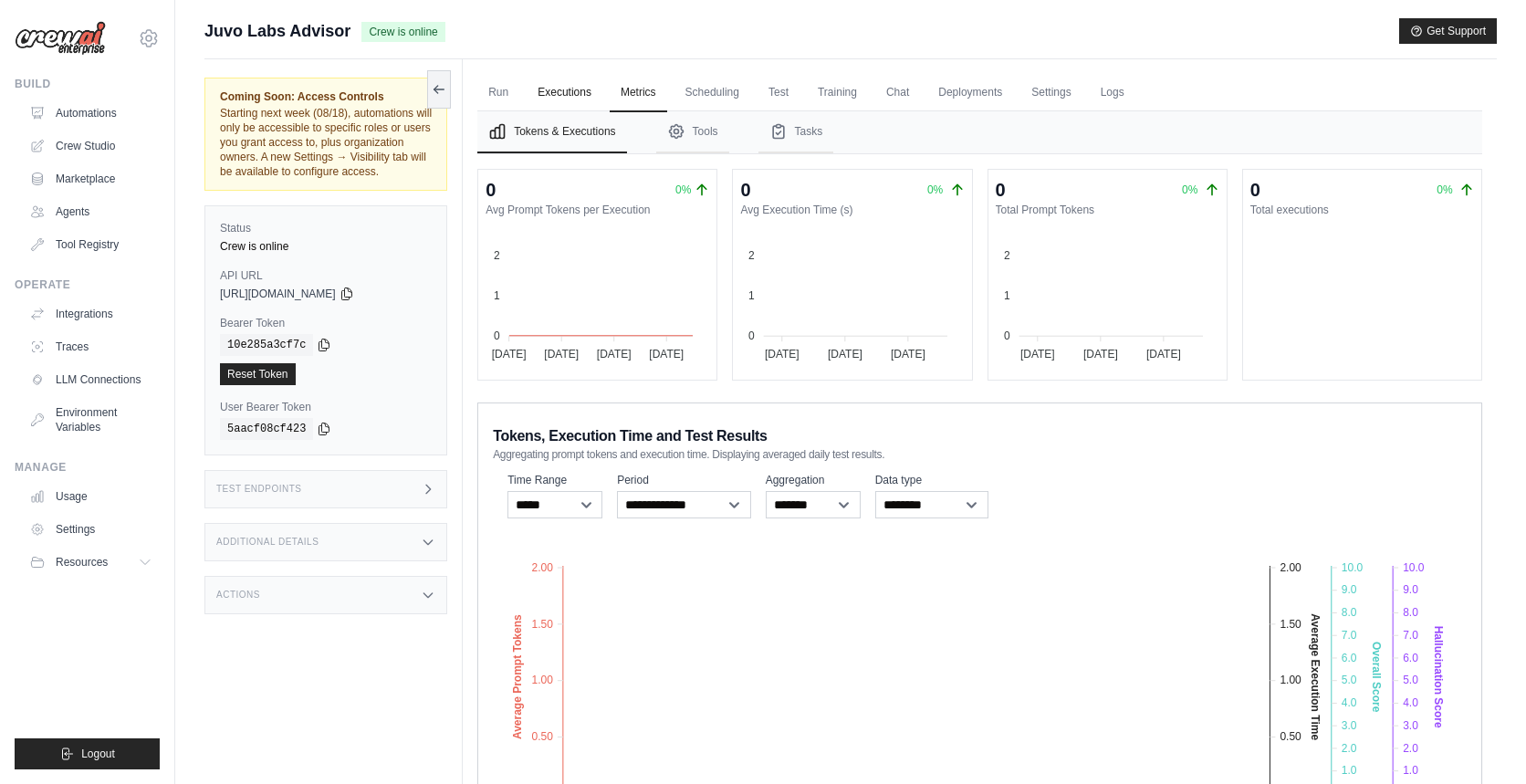
click at [580, 92] on link "Executions" at bounding box center [565, 93] width 76 height 39
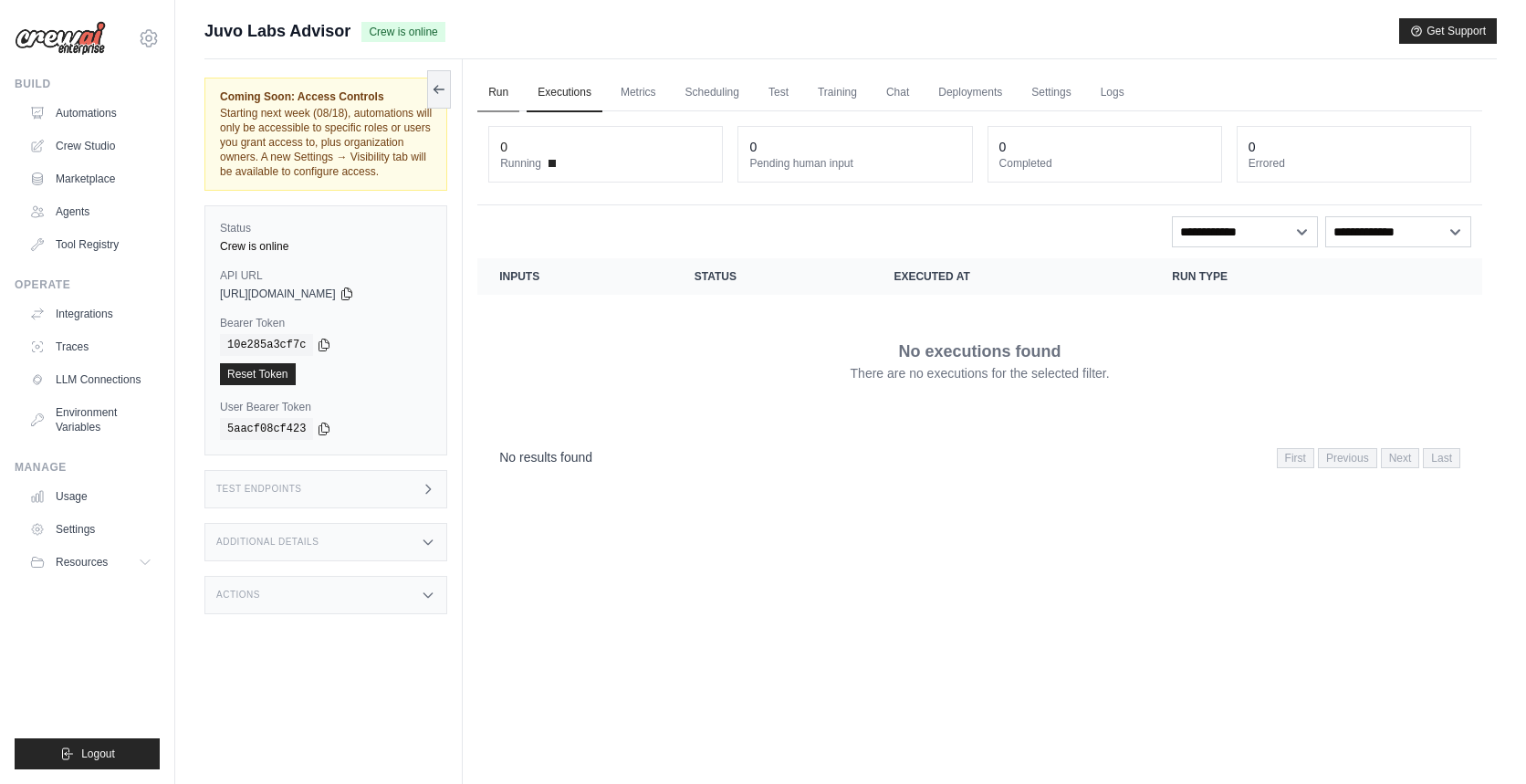
click at [510, 94] on link "Run" at bounding box center [499, 93] width 42 height 39
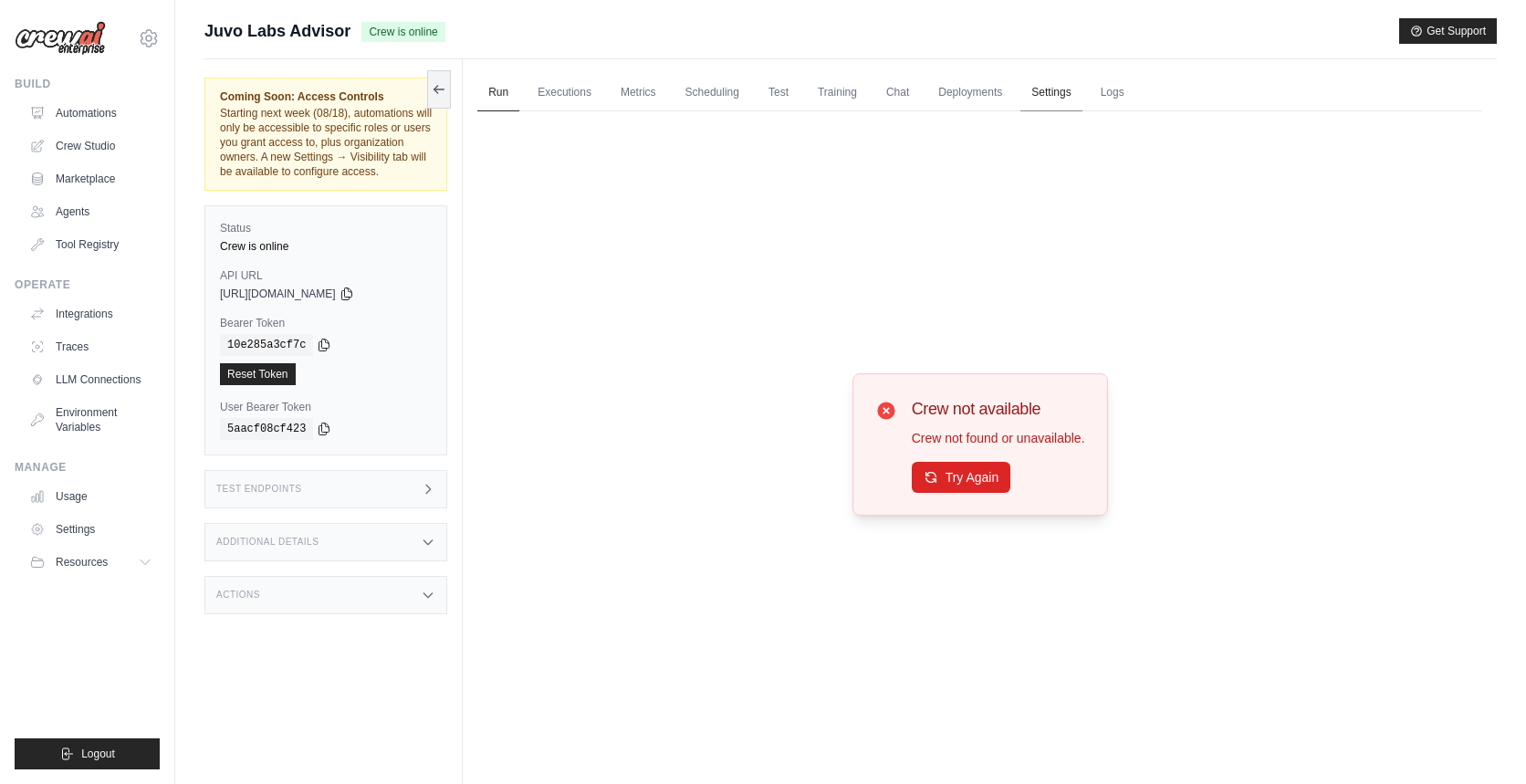
click at [1057, 102] on link "Settings" at bounding box center [1051, 93] width 61 height 39
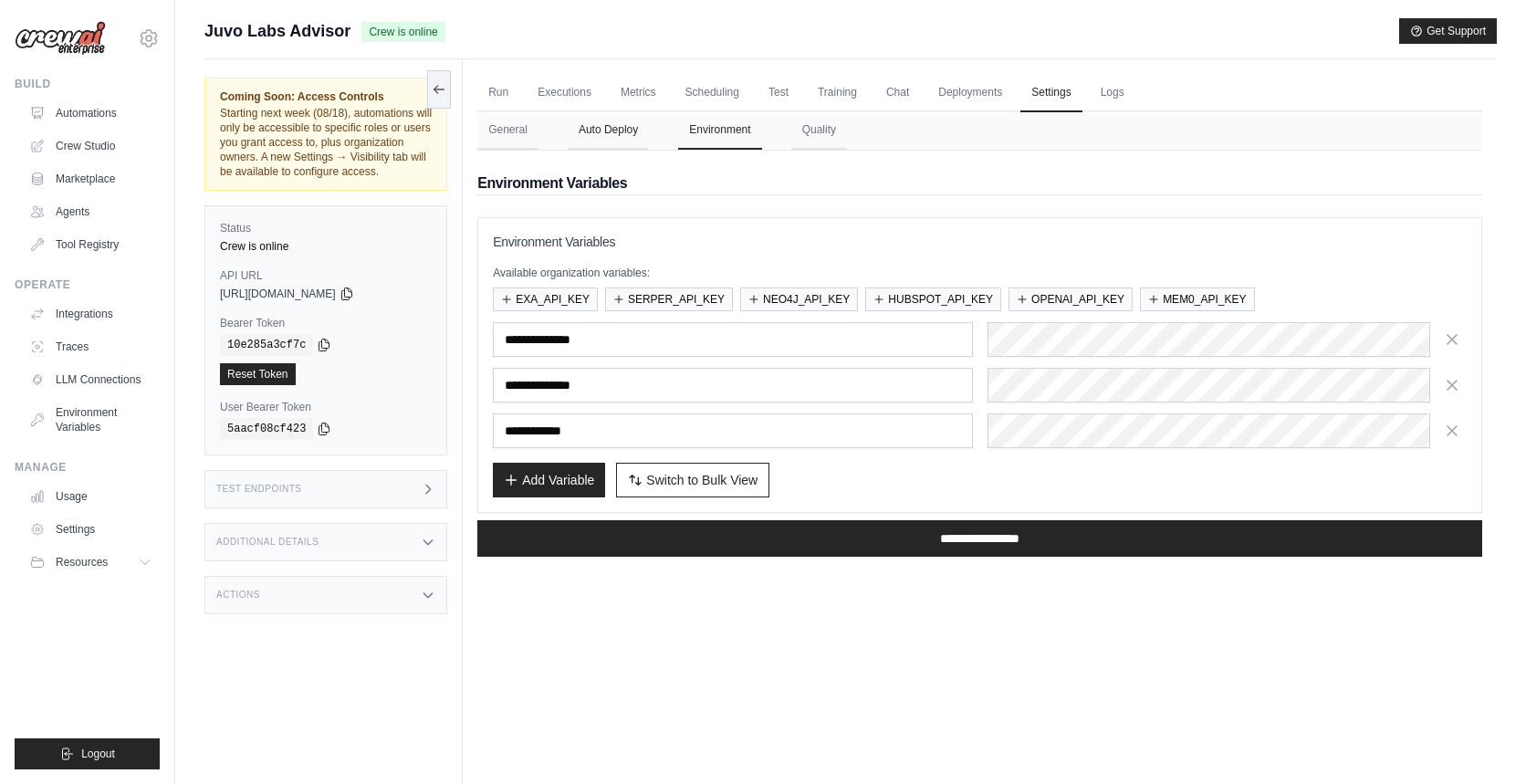
click at [627, 134] on button "Auto Deploy" at bounding box center [608, 131] width 81 height 39
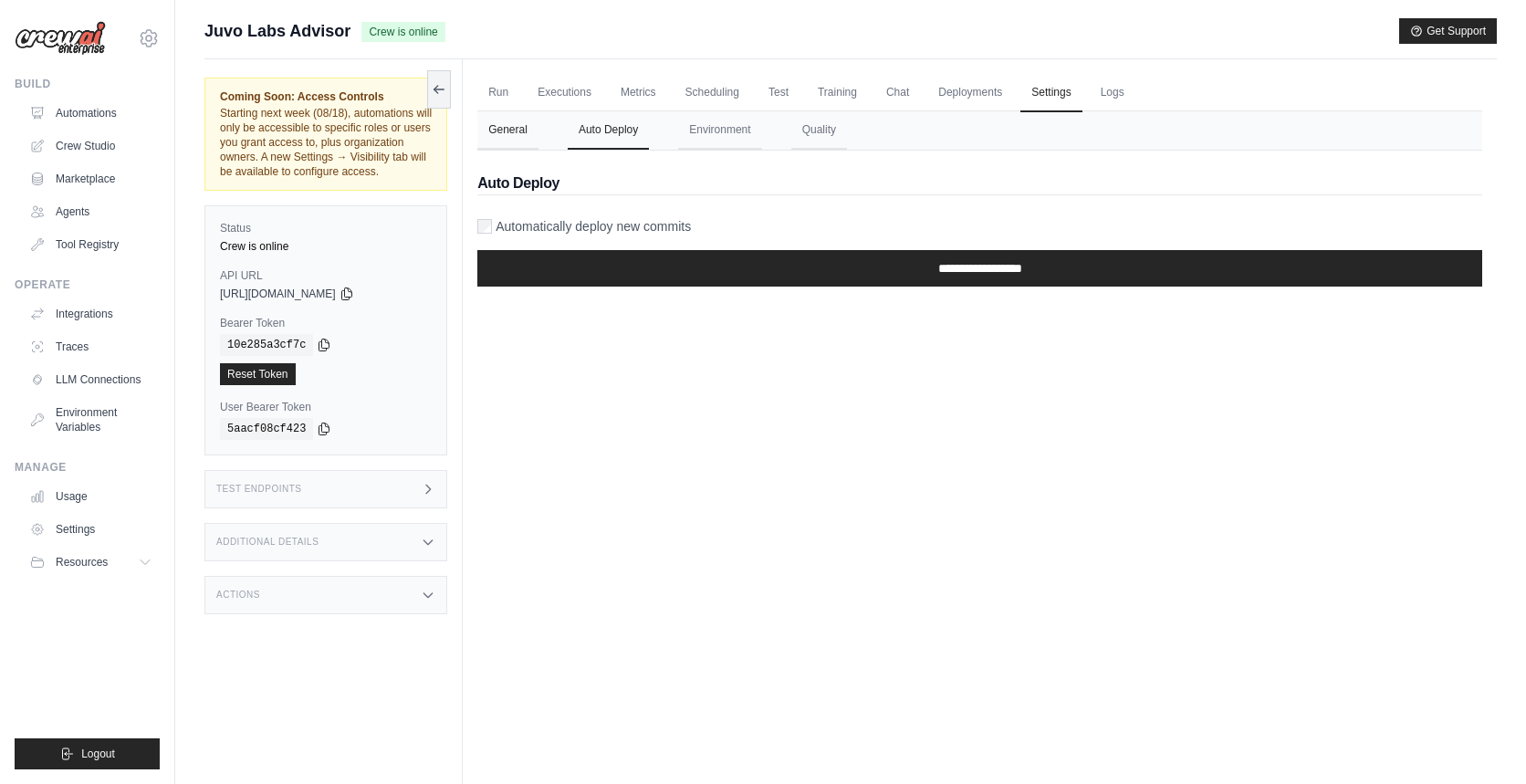
click at [508, 132] on button "General" at bounding box center [508, 131] width 61 height 39
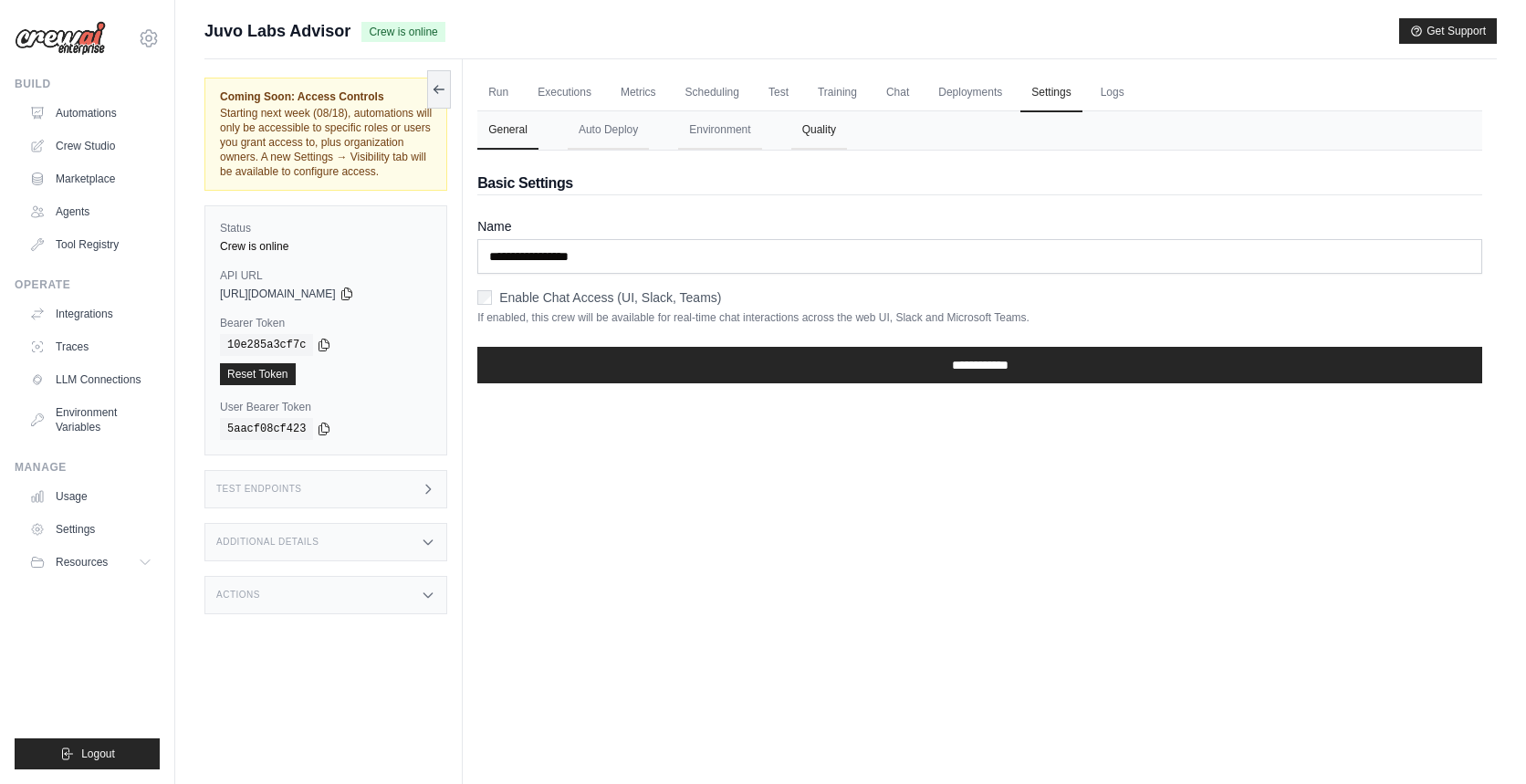
click at [827, 130] on button "Quality" at bounding box center [819, 131] width 55 height 39
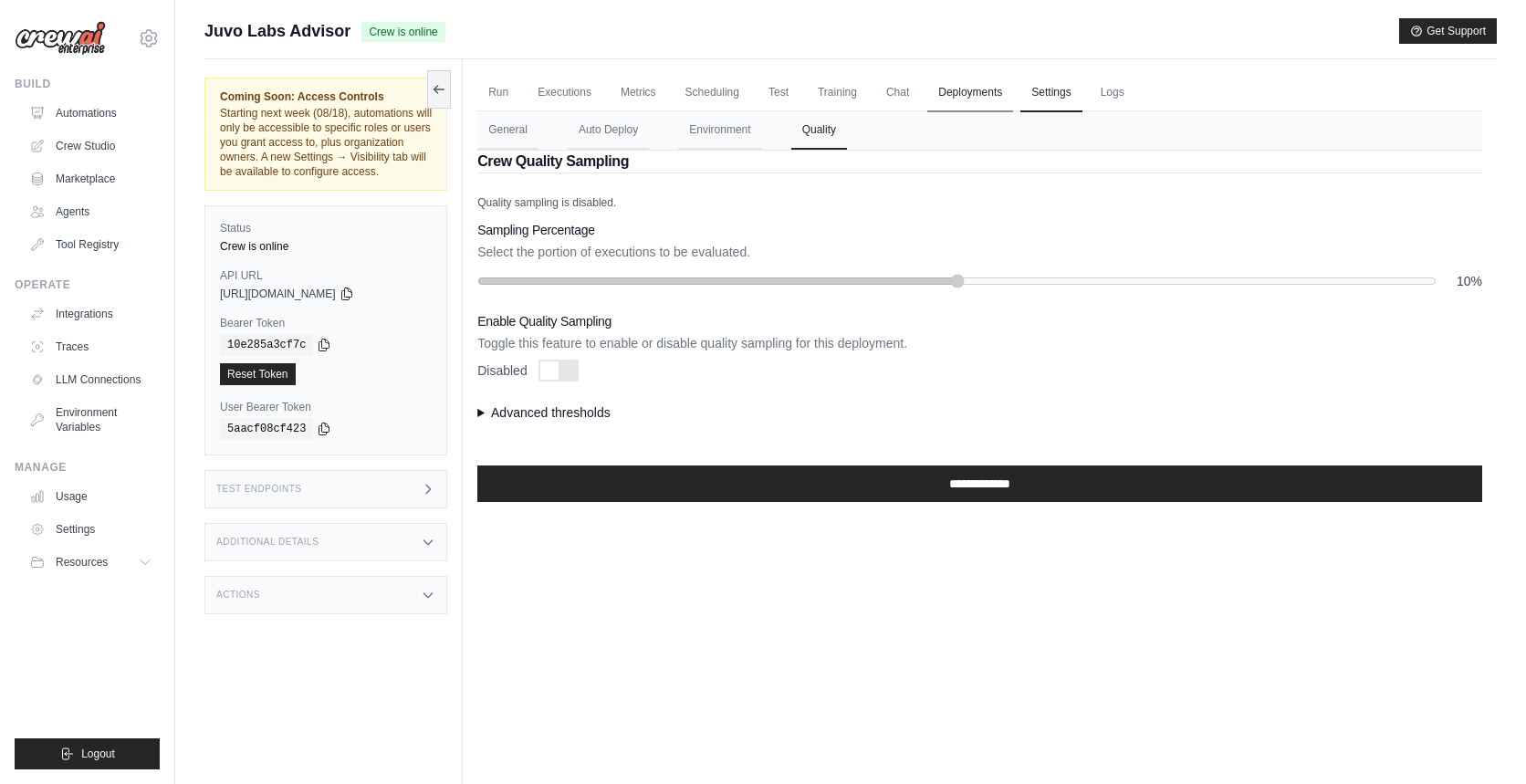
click at [1000, 95] on link "Deployments" at bounding box center [969, 93] width 86 height 39
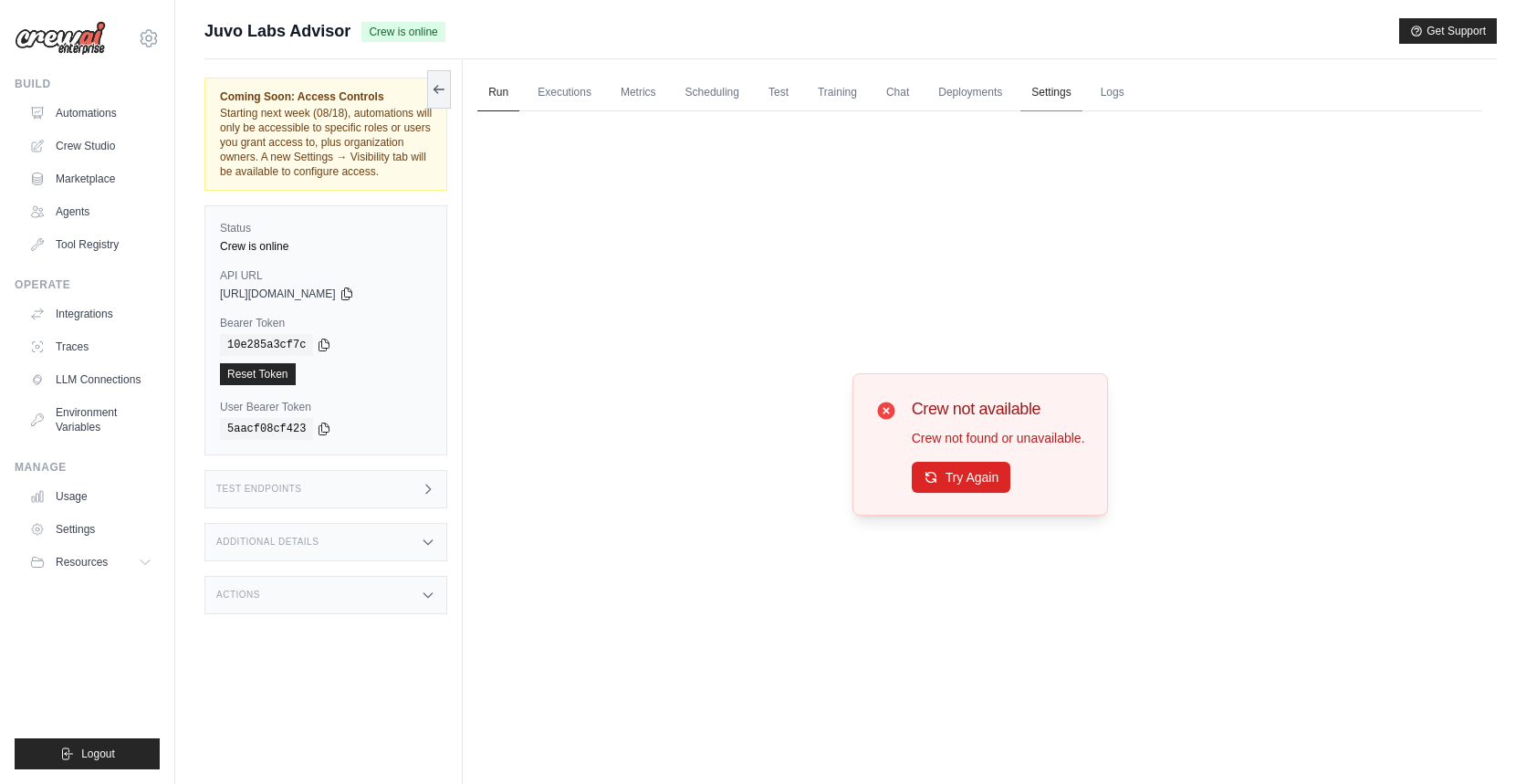
click at [1065, 102] on link "Settings" at bounding box center [1051, 93] width 61 height 39
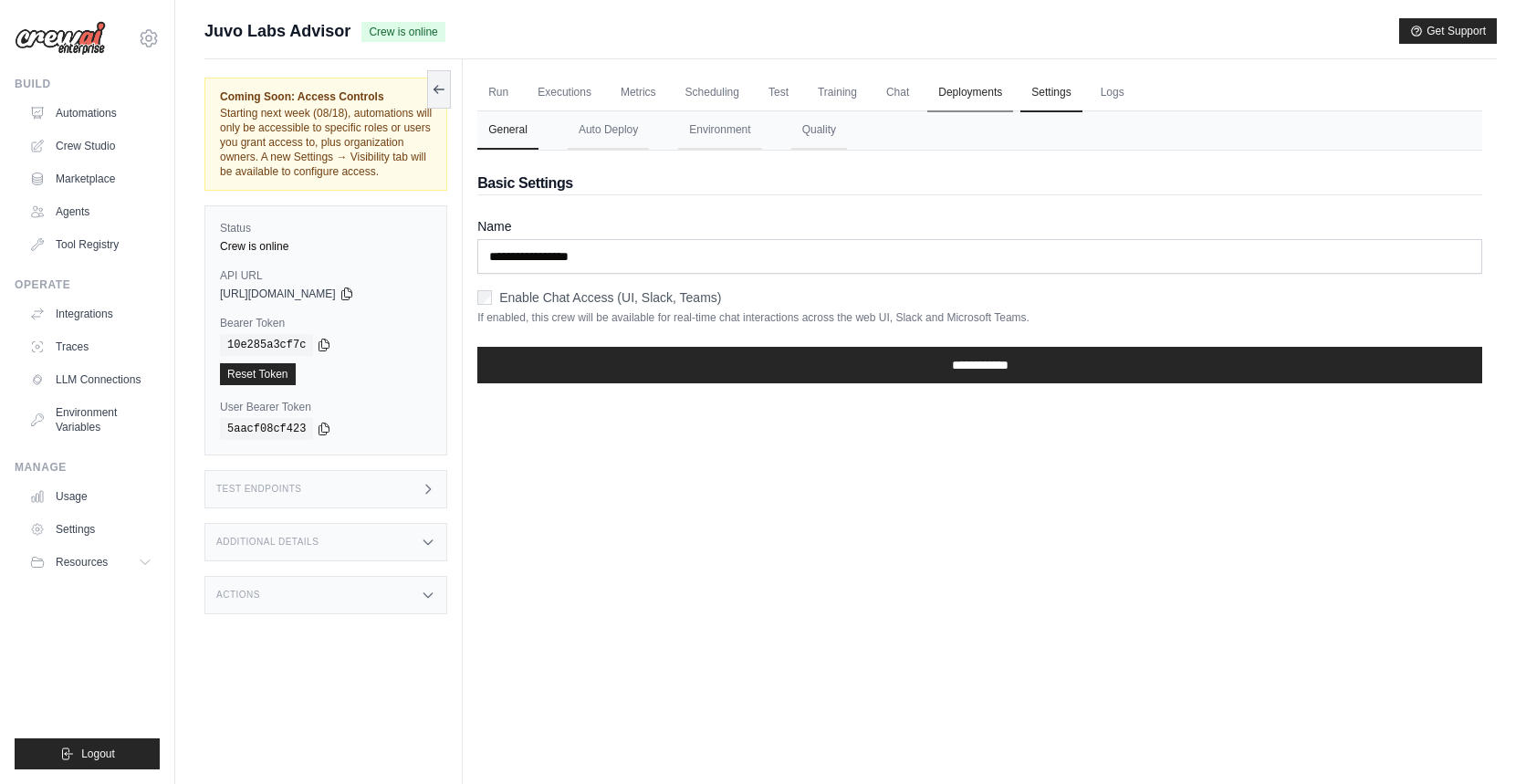
click at [1004, 96] on link "Deployments" at bounding box center [969, 93] width 86 height 39
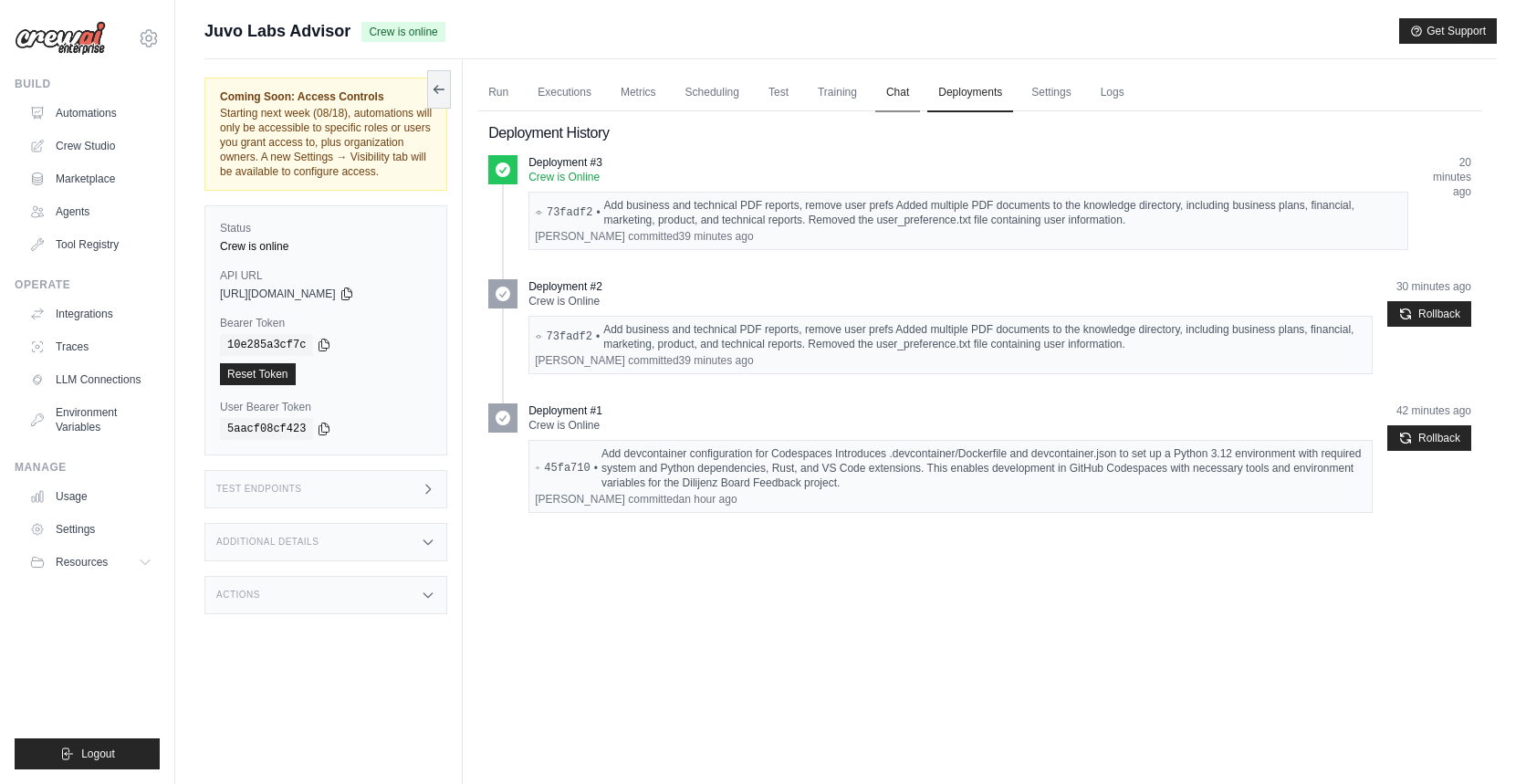
click at [910, 90] on link "Chat" at bounding box center [898, 93] width 45 height 39
